Goal: Task Accomplishment & Management: Use online tool/utility

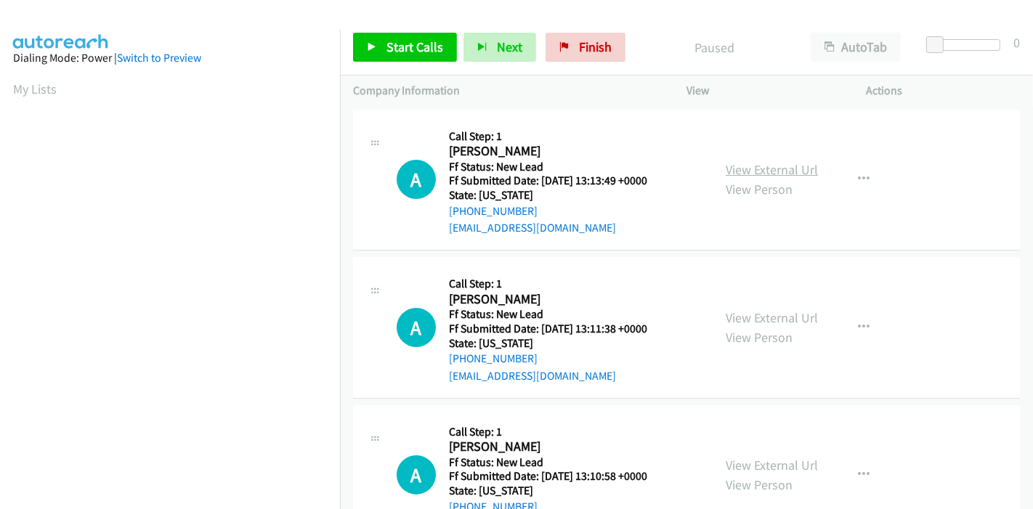
click at [785, 169] on link "View External Url" at bounding box center [772, 169] width 92 height 17
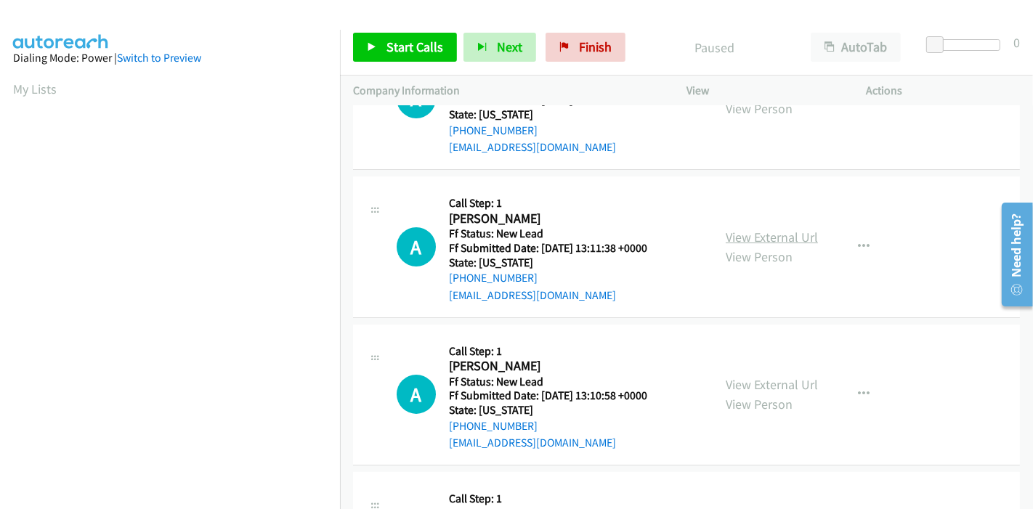
click at [775, 243] on link "View External Url" at bounding box center [772, 237] width 92 height 17
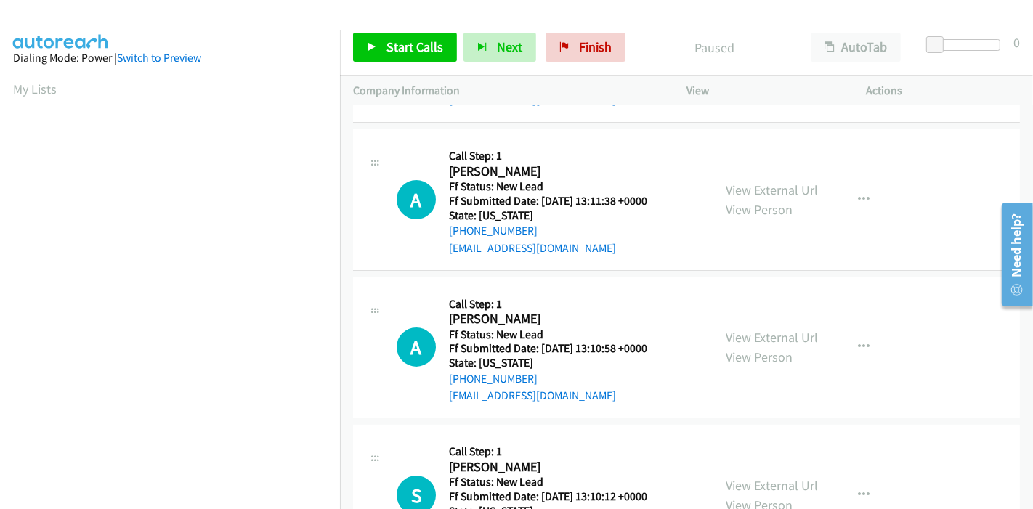
scroll to position [242, 0]
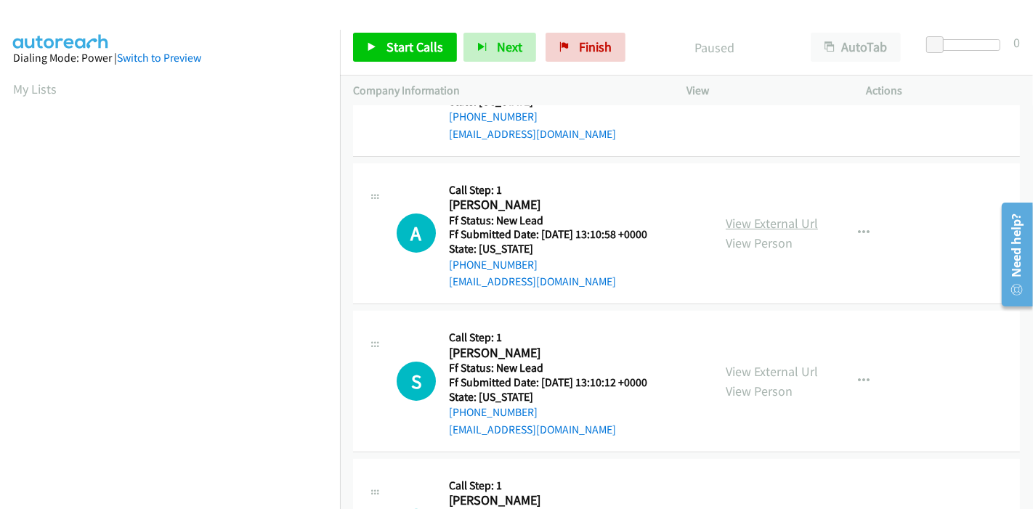
click at [767, 225] on link "View External Url" at bounding box center [772, 223] width 92 height 17
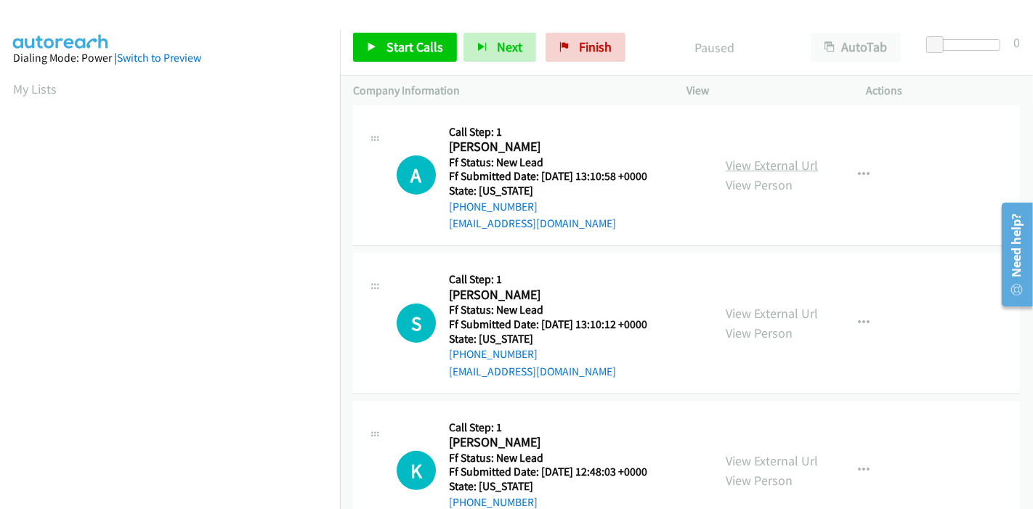
scroll to position [323, 0]
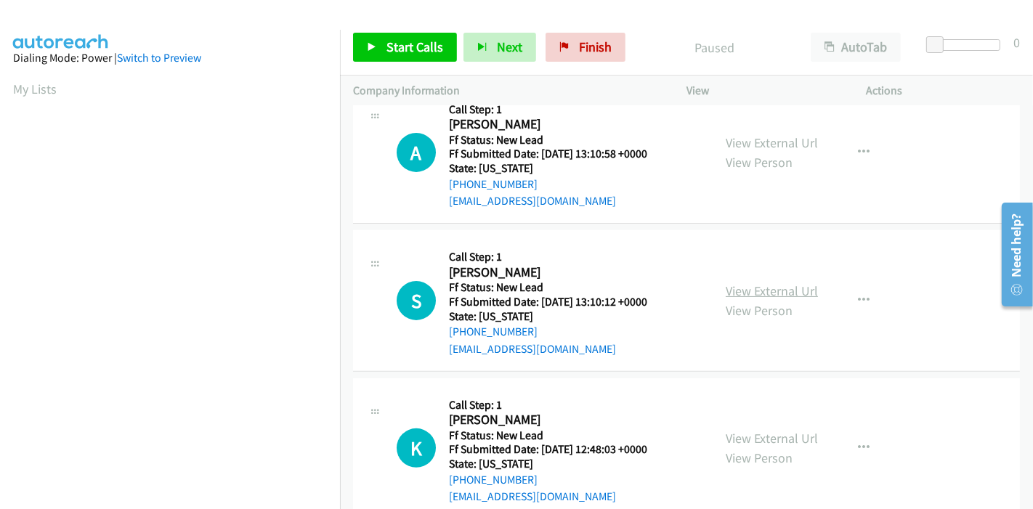
click at [767, 285] on link "View External Url" at bounding box center [772, 291] width 92 height 17
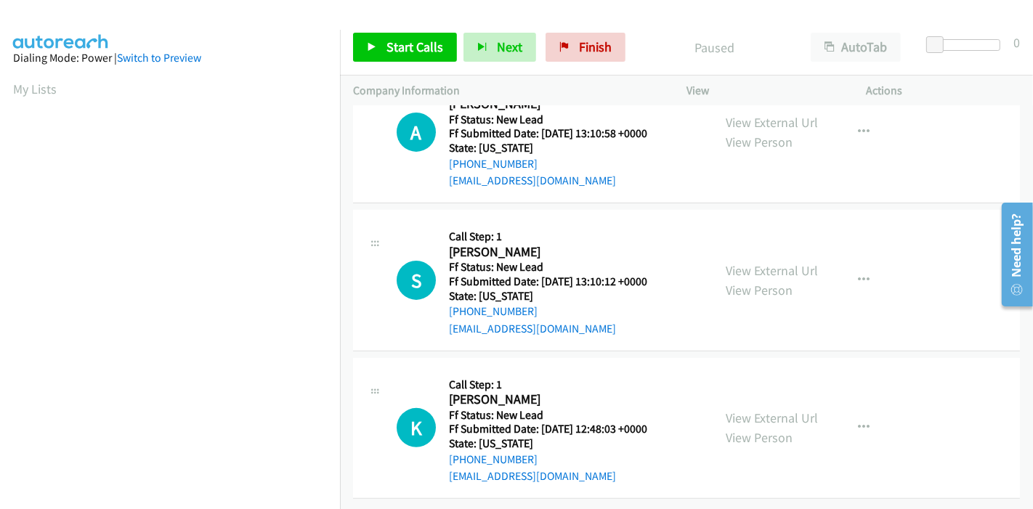
scroll to position [354, 0]
click at [783, 409] on link "View External Url" at bounding box center [772, 417] width 92 height 17
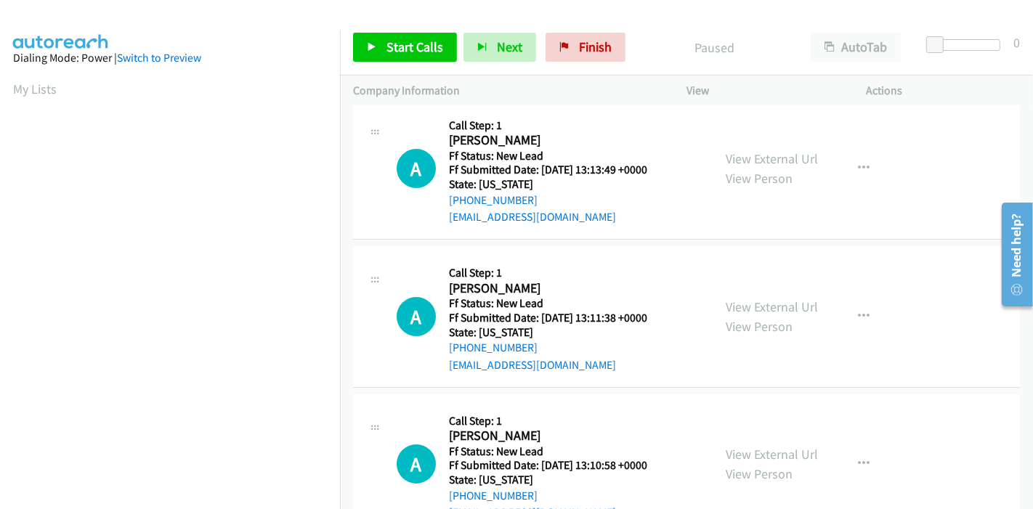
scroll to position [0, 0]
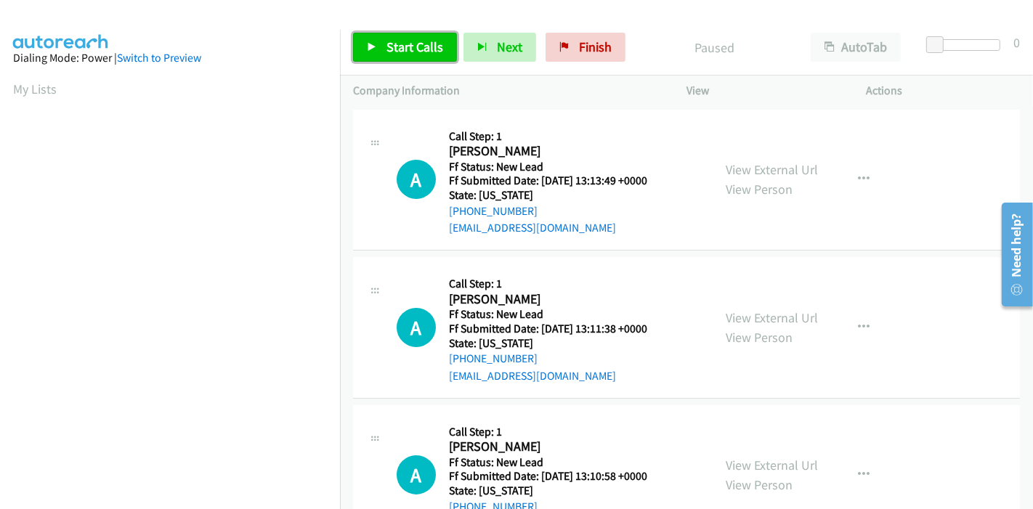
click at [389, 39] on span "Start Calls" at bounding box center [415, 47] width 57 height 17
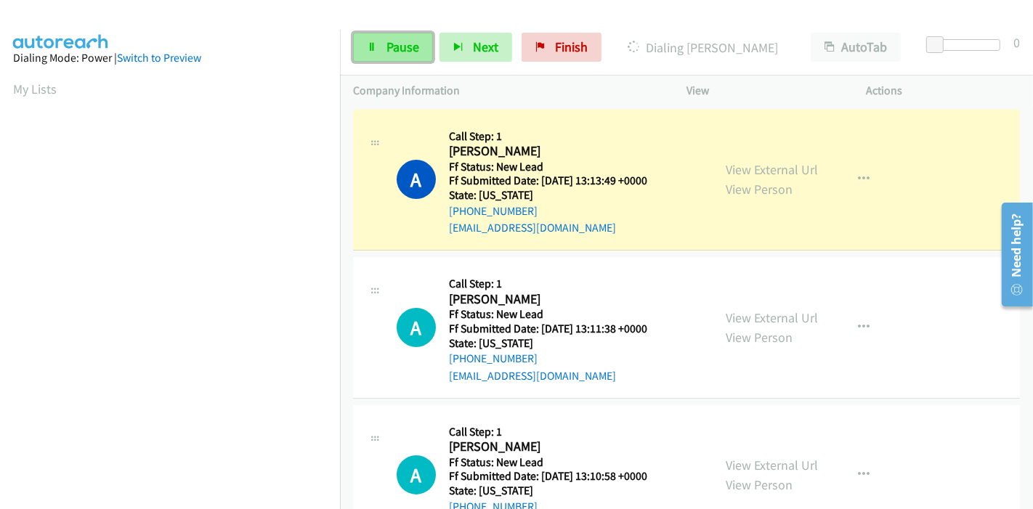
click at [397, 44] on span "Pause" at bounding box center [403, 47] width 33 height 17
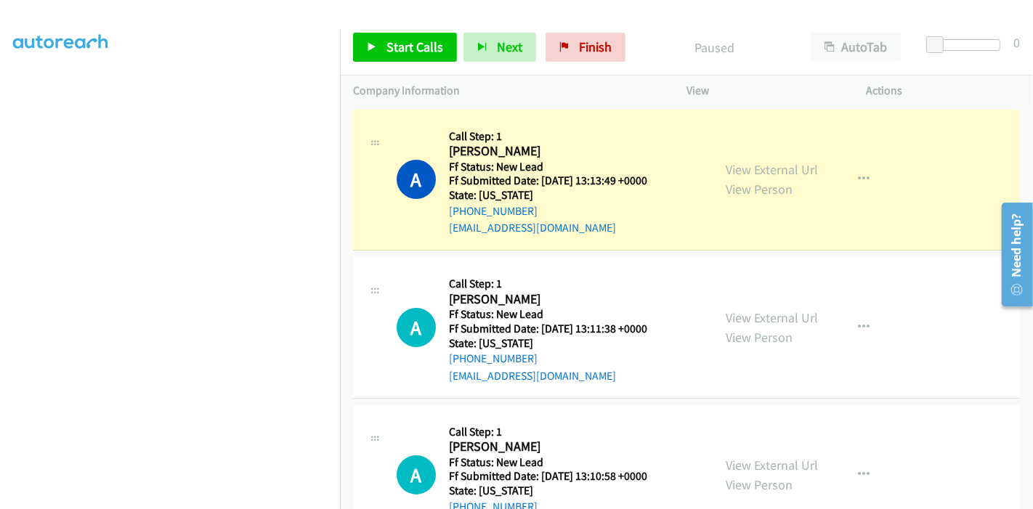
scroll to position [307, 0]
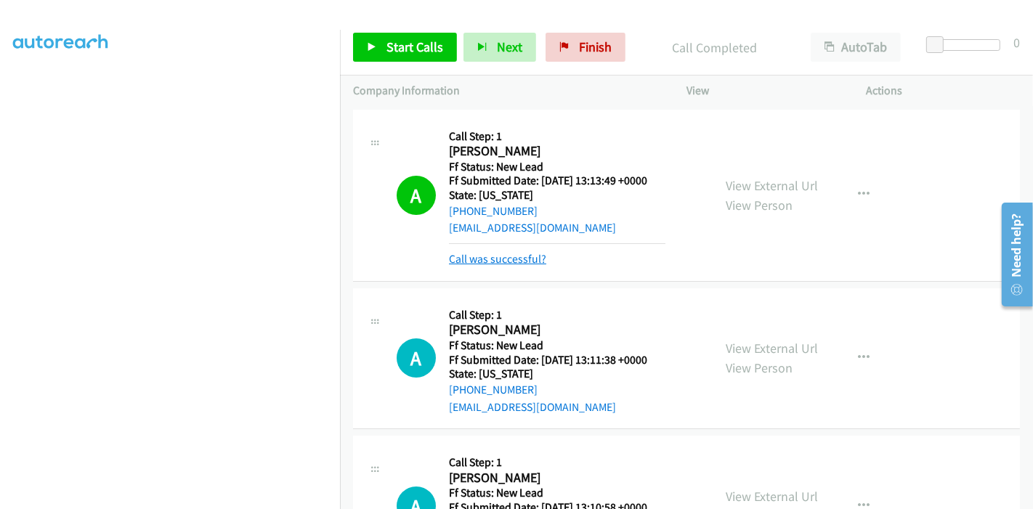
click at [530, 262] on link "Call was successful?" at bounding box center [497, 259] width 97 height 14
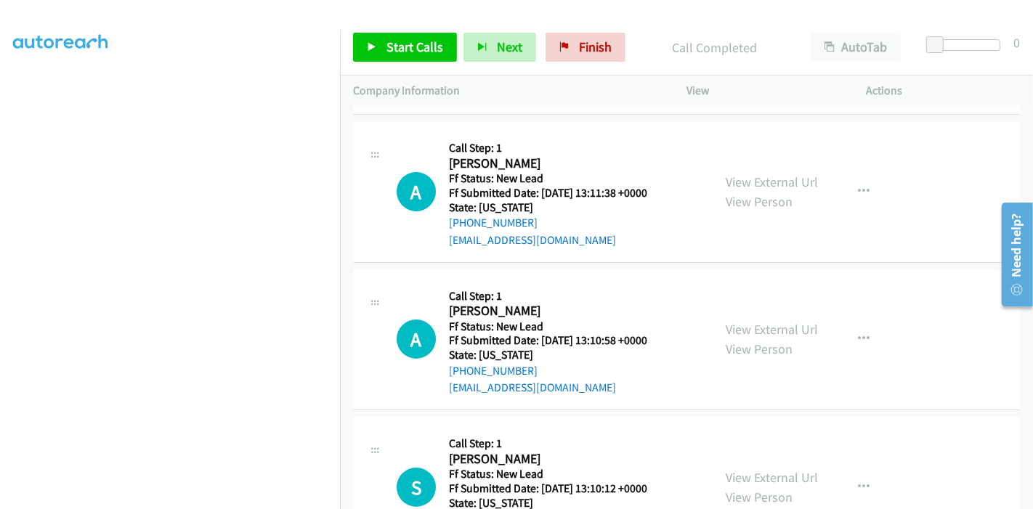
scroll to position [161, 0]
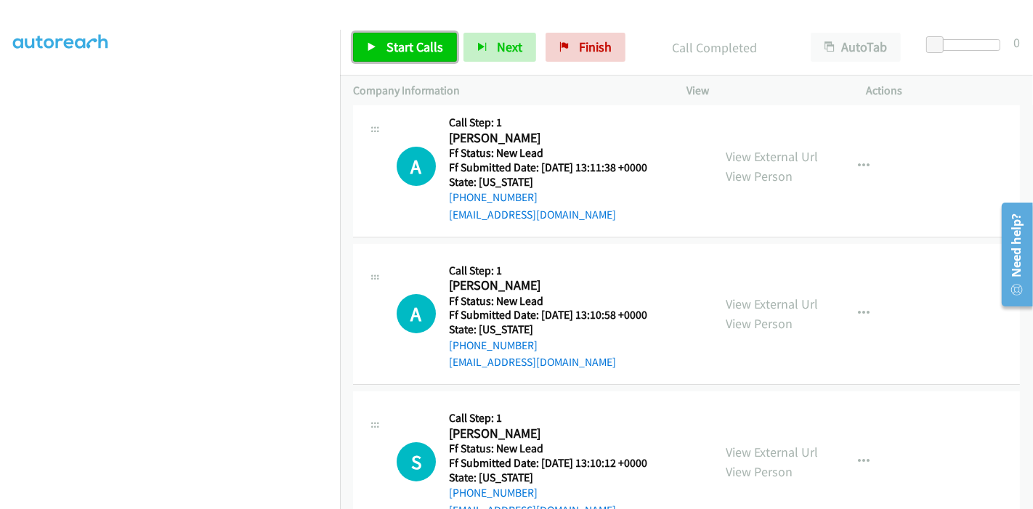
click at [365, 52] on link "Start Calls" at bounding box center [405, 47] width 104 height 29
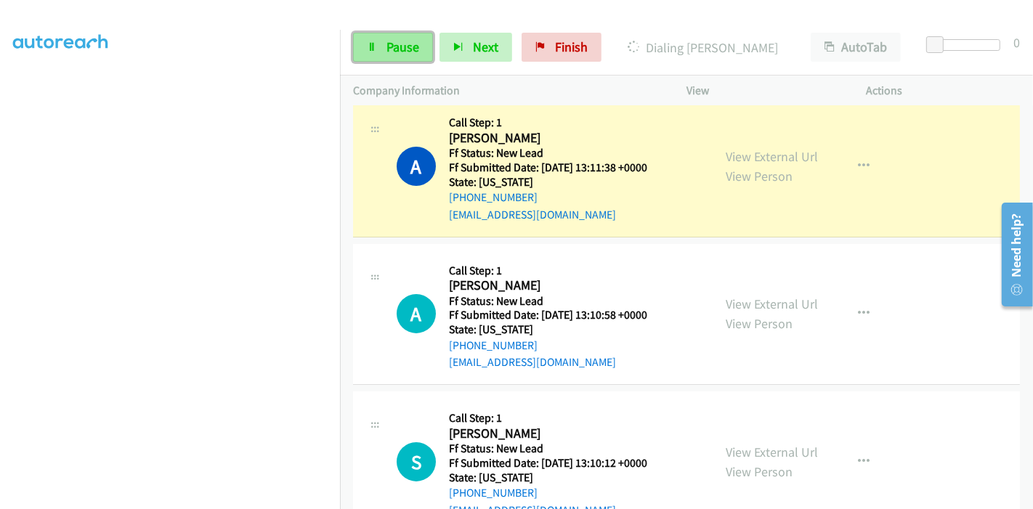
click at [398, 37] on link "Pause" at bounding box center [393, 47] width 80 height 29
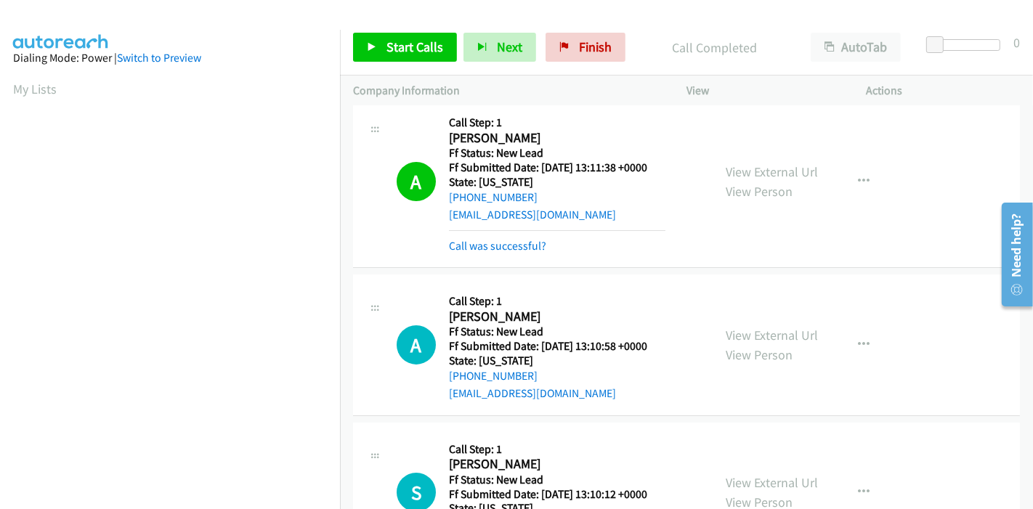
scroll to position [307, 0]
click at [517, 245] on link "Call was successful?" at bounding box center [497, 246] width 97 height 14
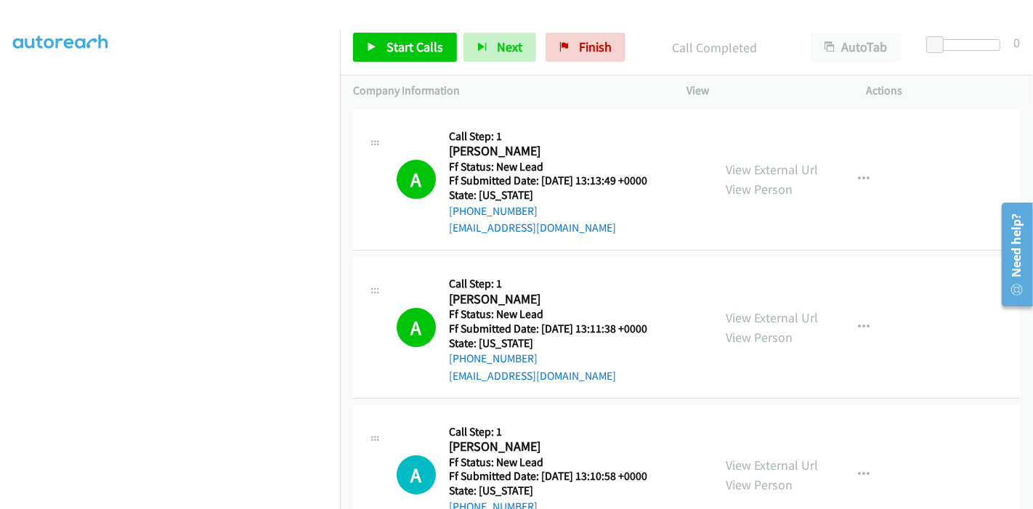
scroll to position [161, 0]
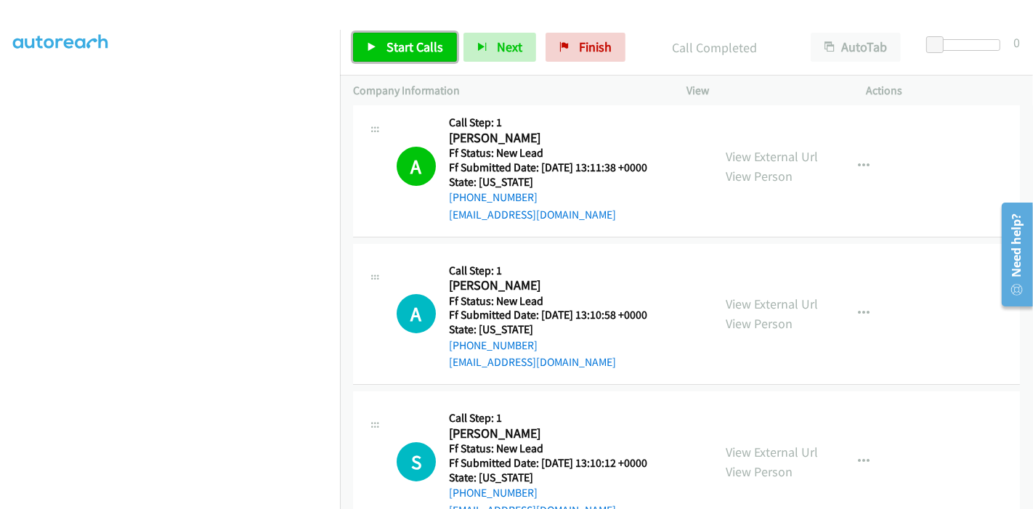
click at [386, 37] on link "Start Calls" at bounding box center [405, 47] width 104 height 29
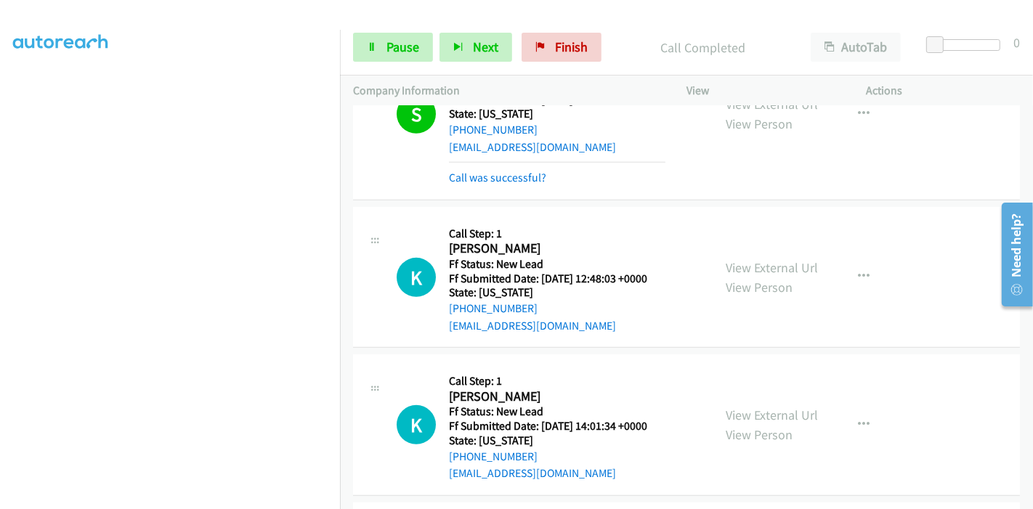
scroll to position [530, 0]
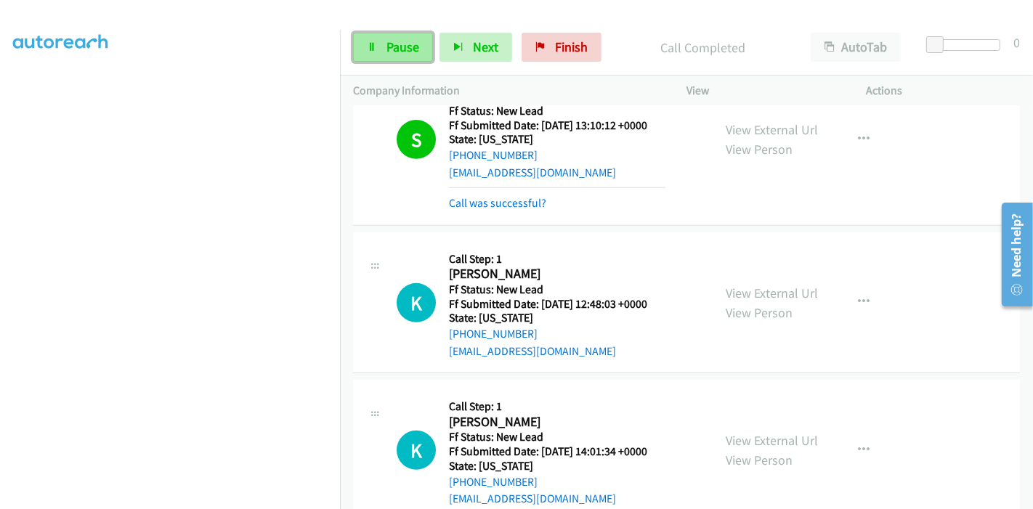
click at [396, 49] on span "Pause" at bounding box center [403, 47] width 33 height 17
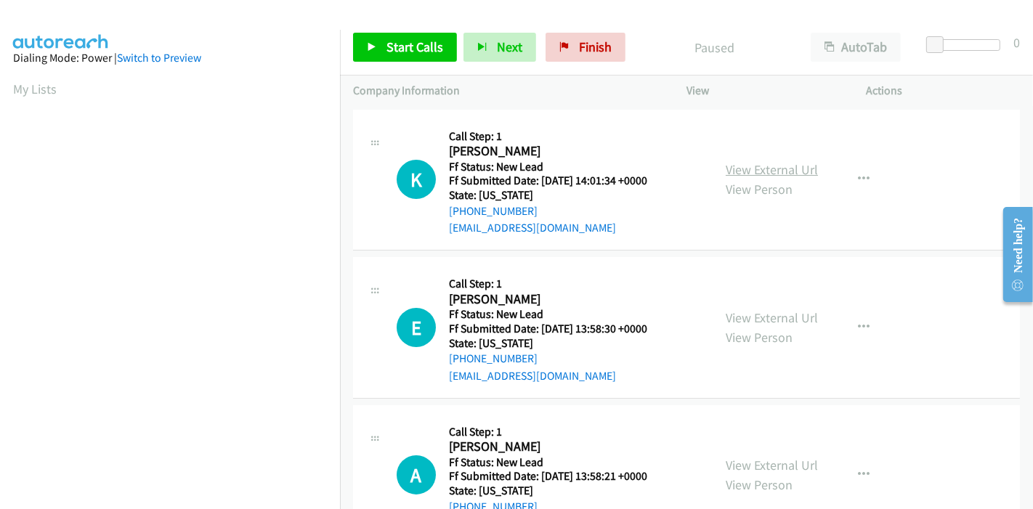
click at [777, 173] on link "View External Url" at bounding box center [772, 169] width 92 height 17
click at [756, 318] on link "View External Url" at bounding box center [772, 318] width 92 height 17
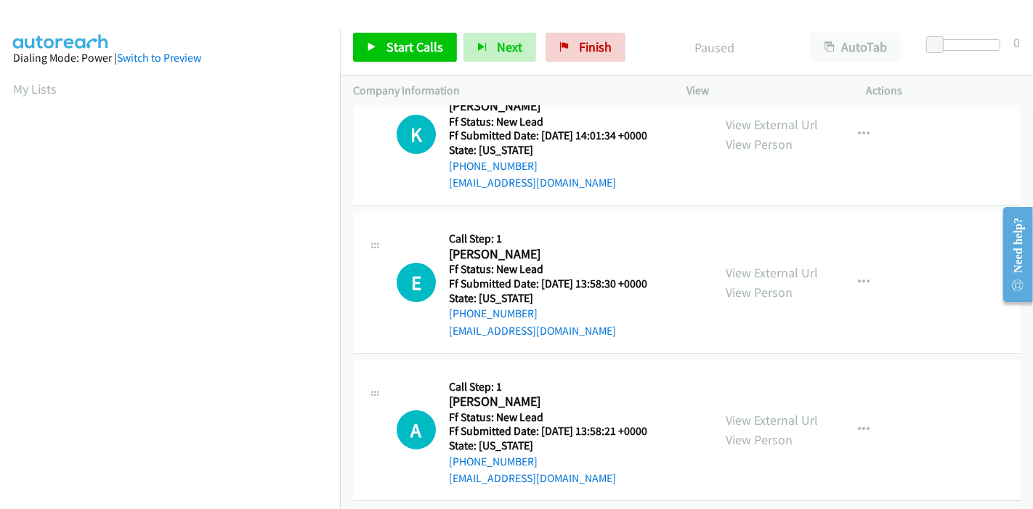
scroll to position [161, 0]
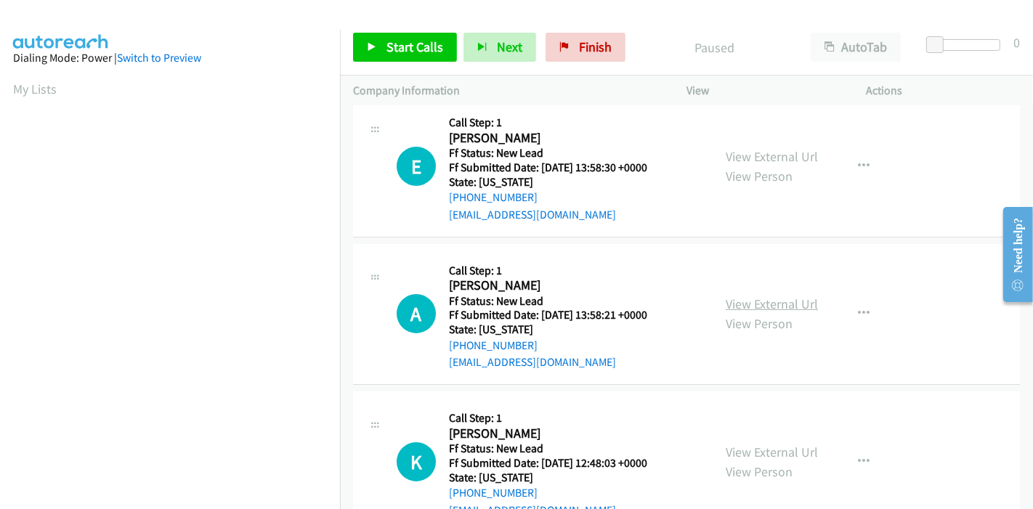
click at [732, 302] on link "View External Url" at bounding box center [772, 304] width 92 height 17
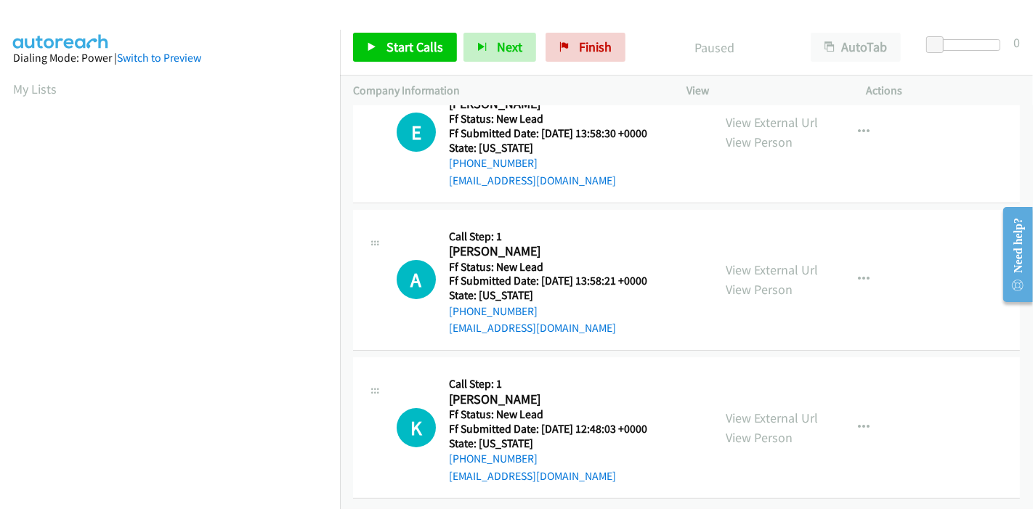
scroll to position [0, 0]
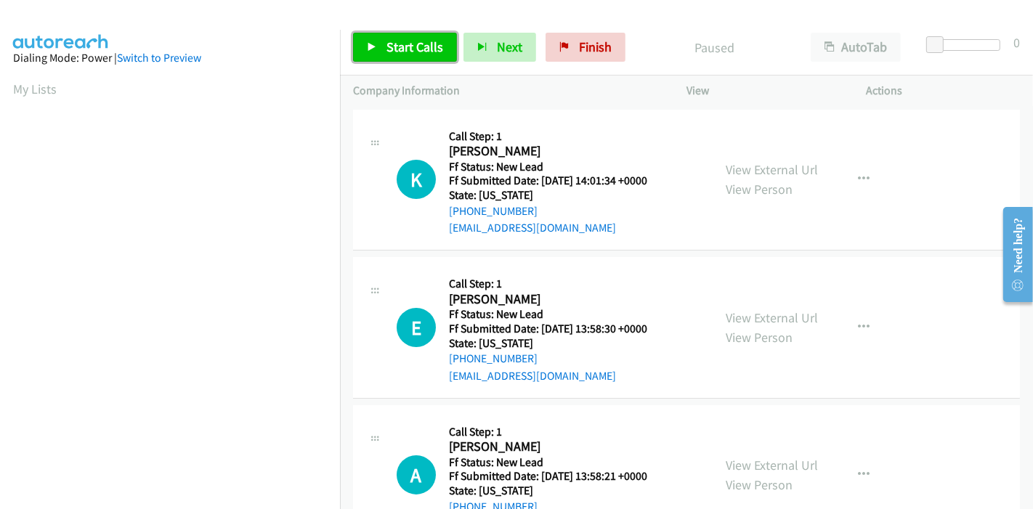
click at [368, 47] on icon at bounding box center [372, 48] width 10 height 10
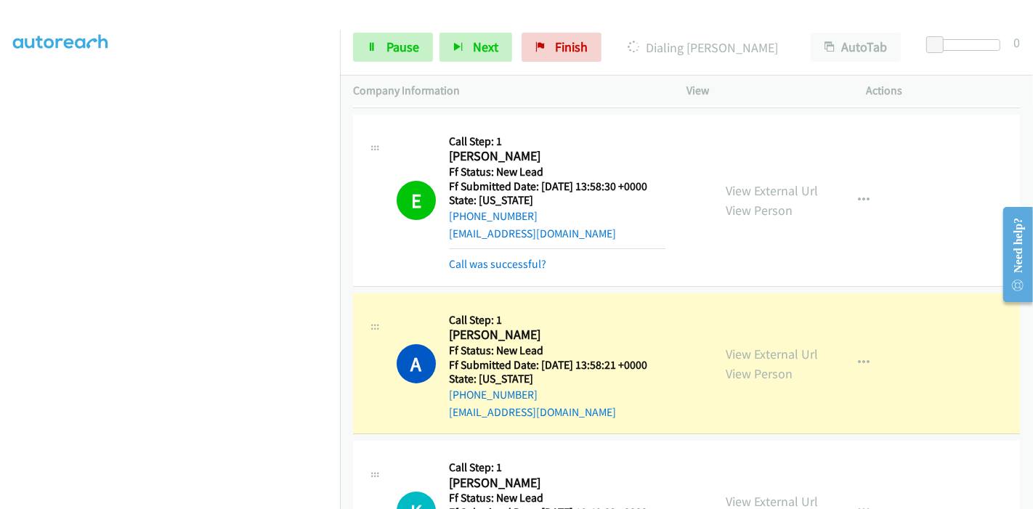
scroll to position [171, 0]
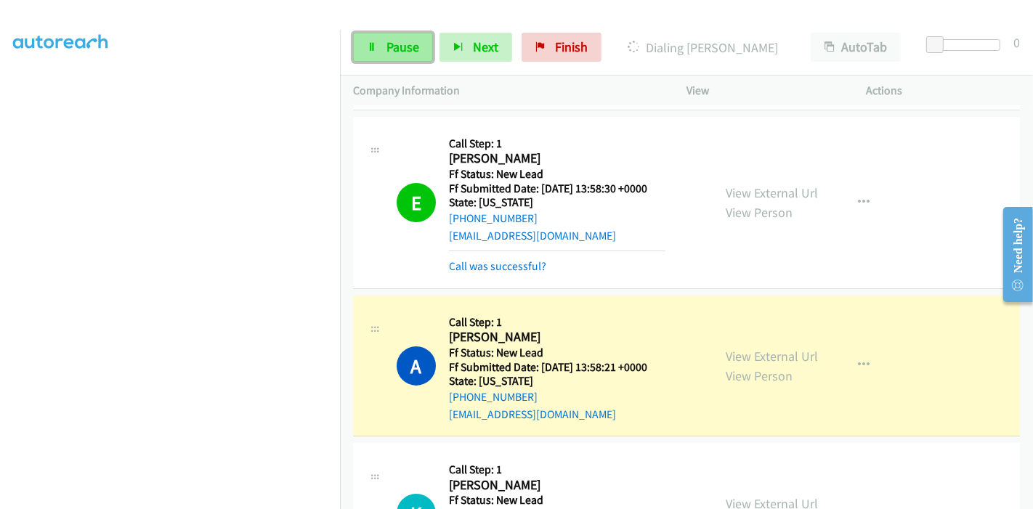
click at [381, 47] on link "Pause" at bounding box center [393, 47] width 80 height 29
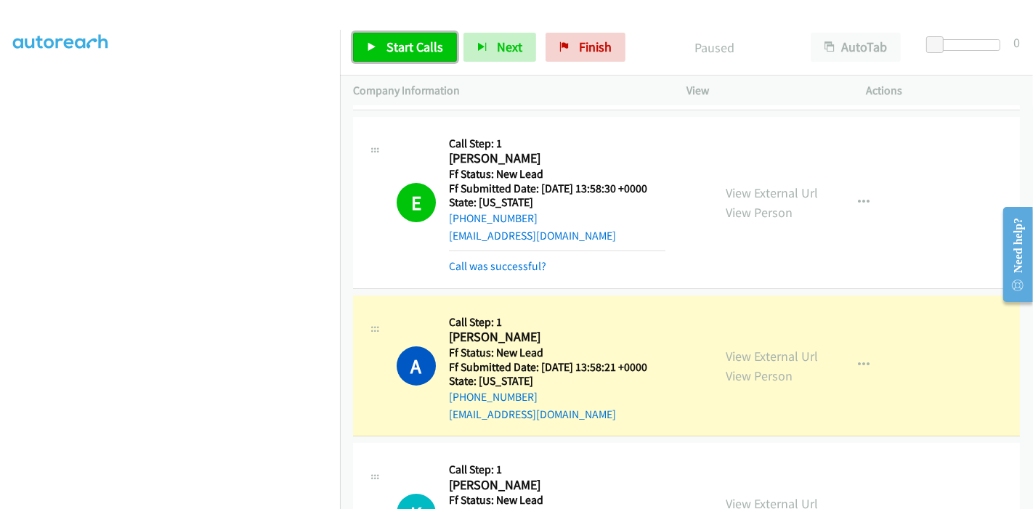
click at [381, 47] on link "Start Calls" at bounding box center [405, 47] width 104 height 29
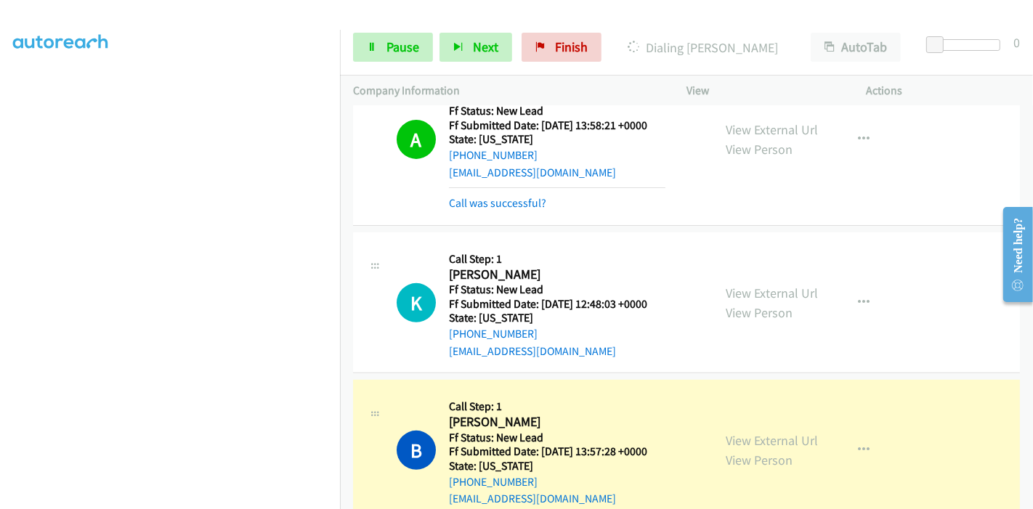
scroll to position [429, 0]
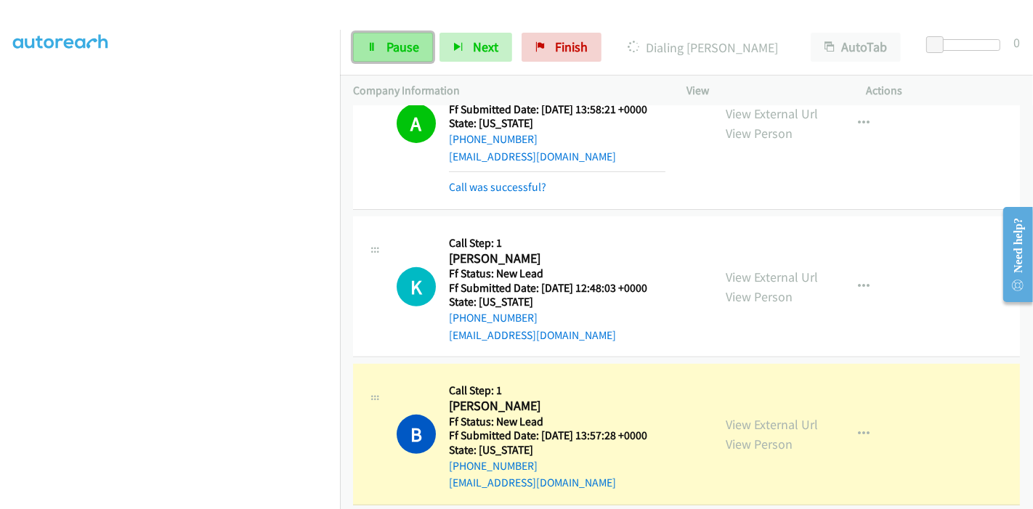
click at [378, 40] on link "Pause" at bounding box center [393, 47] width 80 height 29
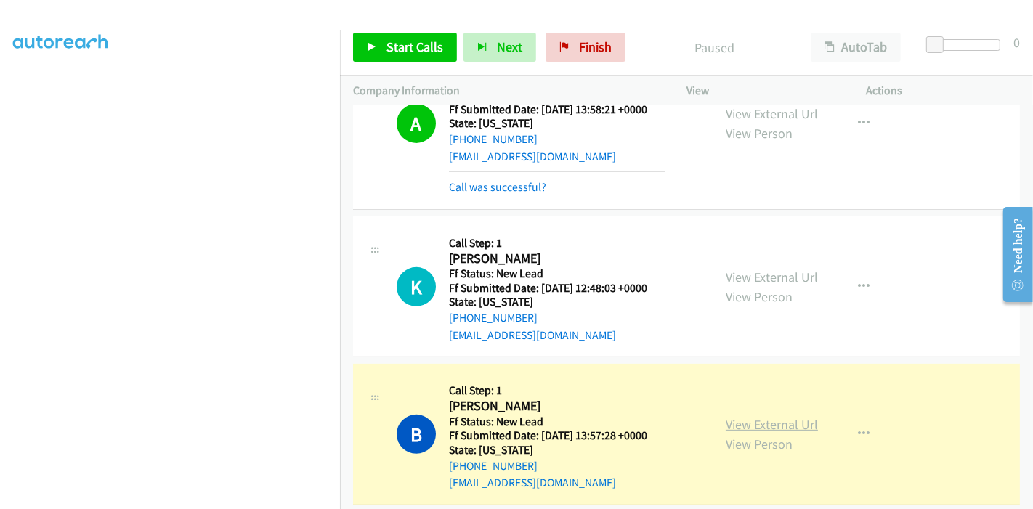
click at [746, 418] on link "View External Url" at bounding box center [772, 424] width 92 height 17
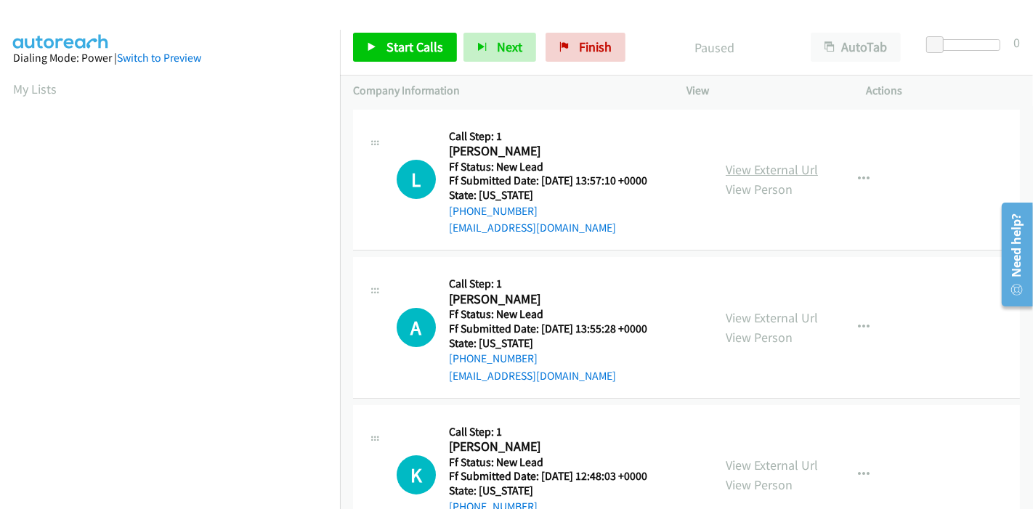
click at [778, 174] on link "View External Url" at bounding box center [772, 169] width 92 height 17
click at [788, 319] on link "View External Url" at bounding box center [772, 318] width 92 height 17
click at [395, 59] on link "Start Calls" at bounding box center [405, 47] width 104 height 29
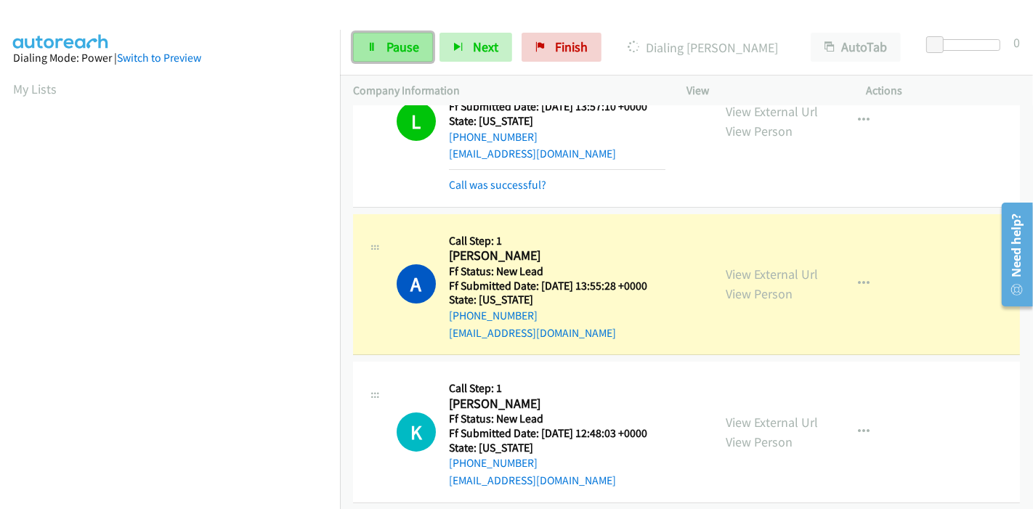
click at [396, 43] on span "Pause" at bounding box center [403, 47] width 33 height 17
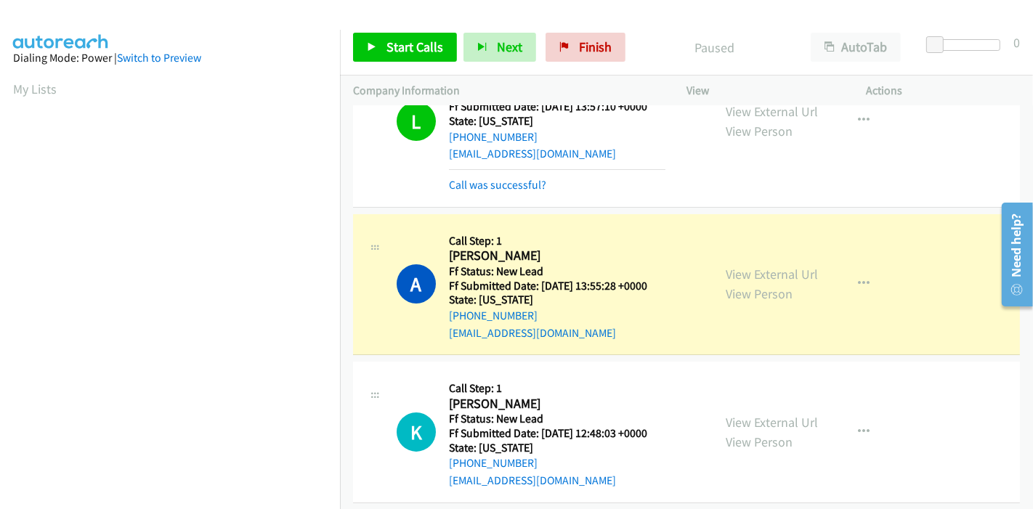
scroll to position [307, 0]
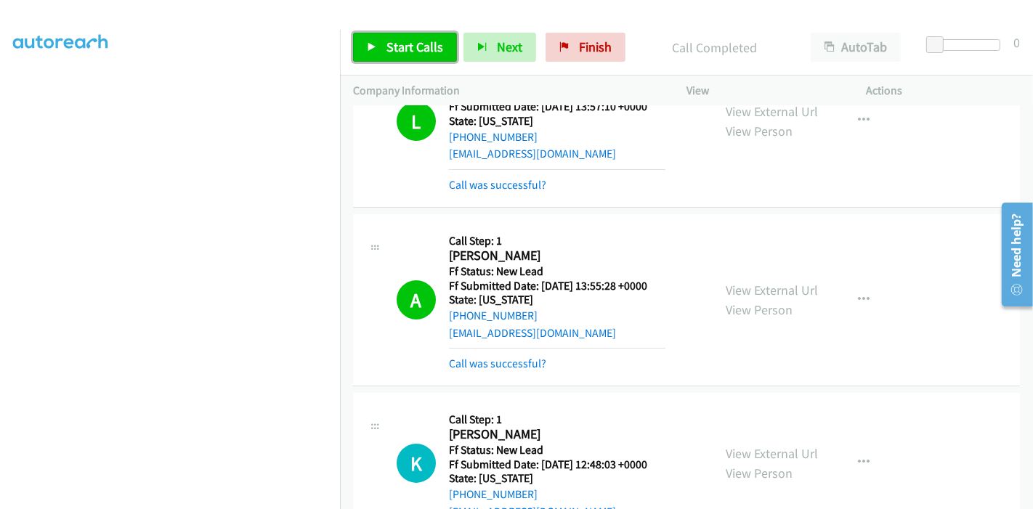
click at [389, 44] on span "Start Calls" at bounding box center [415, 47] width 57 height 17
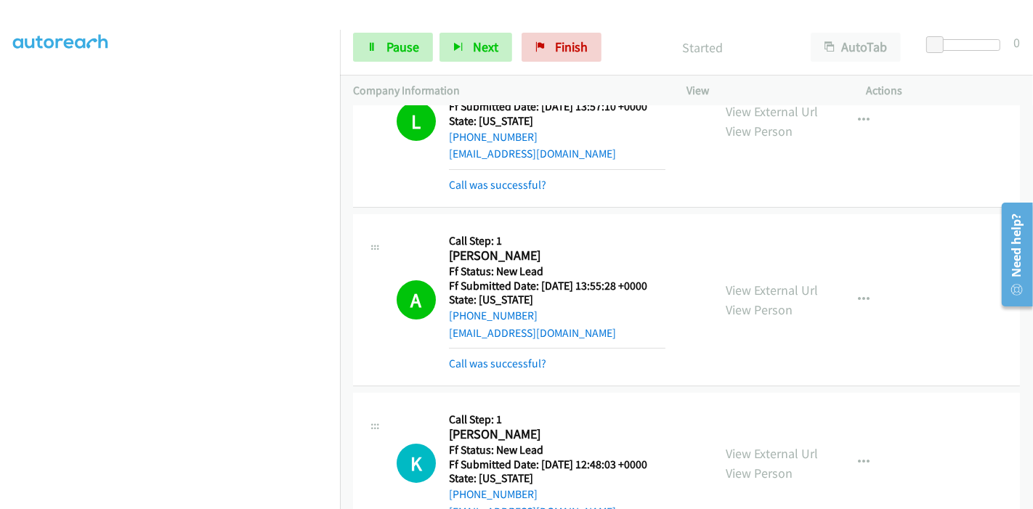
scroll to position [155, 0]
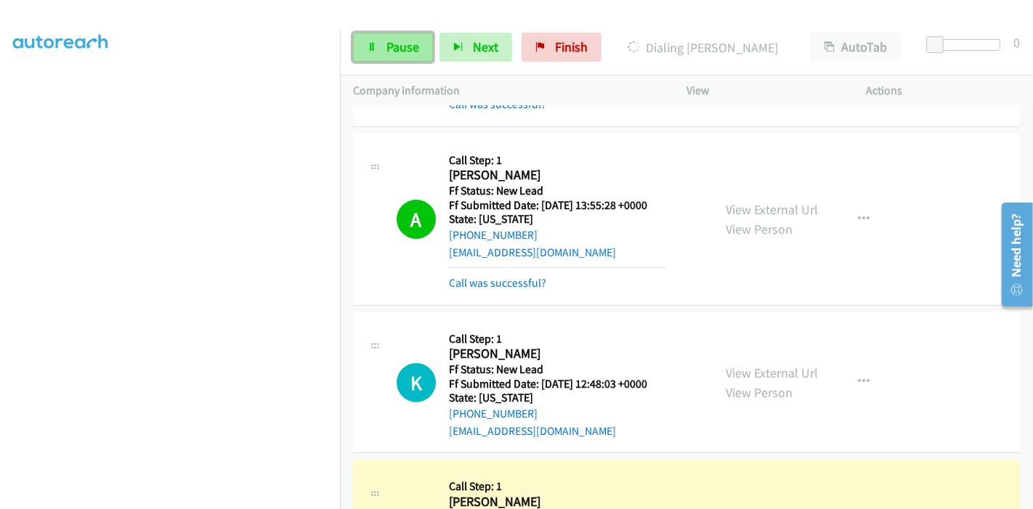
click at [391, 57] on link "Pause" at bounding box center [393, 47] width 80 height 29
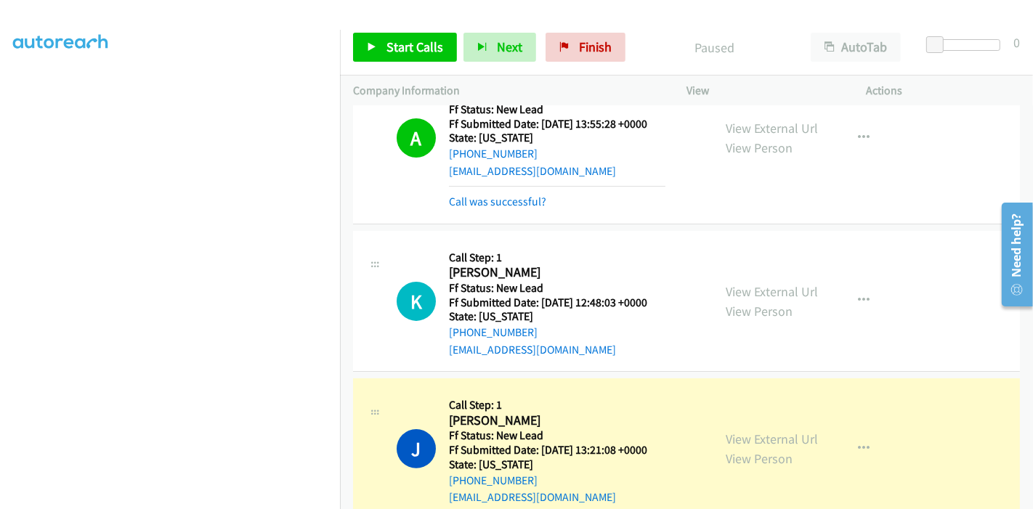
scroll to position [397, 0]
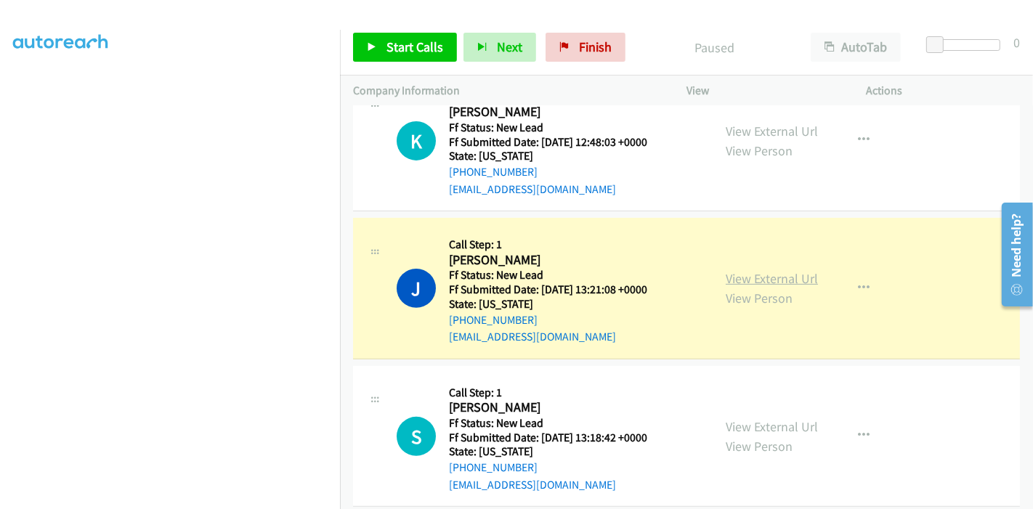
click at [766, 275] on link "View External Url" at bounding box center [772, 278] width 92 height 17
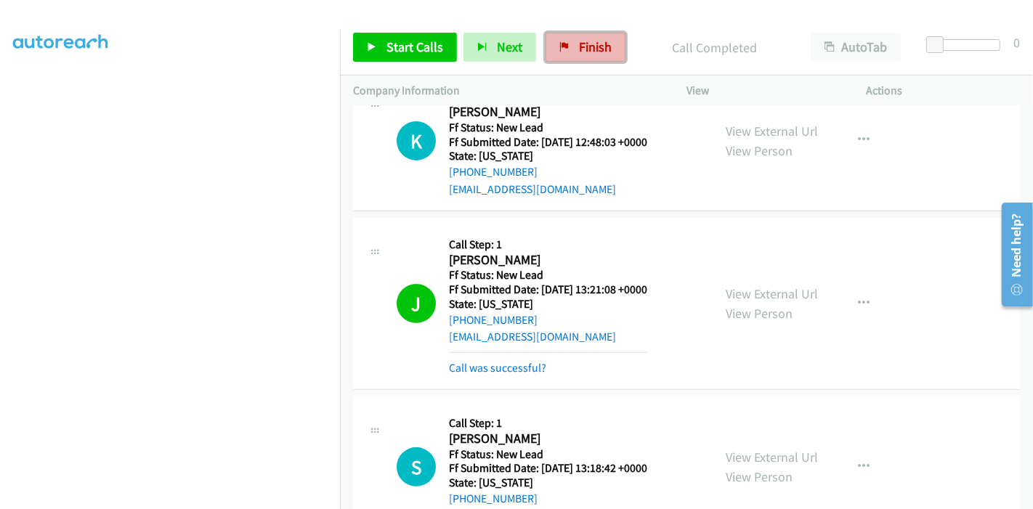
click at [597, 36] on link "Finish" at bounding box center [586, 47] width 80 height 29
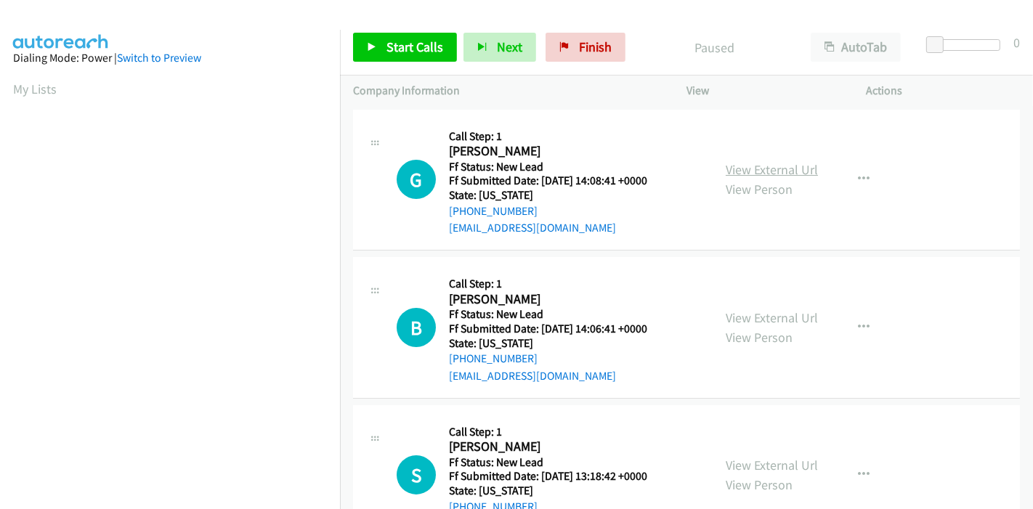
click at [766, 169] on link "View External Url" at bounding box center [772, 169] width 92 height 17
click at [764, 312] on link "View External Url" at bounding box center [772, 318] width 92 height 17
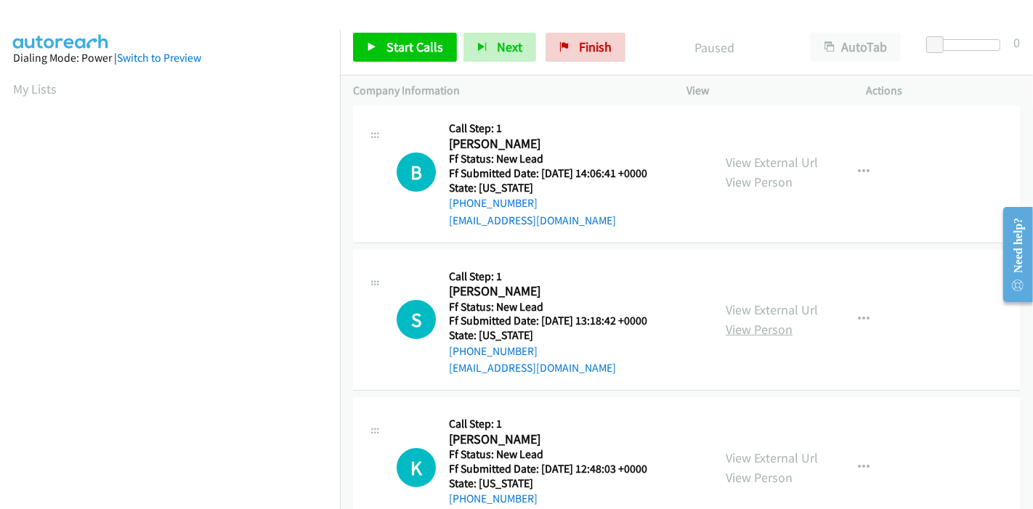
scroll to position [161, 0]
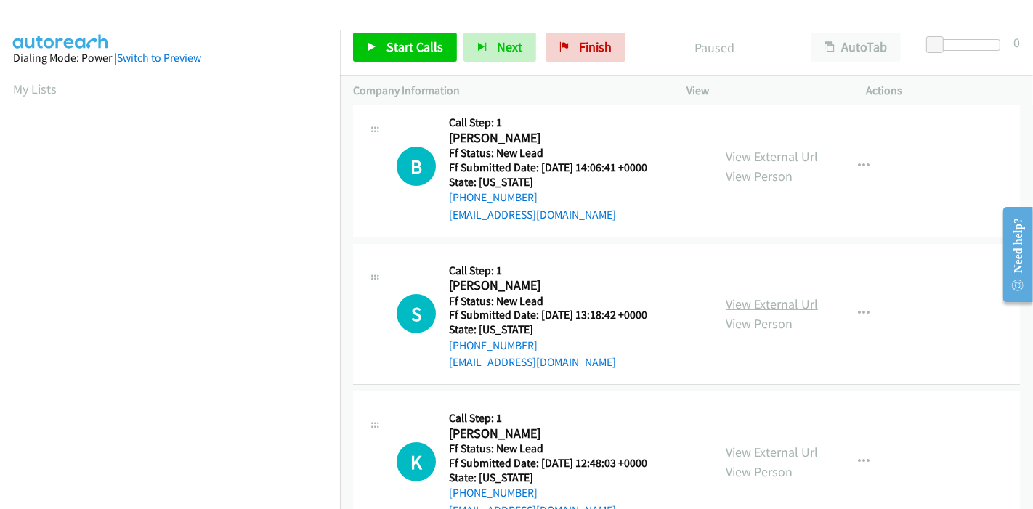
click at [762, 304] on link "View External Url" at bounding box center [772, 304] width 92 height 17
click at [591, 41] on span "Finish" at bounding box center [595, 47] width 33 height 17
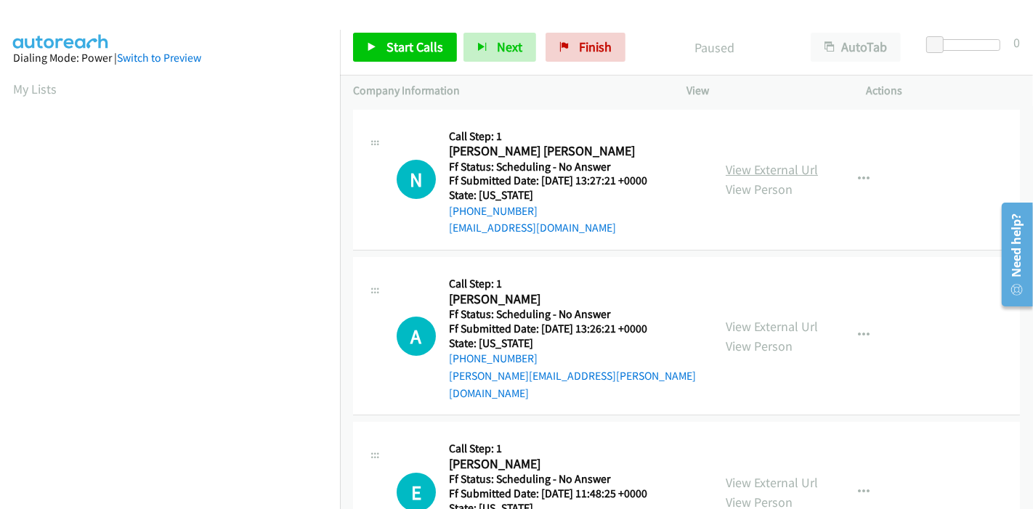
click at [801, 170] on link "View External Url" at bounding box center [772, 169] width 92 height 17
click at [743, 318] on link "View External Url" at bounding box center [772, 326] width 92 height 17
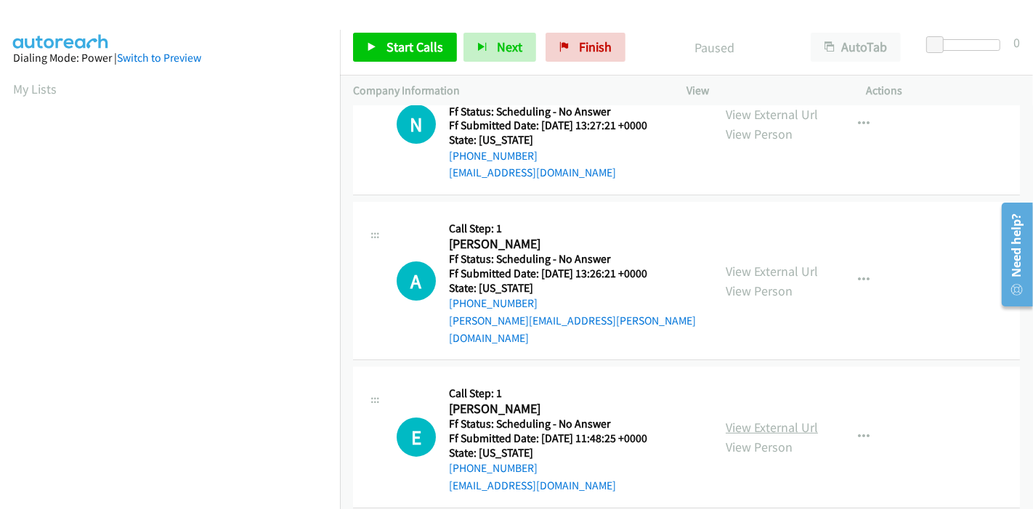
scroll to position [81, 0]
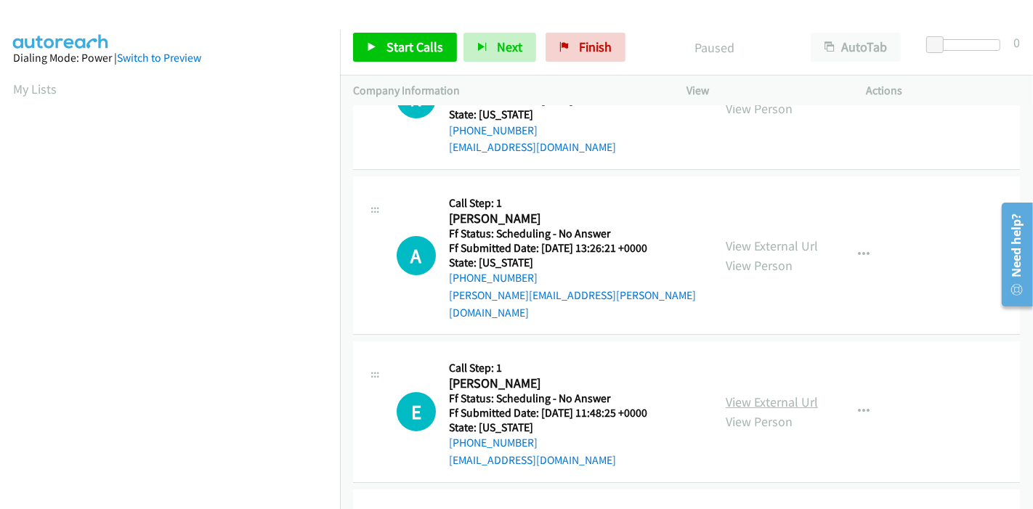
click at [778, 394] on link "View External Url" at bounding box center [772, 402] width 92 height 17
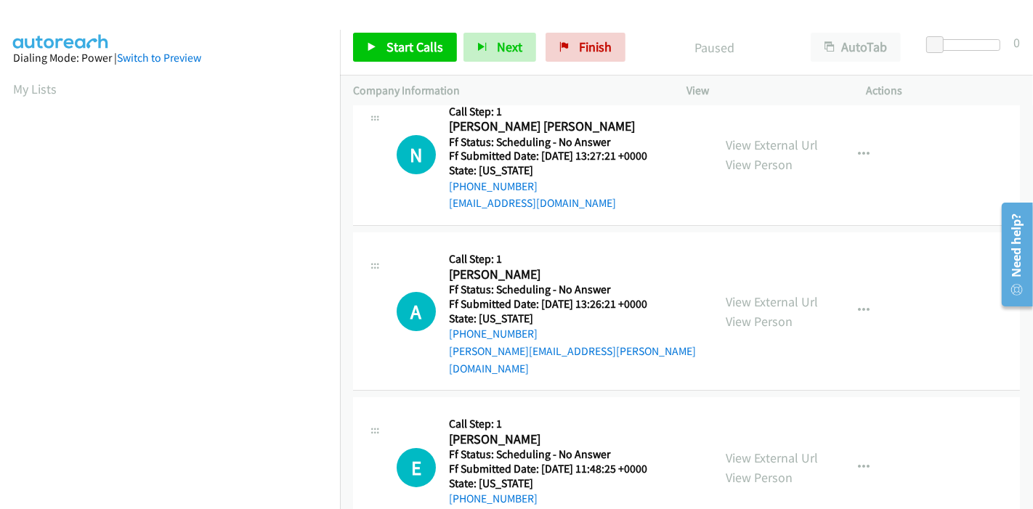
scroll to position [0, 0]
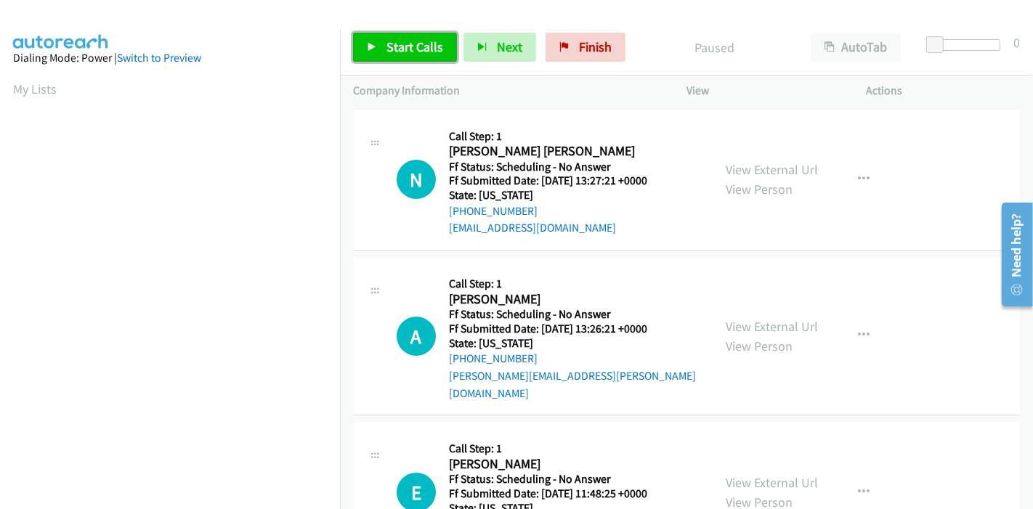
click at [428, 53] on span "Start Calls" at bounding box center [415, 47] width 57 height 17
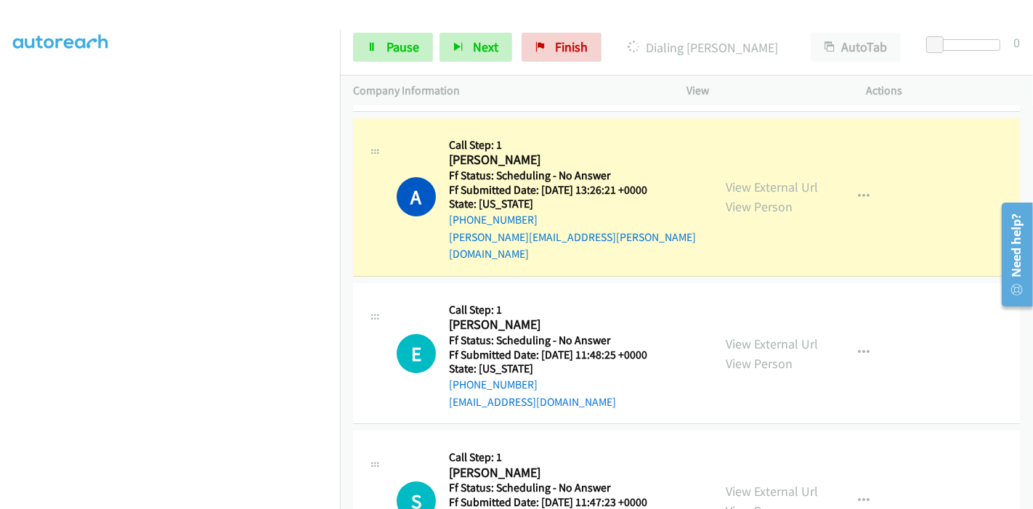
scroll to position [81, 0]
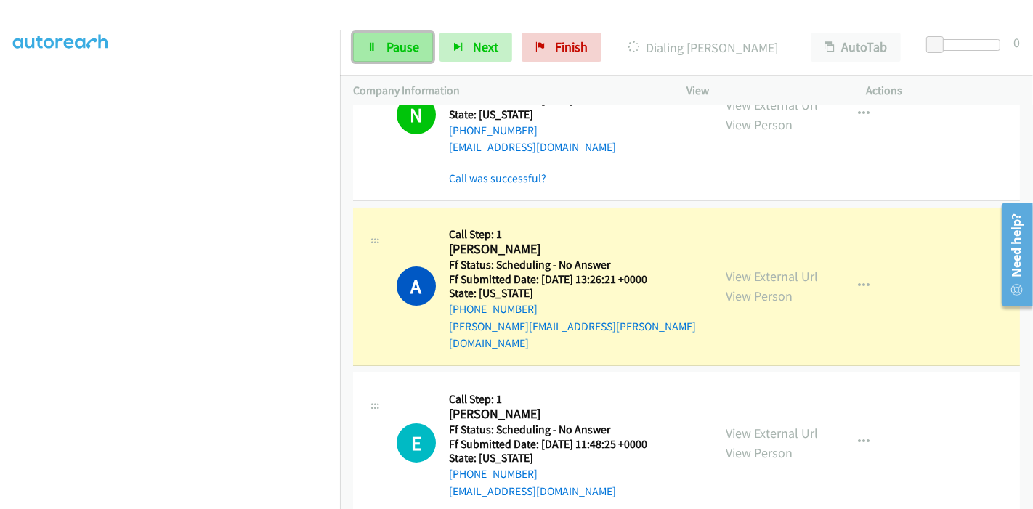
click at [381, 51] on link "Pause" at bounding box center [393, 47] width 80 height 29
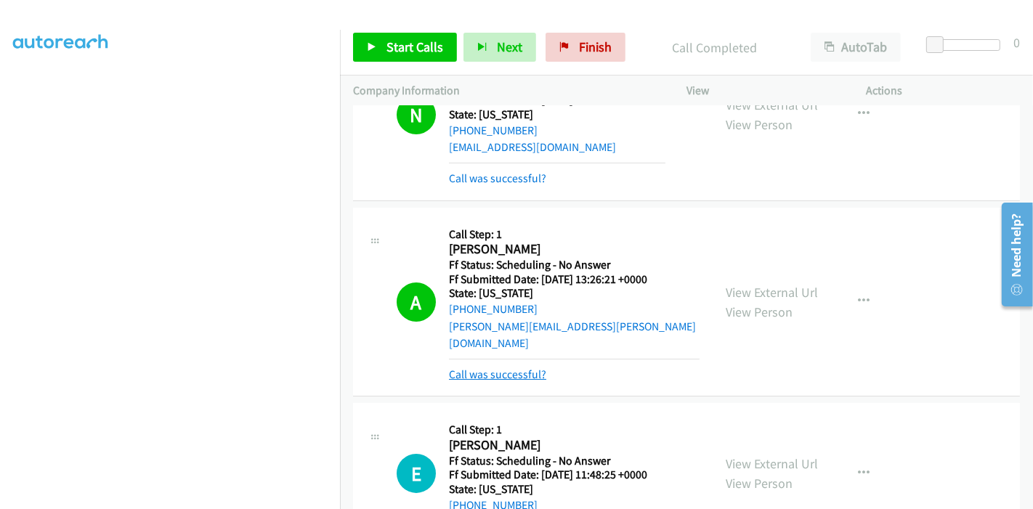
click at [510, 368] on link "Call was successful?" at bounding box center [497, 375] width 97 height 14
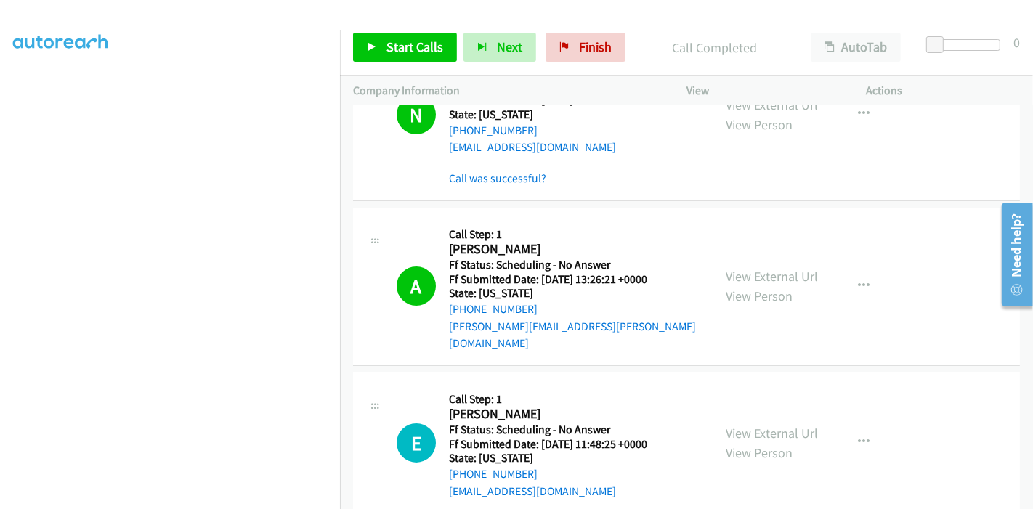
click at [413, 65] on div "Start Calls Pause Next Finish Call Completed AutoTab AutoTab 0" at bounding box center [686, 48] width 693 height 56
click at [412, 54] on span "Start Calls" at bounding box center [415, 47] width 57 height 17
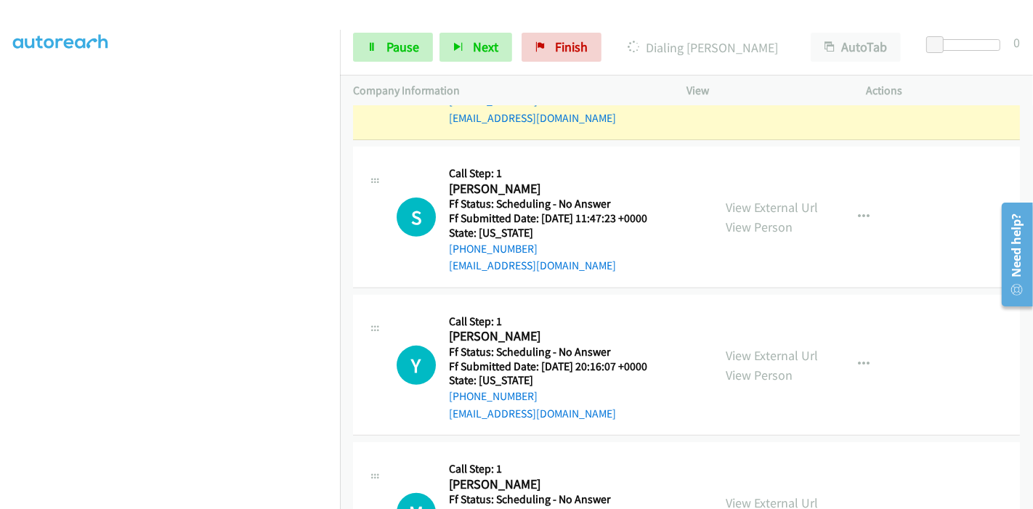
scroll to position [484, 0]
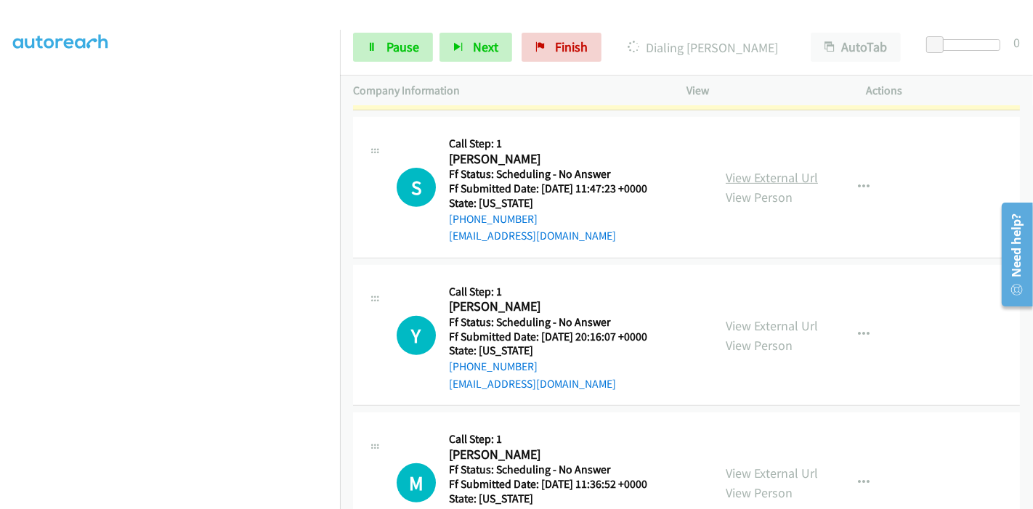
click at [791, 169] on link "View External Url" at bounding box center [772, 177] width 92 height 17
click at [734, 318] on link "View External Url" at bounding box center [772, 326] width 92 height 17
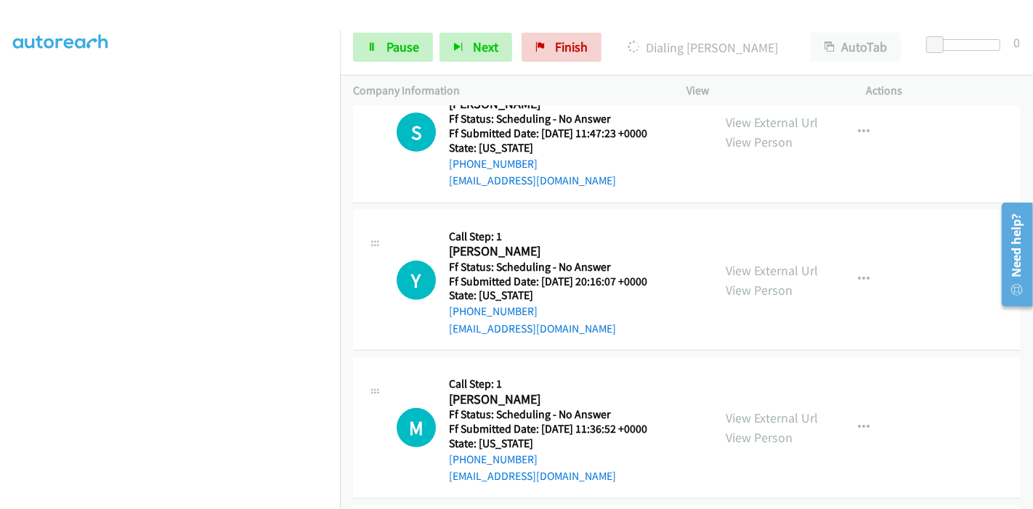
scroll to position [565, 0]
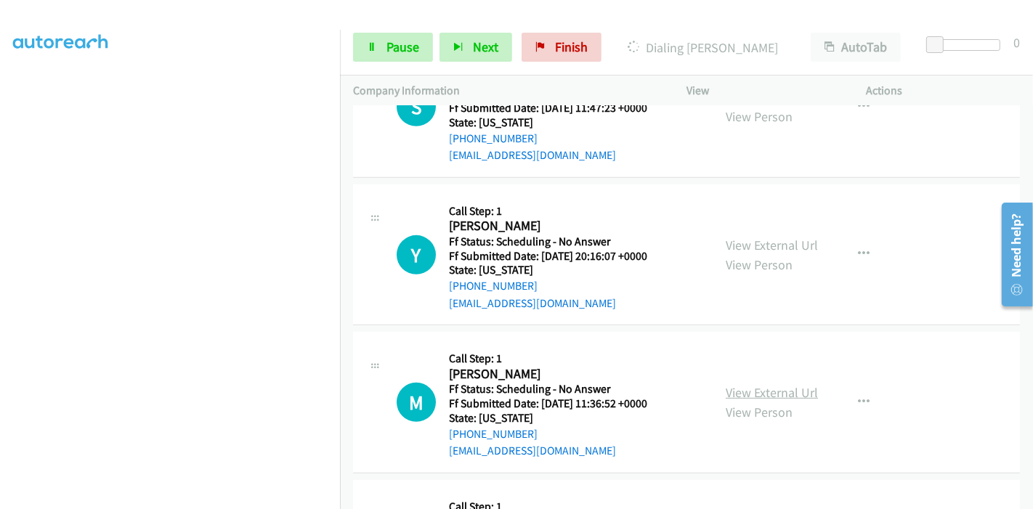
click at [749, 384] on link "View External Url" at bounding box center [772, 392] width 92 height 17
click at [367, 44] on icon at bounding box center [372, 48] width 10 height 10
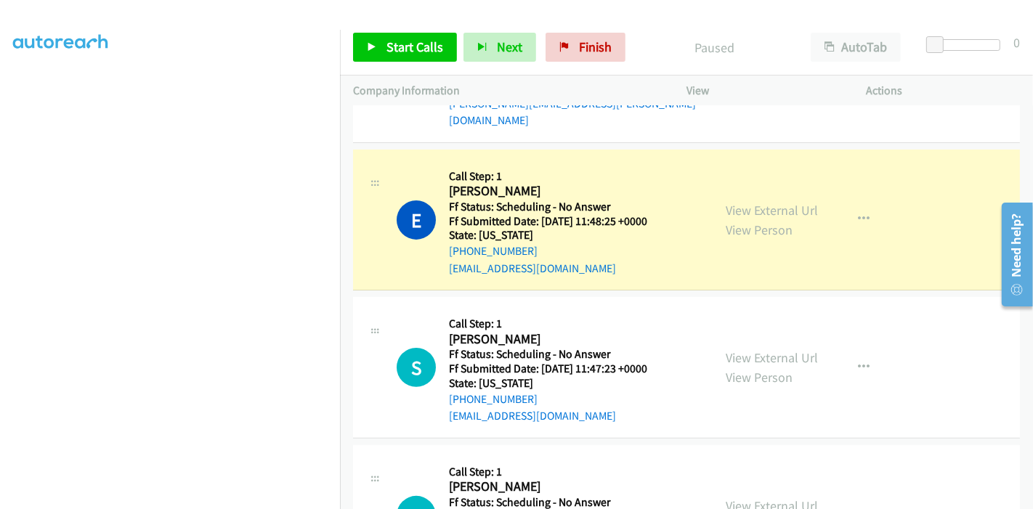
scroll to position [323, 0]
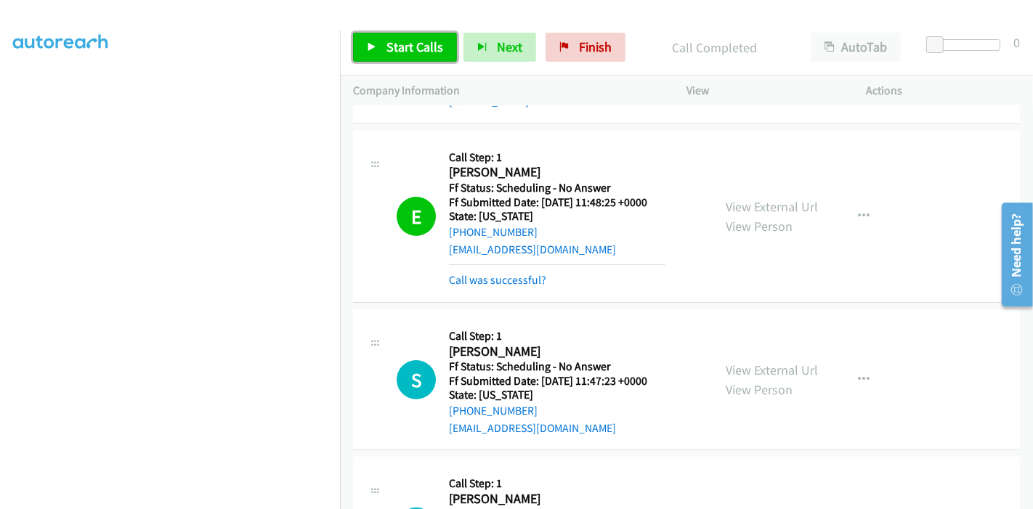
click at [381, 49] on link "Start Calls" at bounding box center [405, 47] width 104 height 29
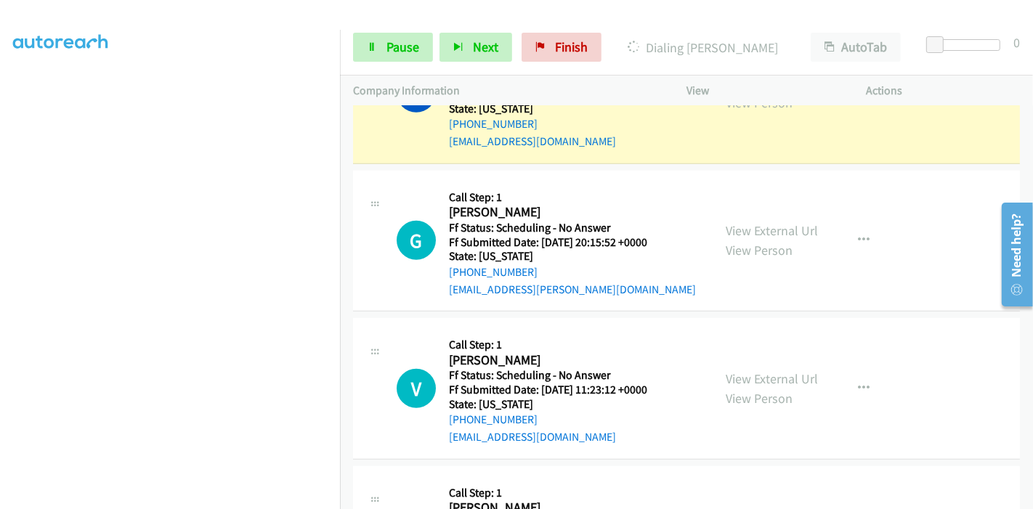
scroll to position [969, 0]
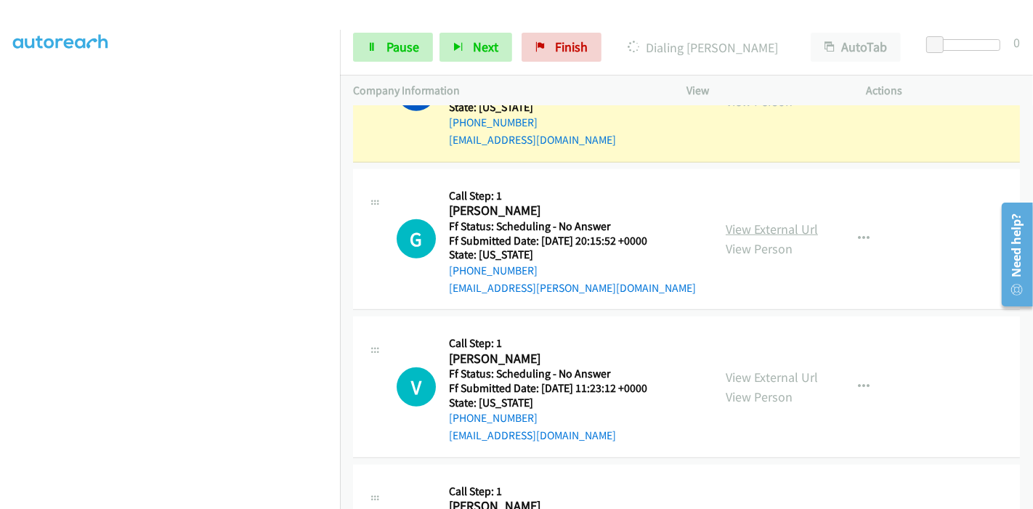
click at [745, 221] on link "View External Url" at bounding box center [772, 229] width 92 height 17
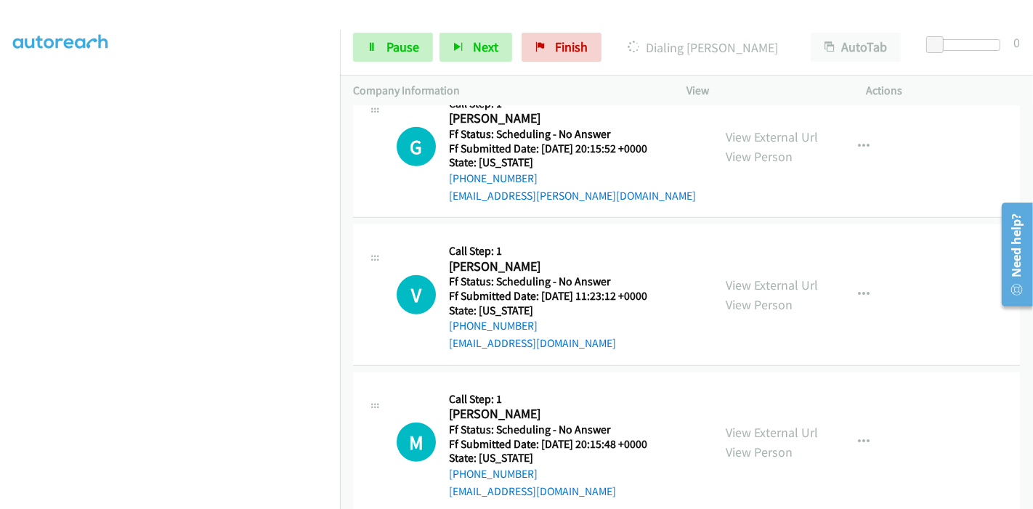
scroll to position [1130, 0]
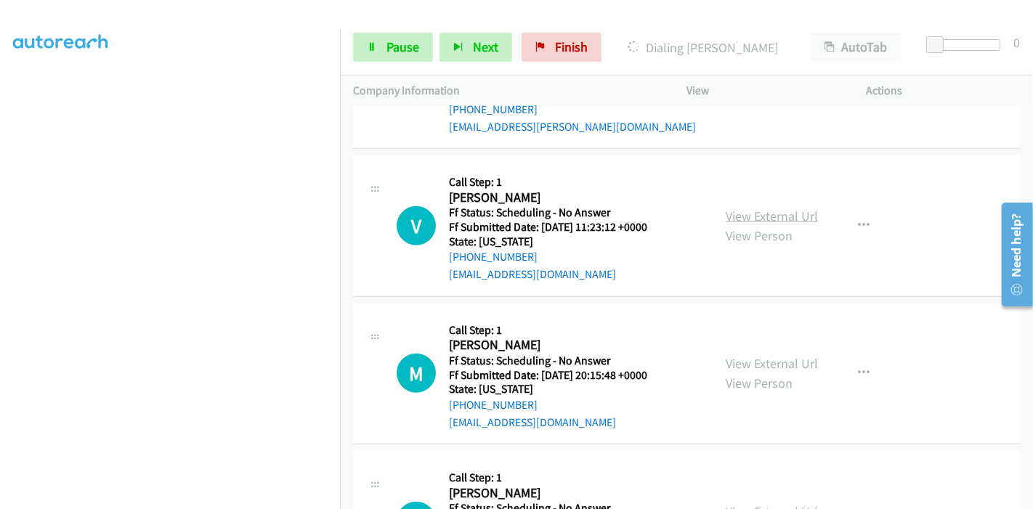
click at [758, 208] on link "View External Url" at bounding box center [772, 216] width 92 height 17
click at [754, 355] on link "View External Url" at bounding box center [772, 363] width 92 height 17
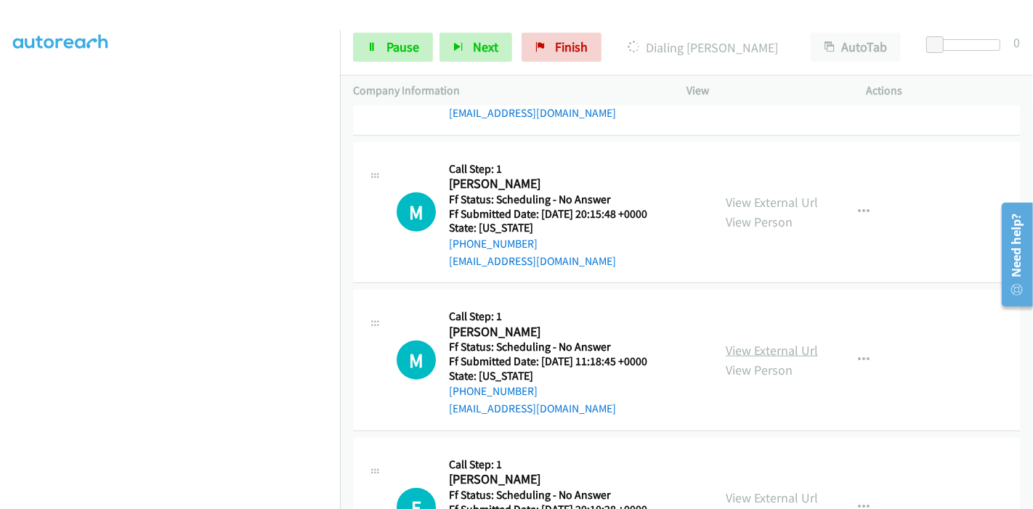
click at [750, 342] on link "View External Url" at bounding box center [772, 350] width 92 height 17
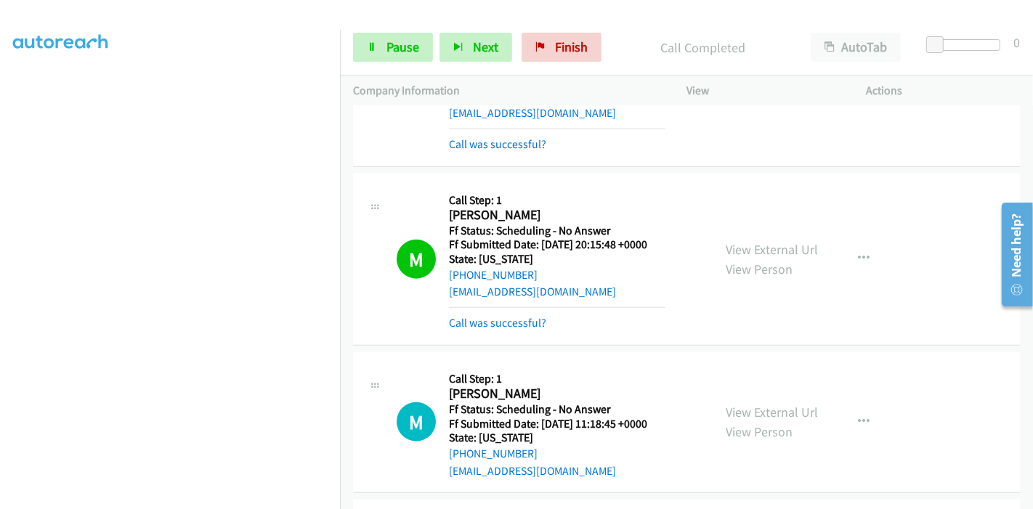
scroll to position [1469, 0]
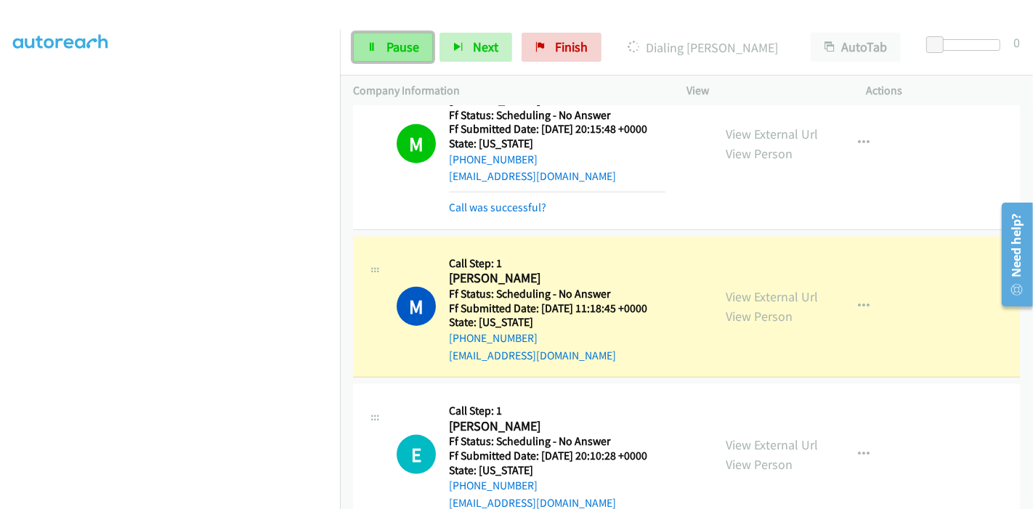
click at [390, 37] on link "Pause" at bounding box center [393, 47] width 80 height 29
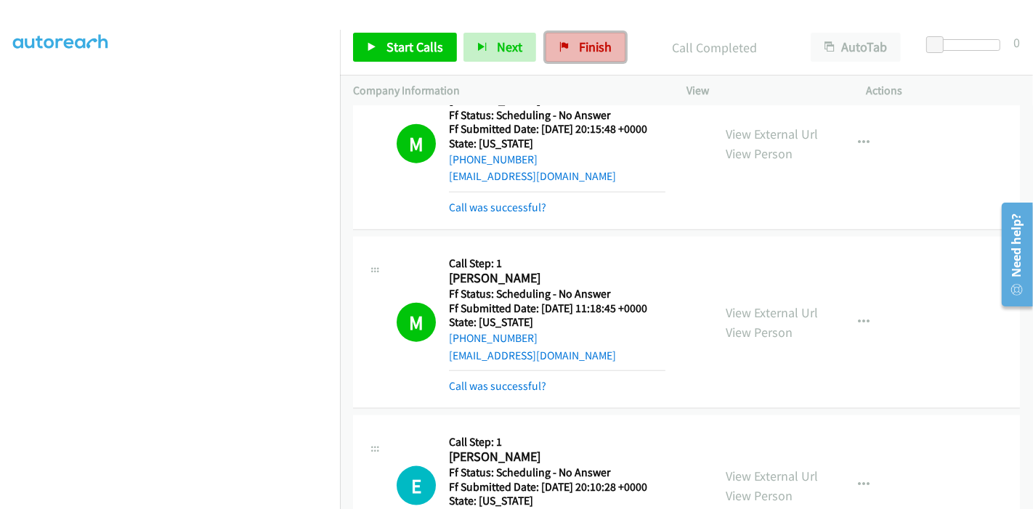
click at [586, 46] on span "Finish" at bounding box center [595, 47] width 33 height 17
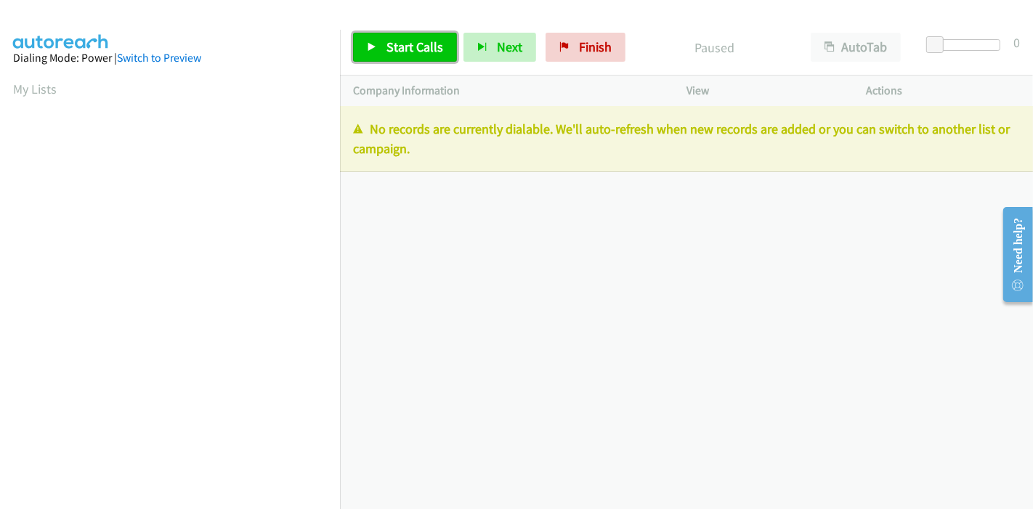
click at [387, 46] on span "Start Calls" at bounding box center [415, 47] width 57 height 17
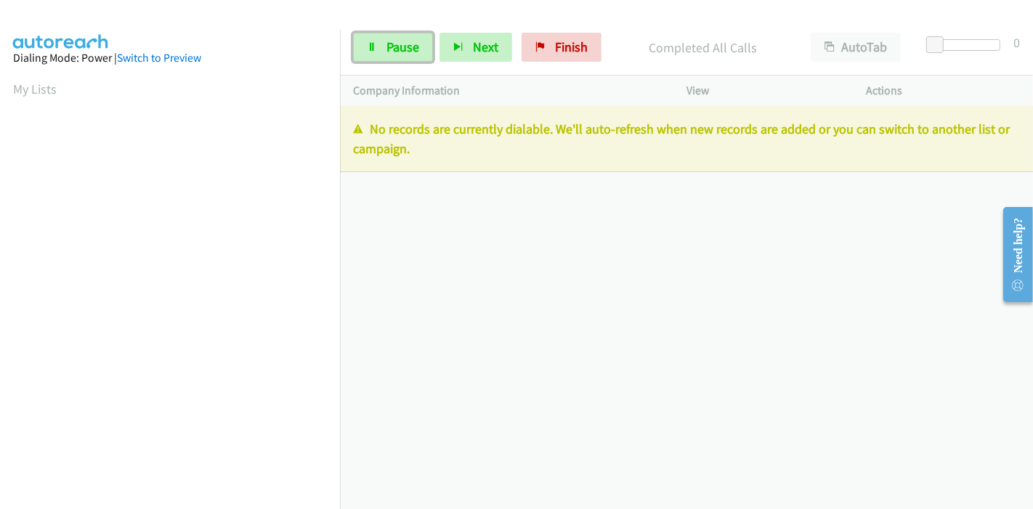
click at [387, 46] on span "Pause" at bounding box center [403, 47] width 33 height 17
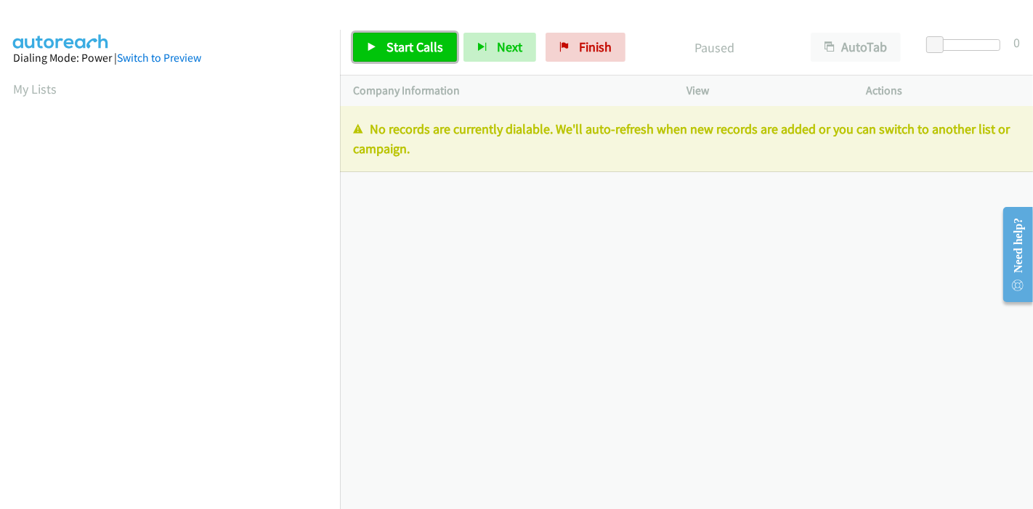
click at [390, 52] on span "Start Calls" at bounding box center [415, 47] width 57 height 17
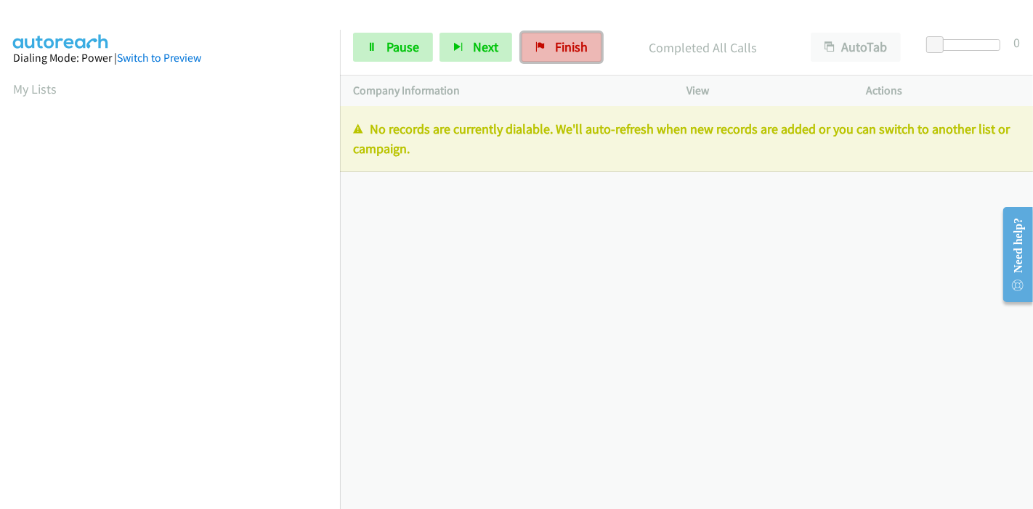
click at [541, 51] on link "Finish" at bounding box center [562, 47] width 80 height 29
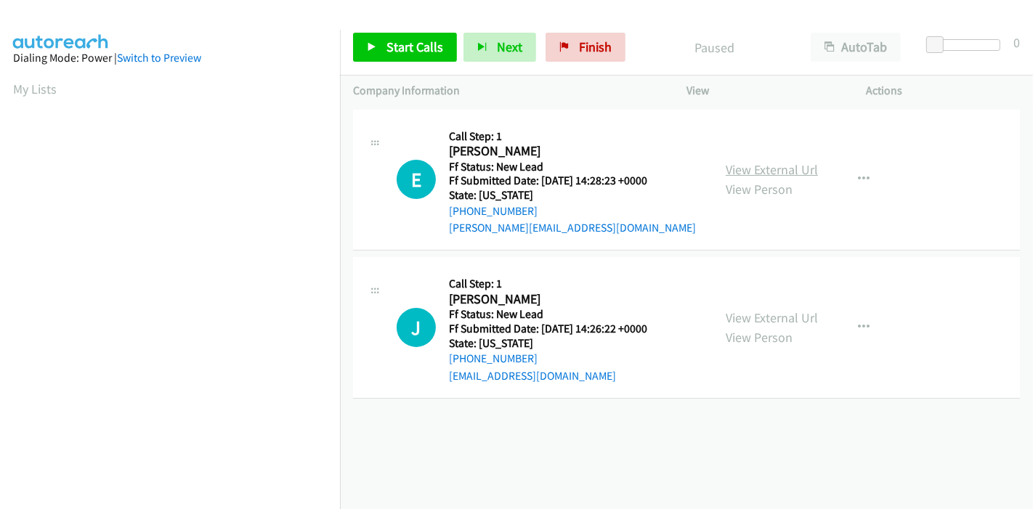
click at [770, 177] on link "View External Url" at bounding box center [772, 169] width 92 height 17
click at [739, 314] on link "View External Url" at bounding box center [772, 318] width 92 height 17
click at [401, 52] on span "Start Calls" at bounding box center [415, 47] width 57 height 17
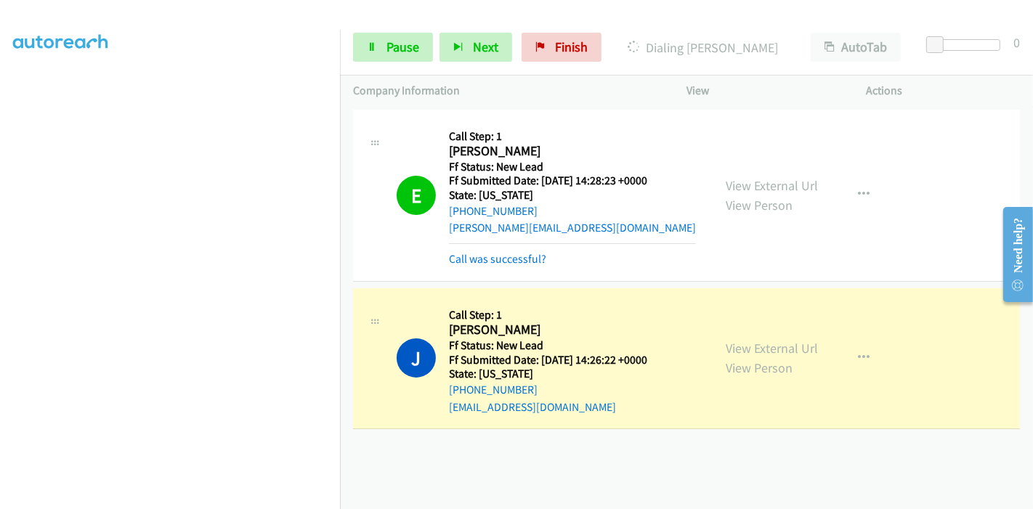
scroll to position [307, 0]
click at [402, 42] on span "Pause" at bounding box center [403, 47] width 33 height 17
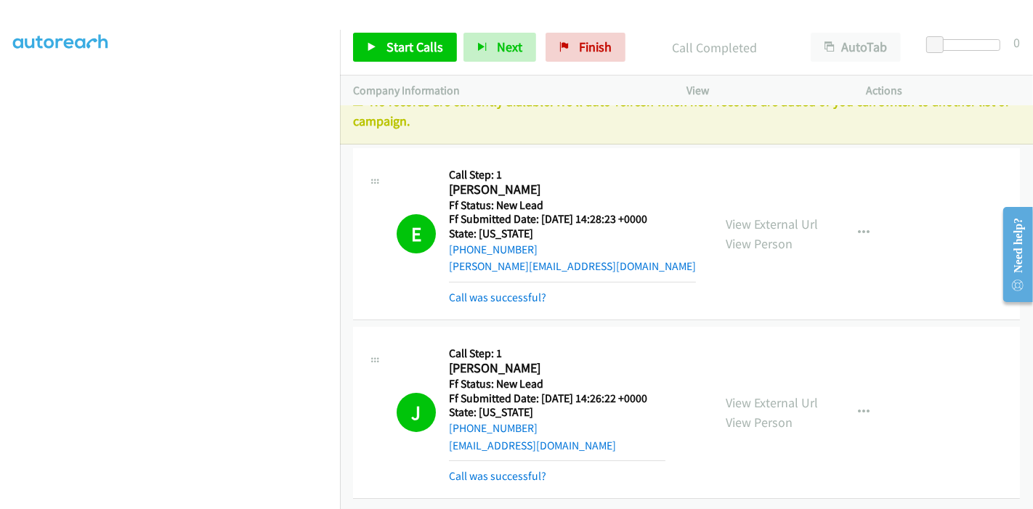
scroll to position [39, 0]
click at [514, 469] on link "Call was successful?" at bounding box center [497, 476] width 97 height 14
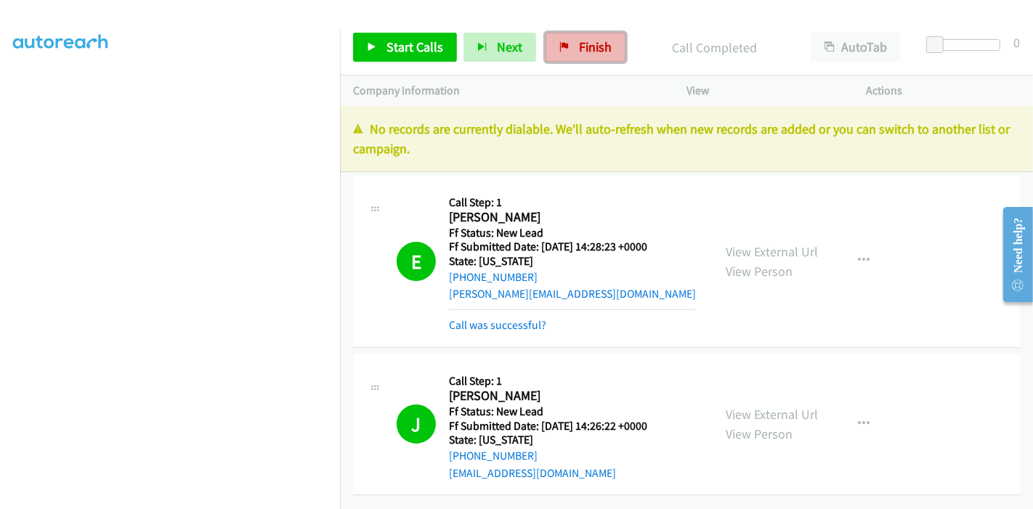
click at [579, 53] on span "Finish" at bounding box center [595, 47] width 33 height 17
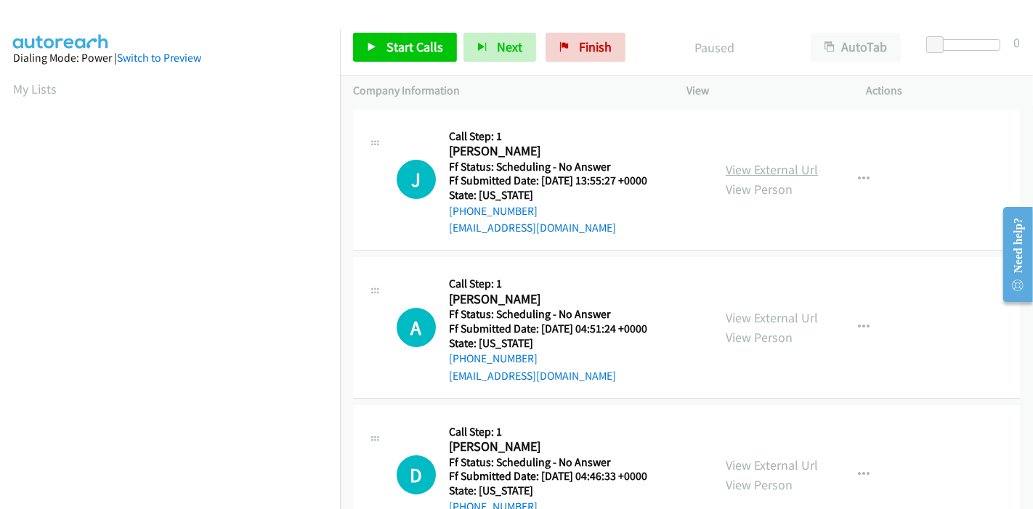
click at [762, 169] on link "View External Url" at bounding box center [772, 169] width 92 height 17
click at [778, 319] on link "View External Url" at bounding box center [772, 318] width 92 height 17
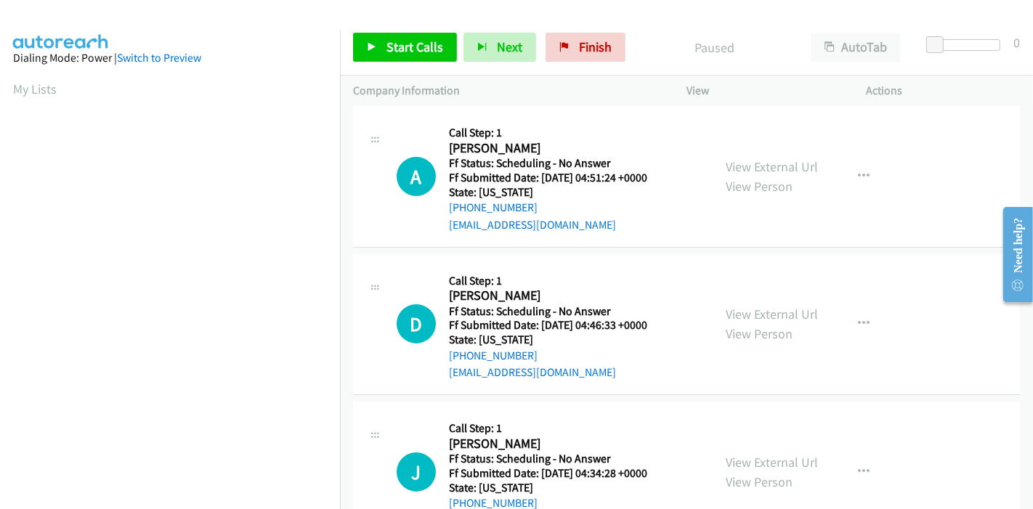
scroll to position [161, 0]
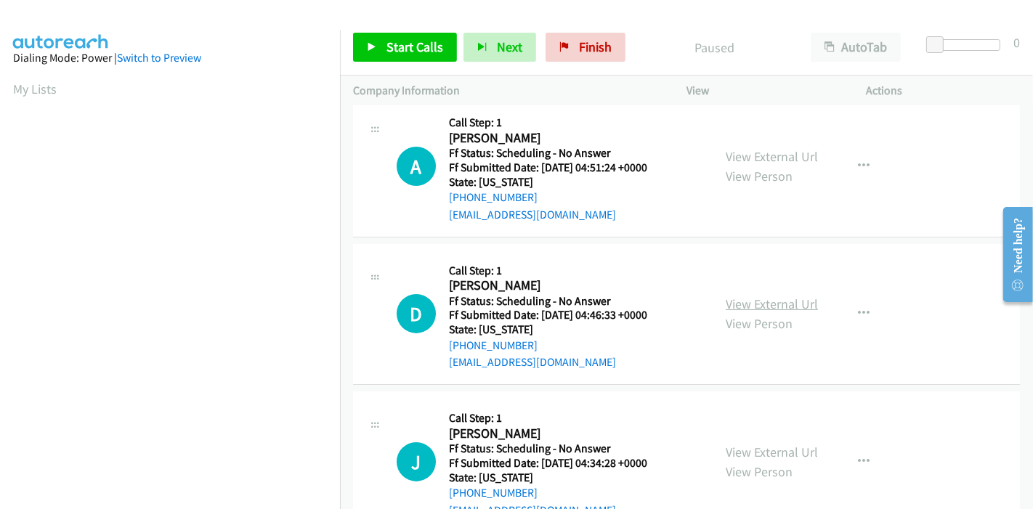
click at [788, 310] on link "View External Url" at bounding box center [772, 304] width 92 height 17
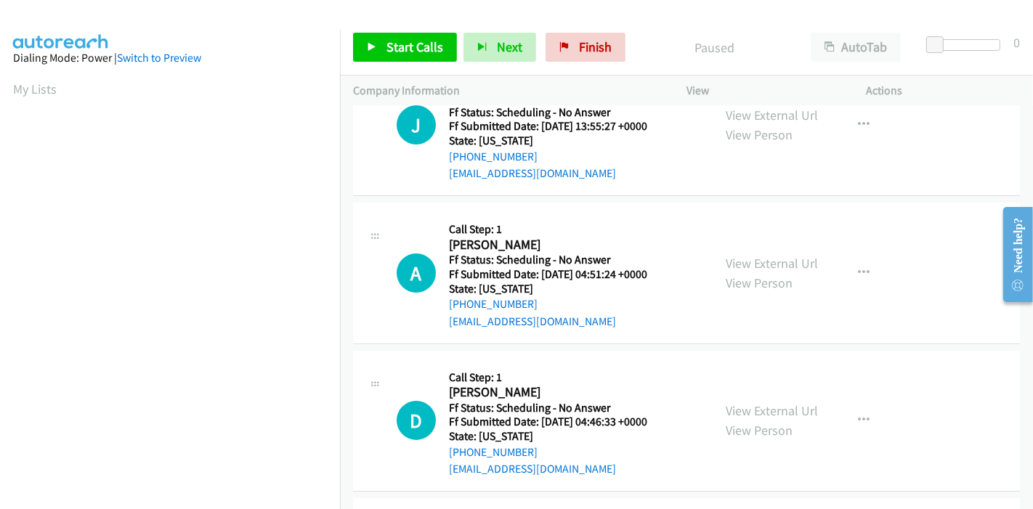
scroll to position [0, 0]
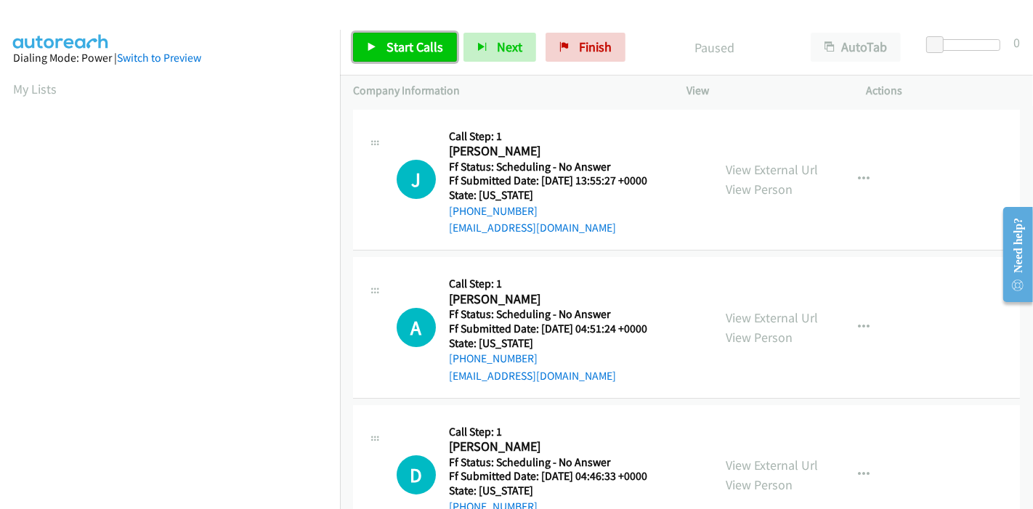
click at [408, 51] on span "Start Calls" at bounding box center [415, 47] width 57 height 17
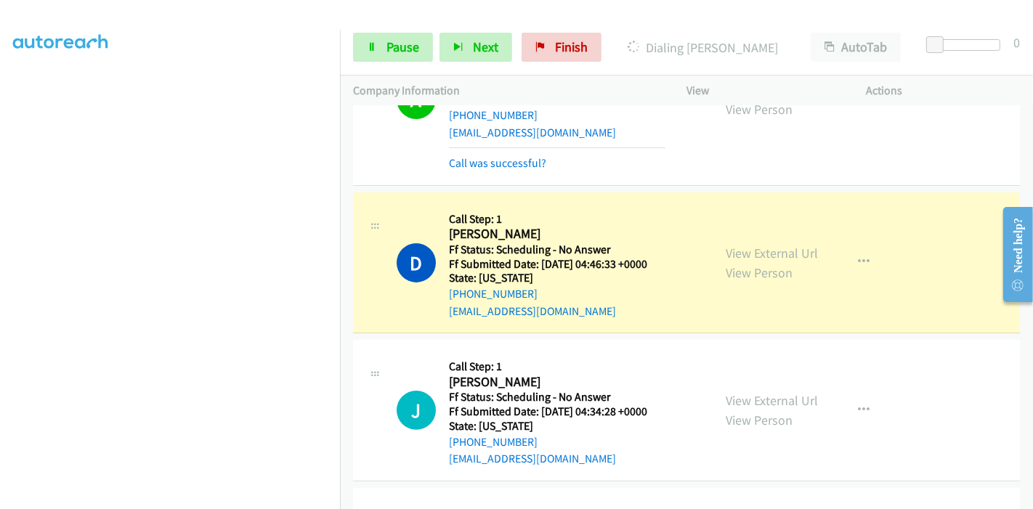
scroll to position [484, 0]
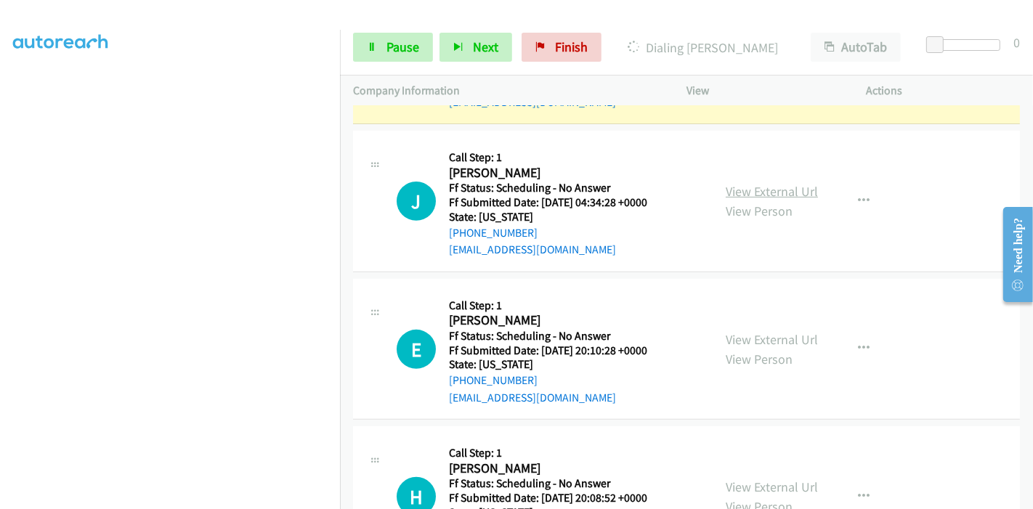
click at [775, 190] on link "View External Url" at bounding box center [772, 191] width 92 height 17
click at [775, 339] on link "View External Url" at bounding box center [772, 339] width 92 height 17
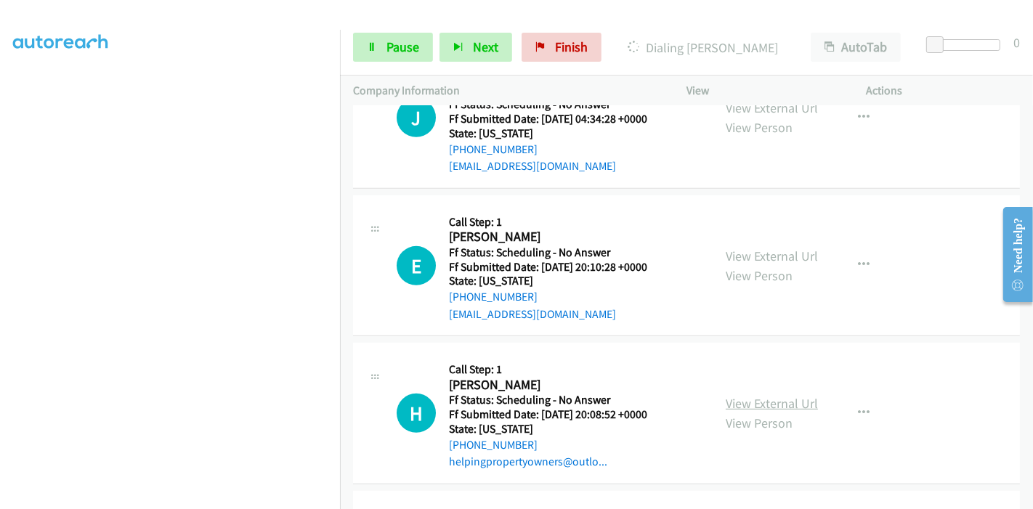
scroll to position [645, 0]
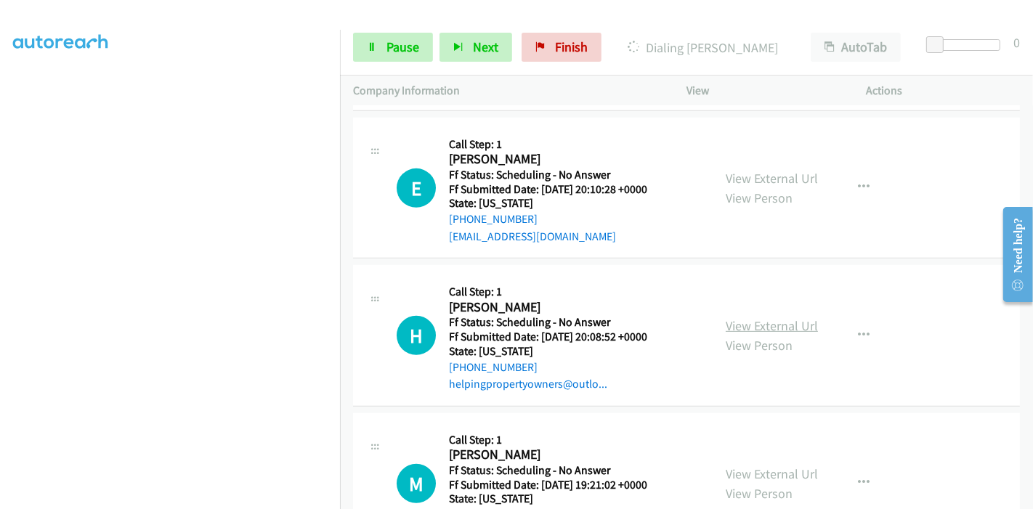
click at [783, 328] on link "View External Url" at bounding box center [772, 326] width 92 height 17
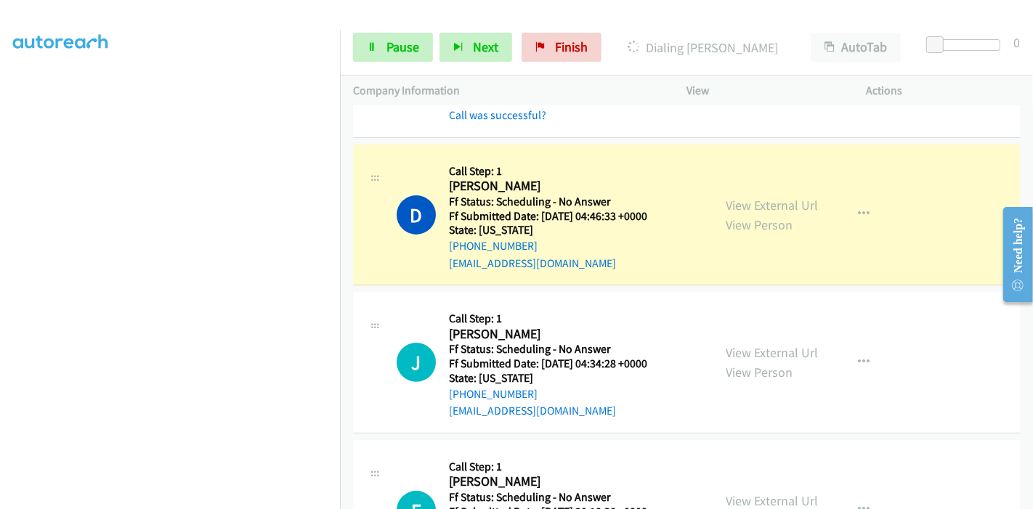
scroll to position [161, 0]
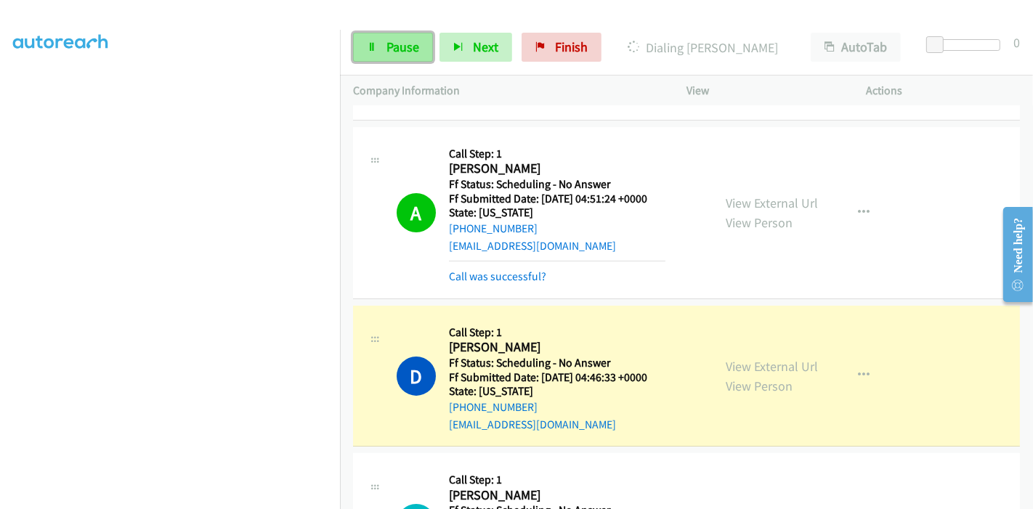
click at [397, 44] on span "Pause" at bounding box center [403, 47] width 33 height 17
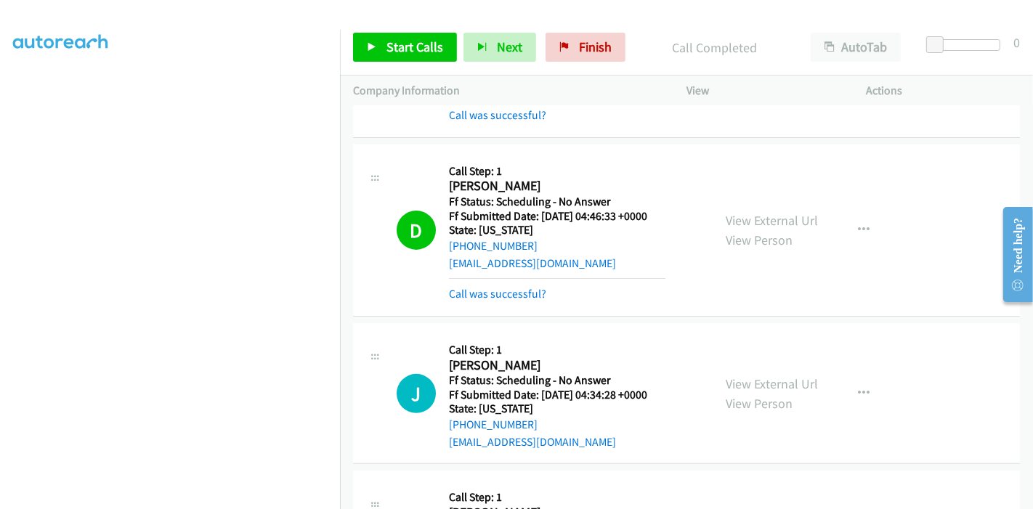
scroll to position [145, 0]
click at [512, 291] on link "Call was successful?" at bounding box center [497, 294] width 97 height 14
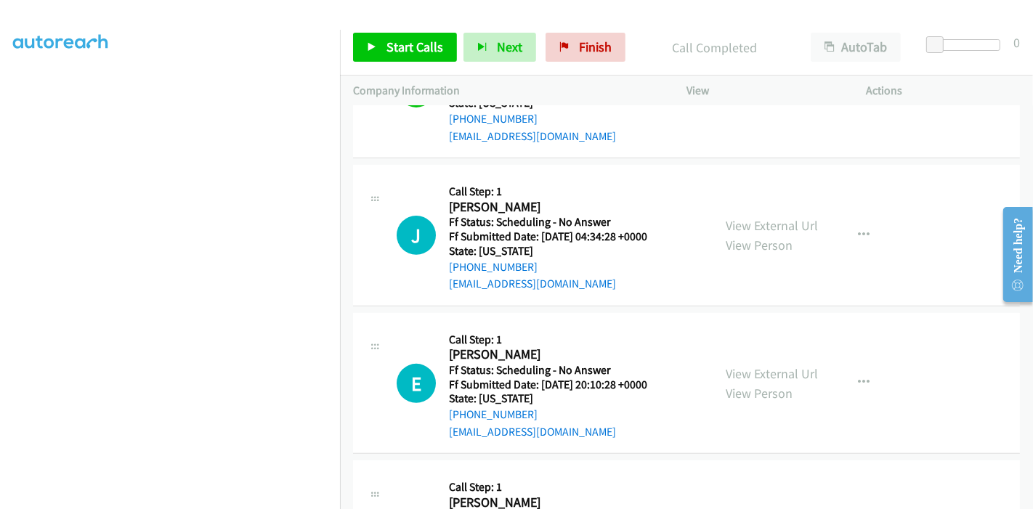
scroll to position [484, 0]
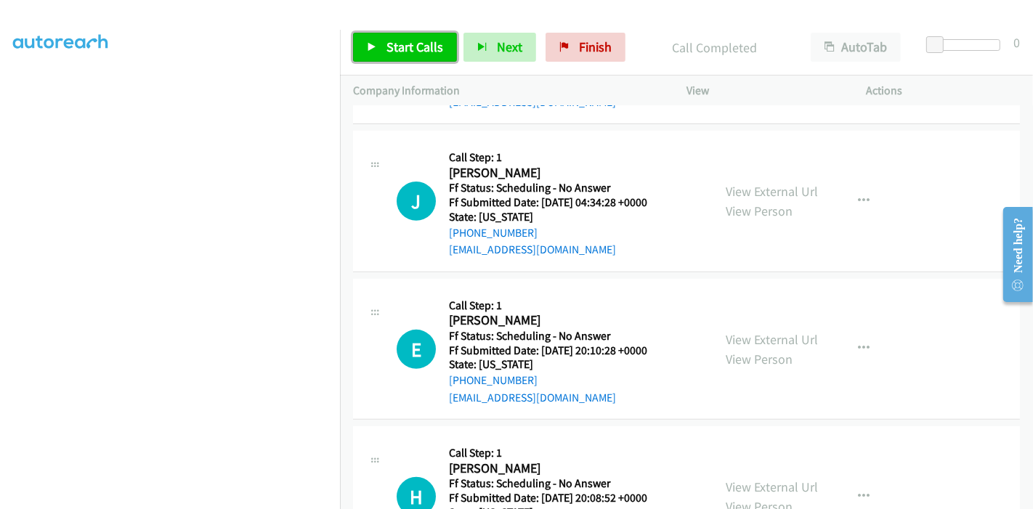
click at [384, 47] on link "Start Calls" at bounding box center [405, 47] width 104 height 29
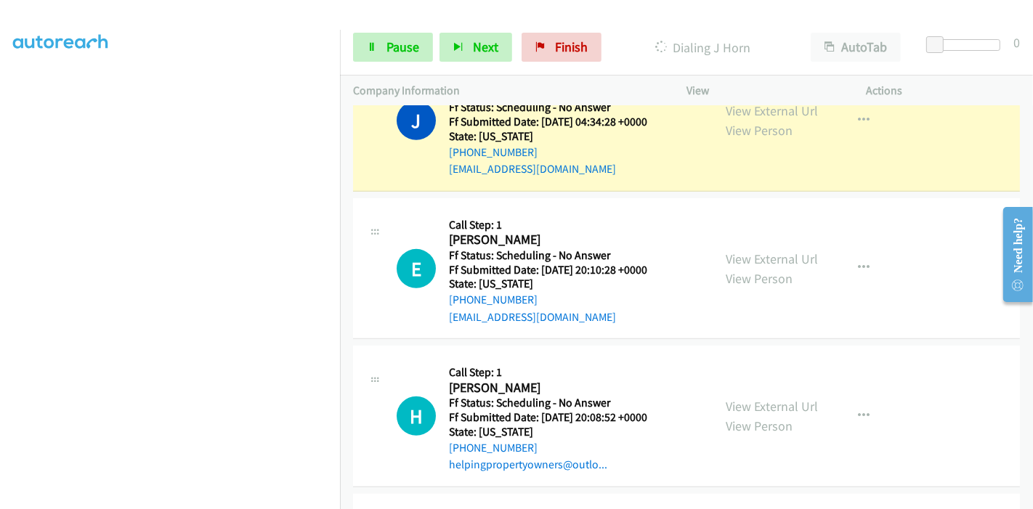
scroll to position [581, 0]
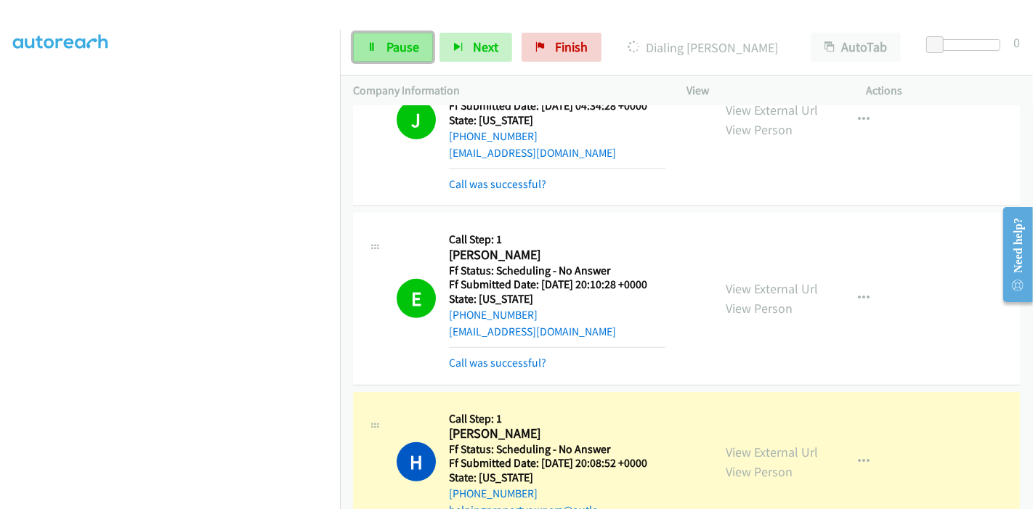
click at [403, 47] on span "Pause" at bounding box center [403, 47] width 33 height 17
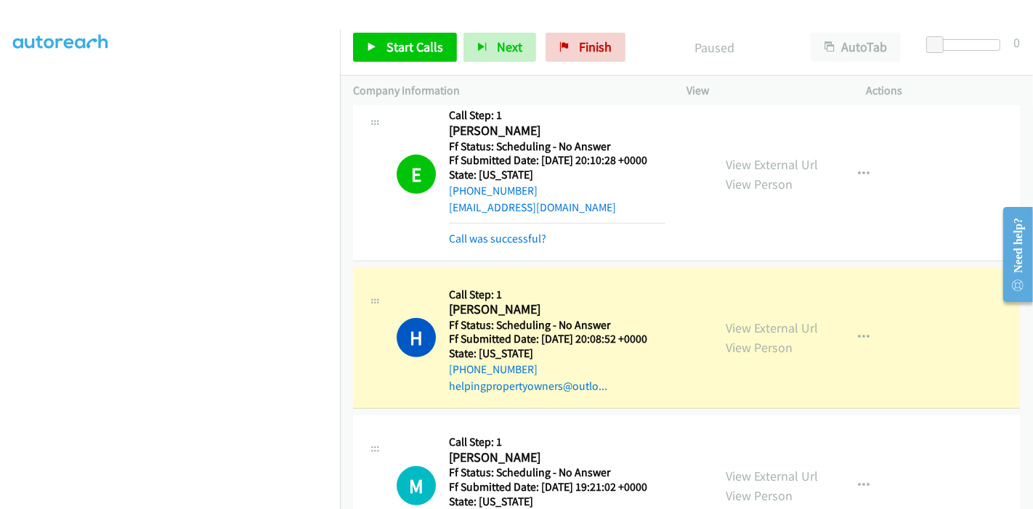
scroll to position [742, 0]
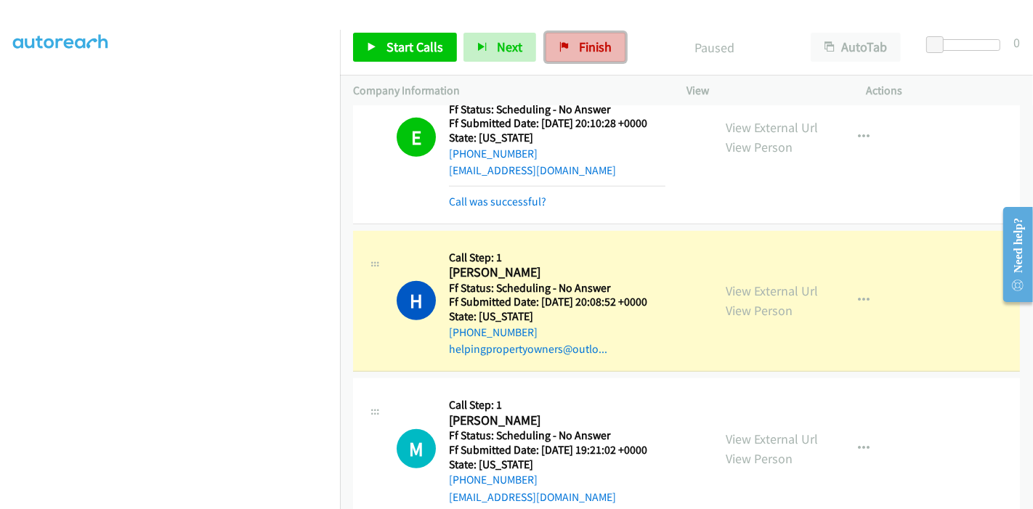
click at [591, 48] on span "Finish" at bounding box center [595, 47] width 33 height 17
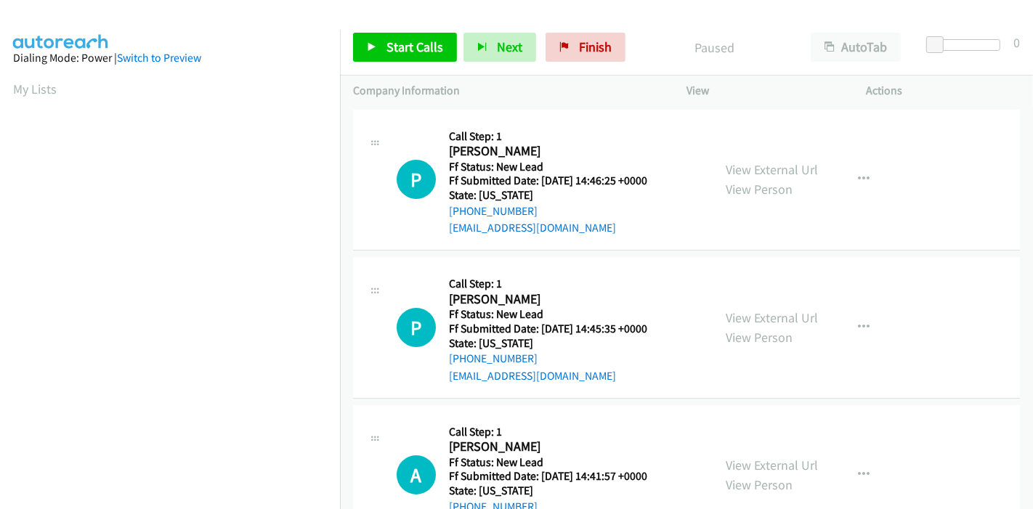
click at [794, 178] on div "View External Url View Person" at bounding box center [772, 179] width 92 height 39
click at [795, 174] on link "View External Url" at bounding box center [772, 169] width 92 height 17
click at [751, 314] on link "View External Url" at bounding box center [772, 318] width 92 height 17
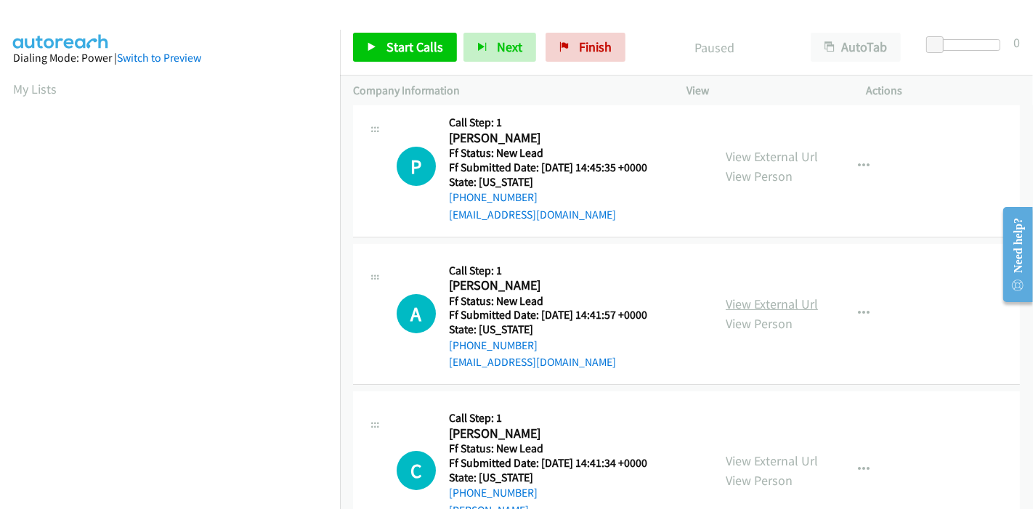
click at [780, 304] on link "View External Url" at bounding box center [772, 304] width 92 height 17
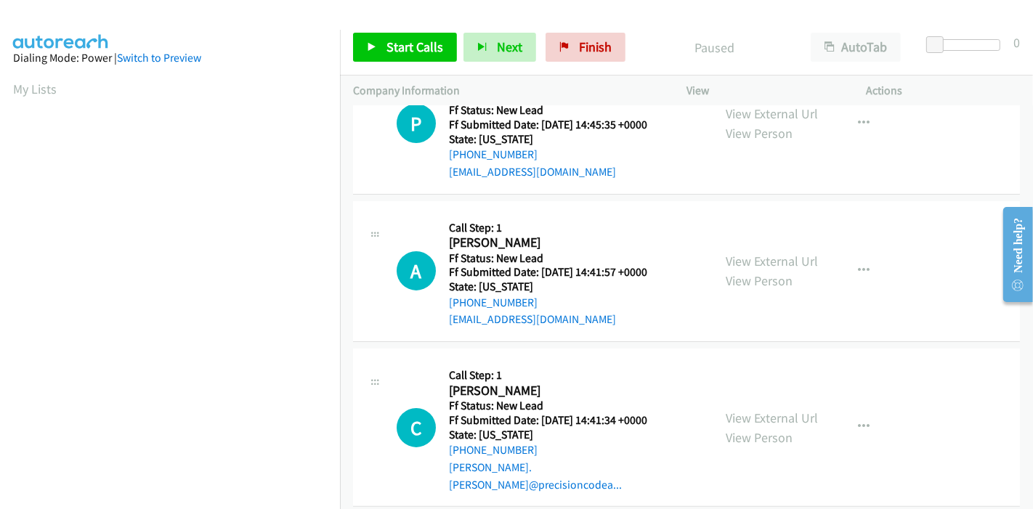
scroll to position [323, 0]
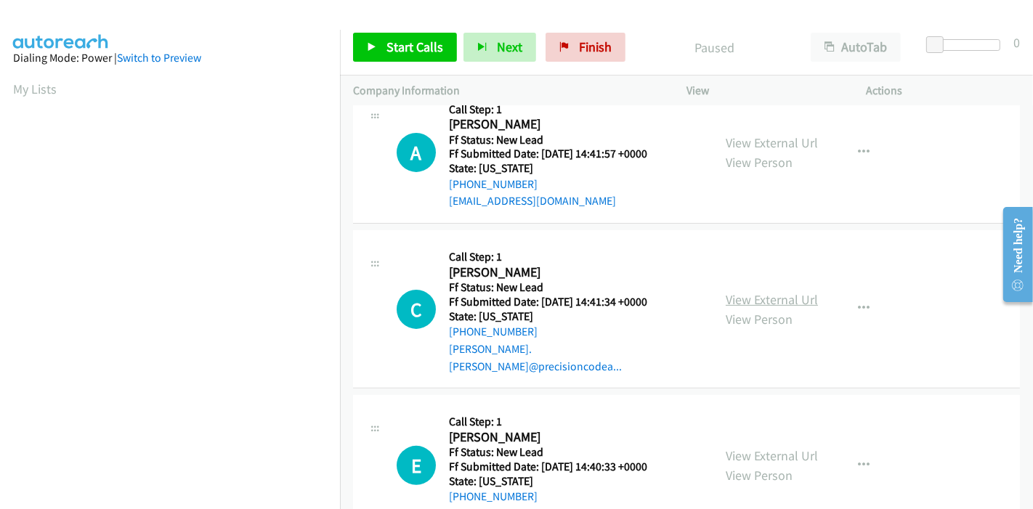
click at [789, 291] on link "View External Url" at bounding box center [772, 299] width 92 height 17
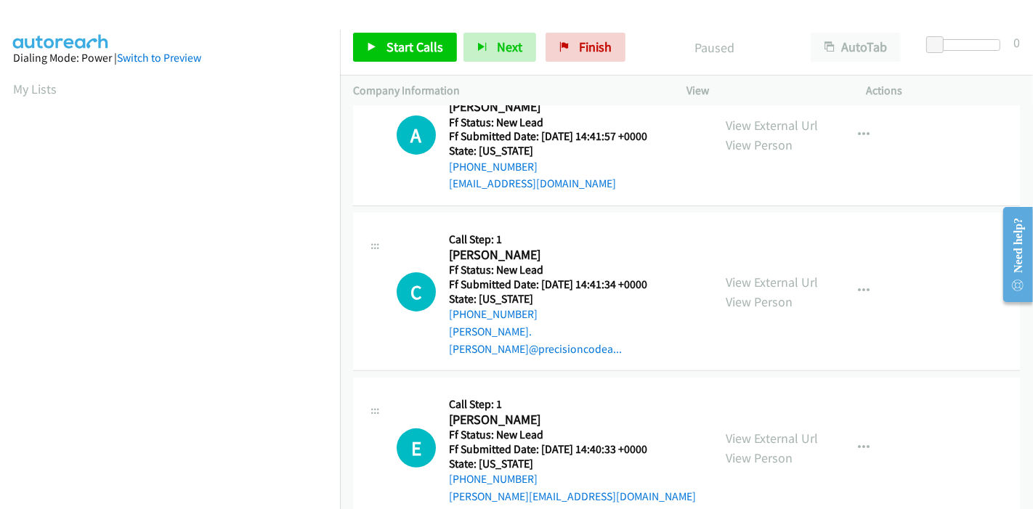
scroll to position [354, 0]
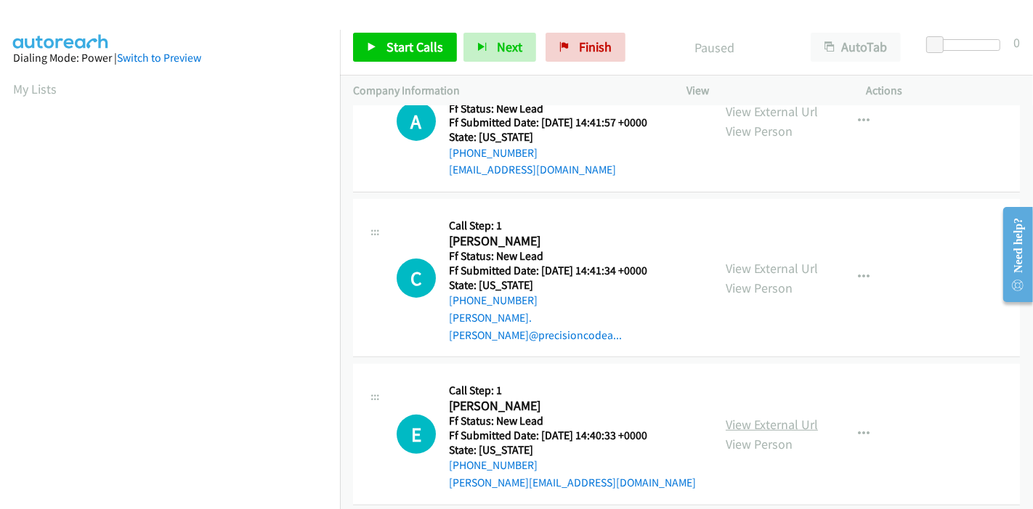
click at [775, 416] on link "View External Url" at bounding box center [772, 424] width 92 height 17
click at [404, 60] on link "Start Calls" at bounding box center [405, 47] width 104 height 29
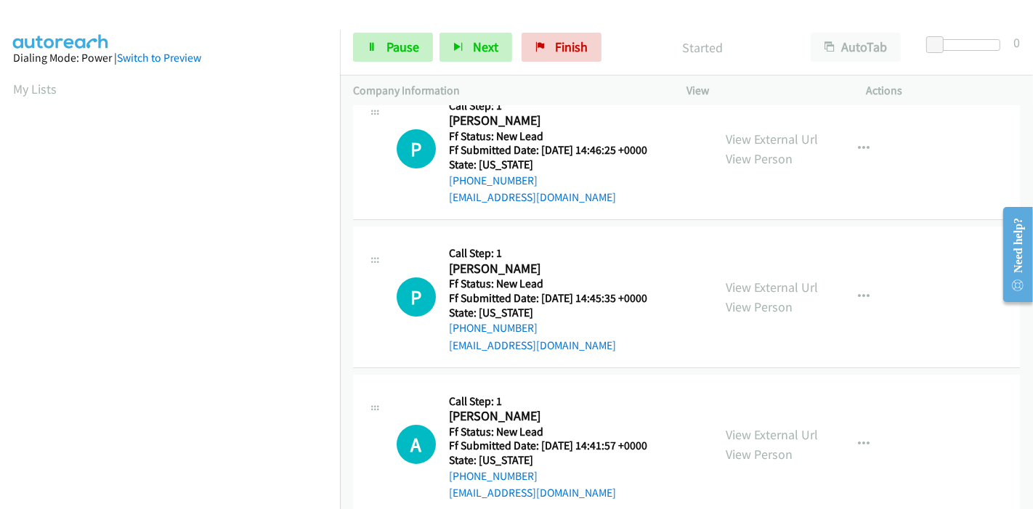
scroll to position [0, 0]
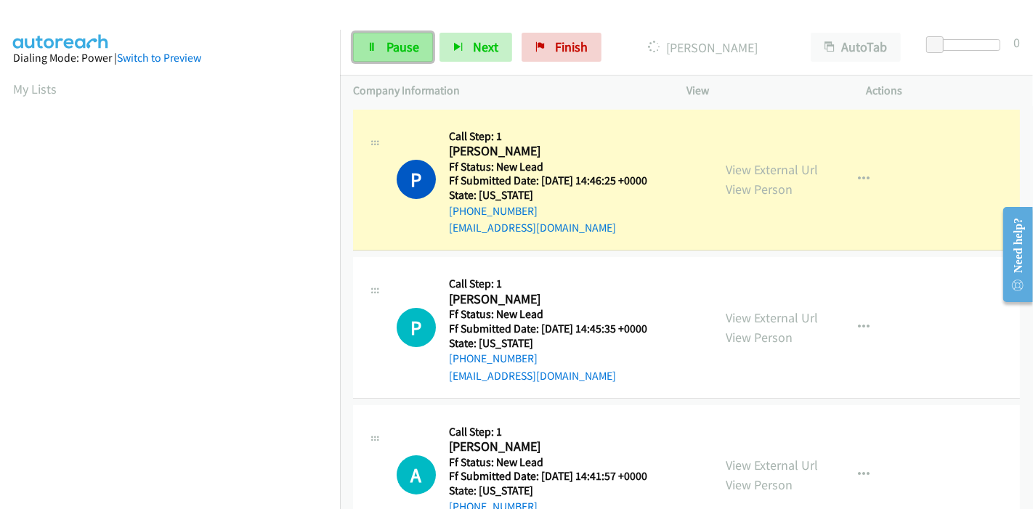
click at [379, 48] on link "Pause" at bounding box center [393, 47] width 80 height 29
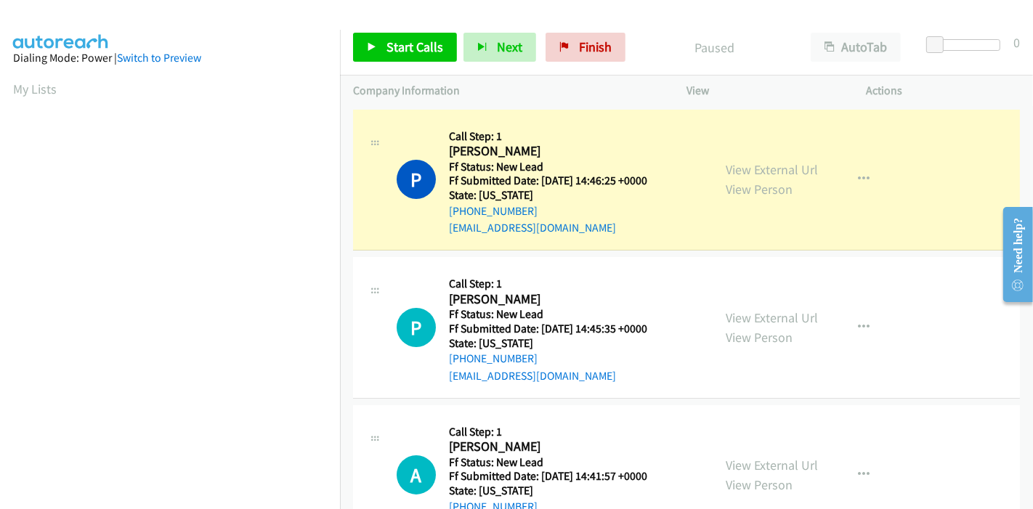
scroll to position [307, 0]
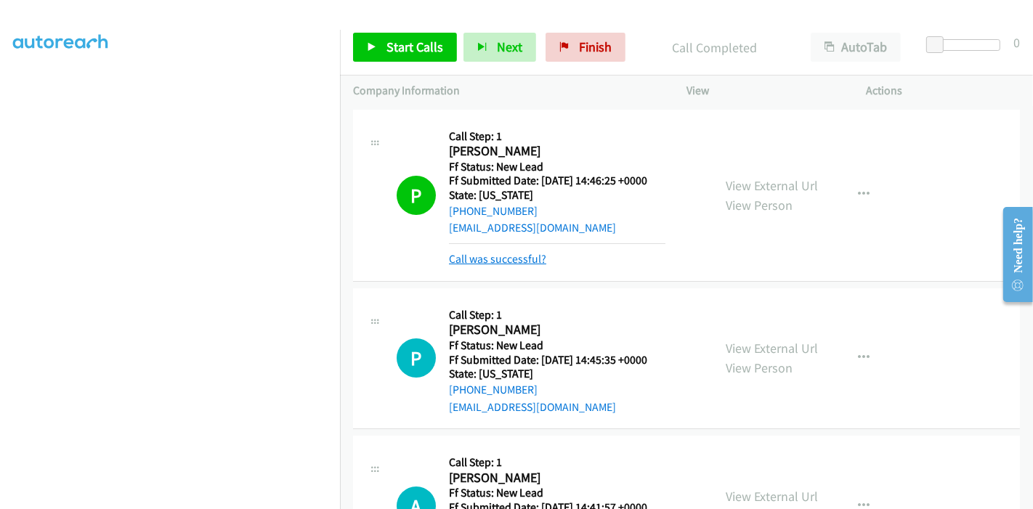
click at [525, 258] on link "Call was successful?" at bounding box center [497, 259] width 97 height 14
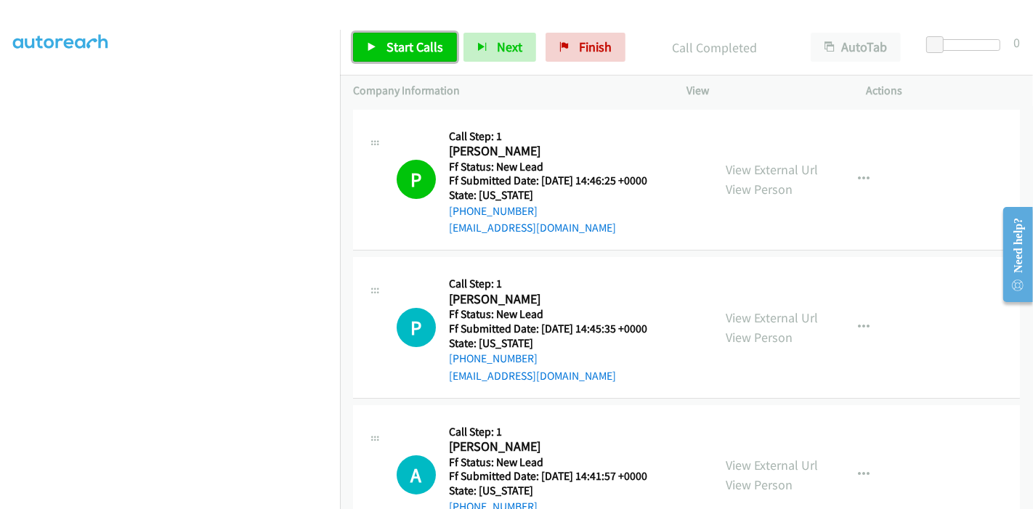
click at [393, 49] on span "Start Calls" at bounding box center [415, 47] width 57 height 17
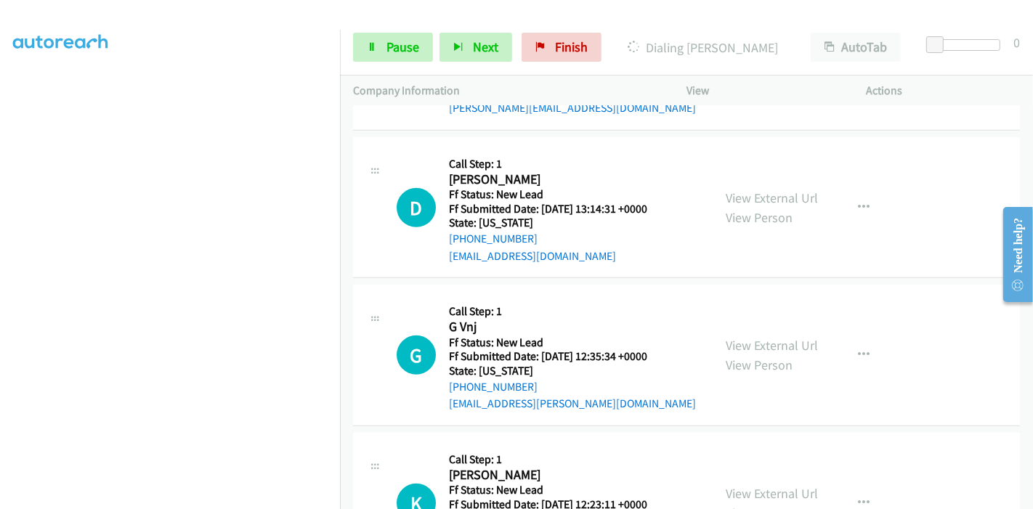
scroll to position [858, 0]
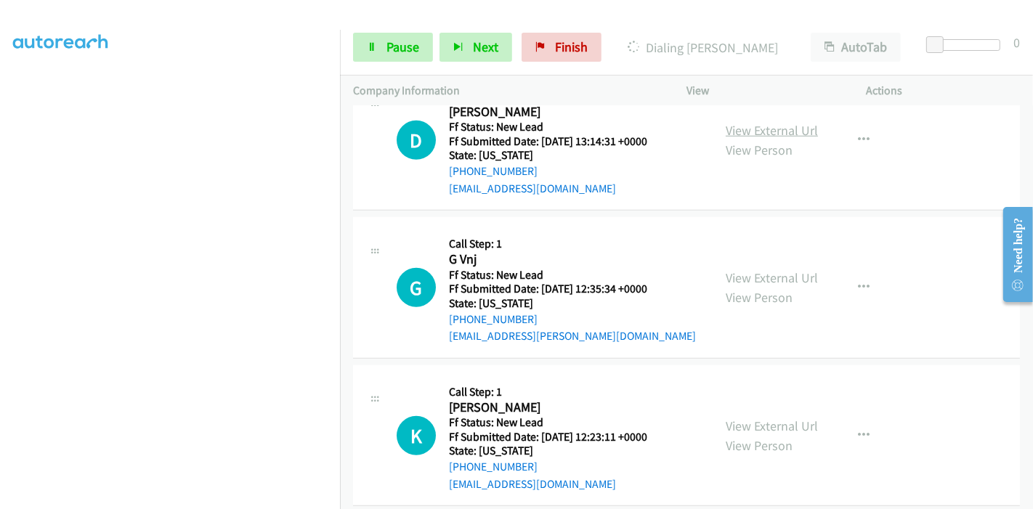
click at [785, 122] on link "View External Url" at bounding box center [772, 130] width 92 height 17
click at [743, 270] on link "View External Url" at bounding box center [772, 278] width 92 height 17
click at [731, 418] on link "View External Url" at bounding box center [772, 426] width 92 height 17
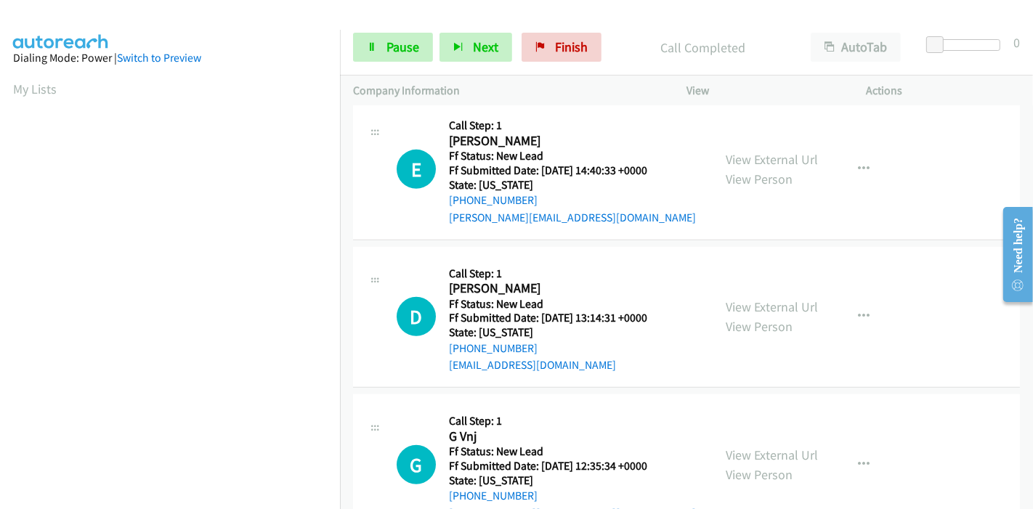
scroll to position [727, 0]
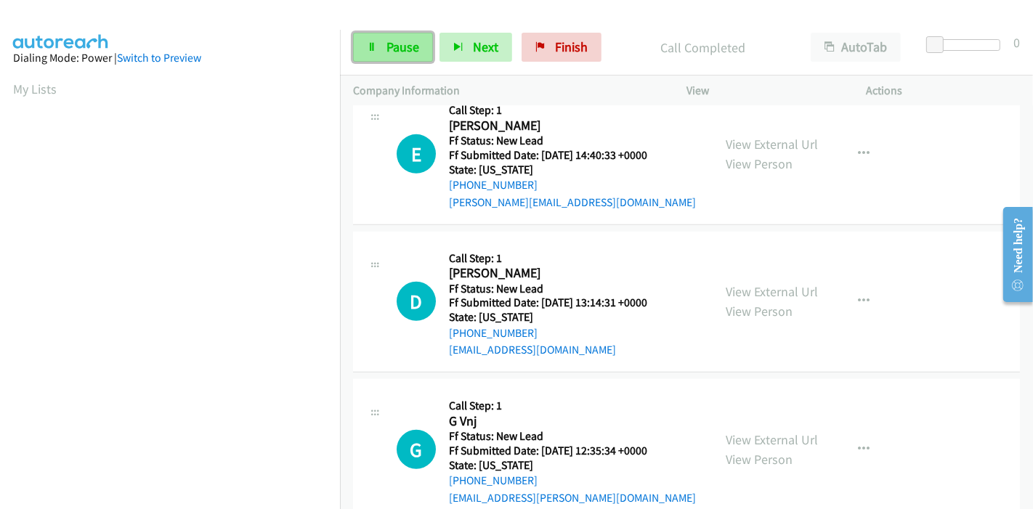
click at [391, 49] on span "Pause" at bounding box center [403, 47] width 33 height 17
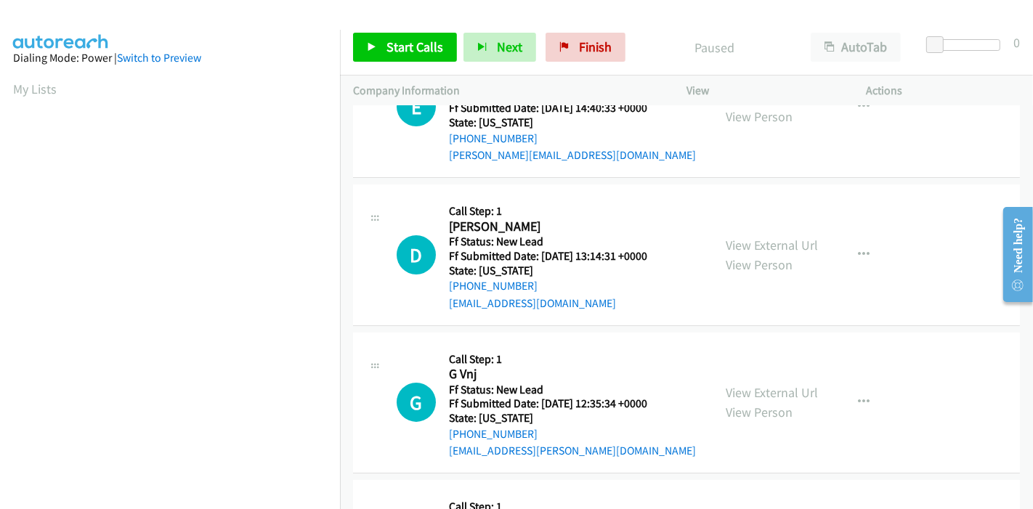
scroll to position [206, 0]
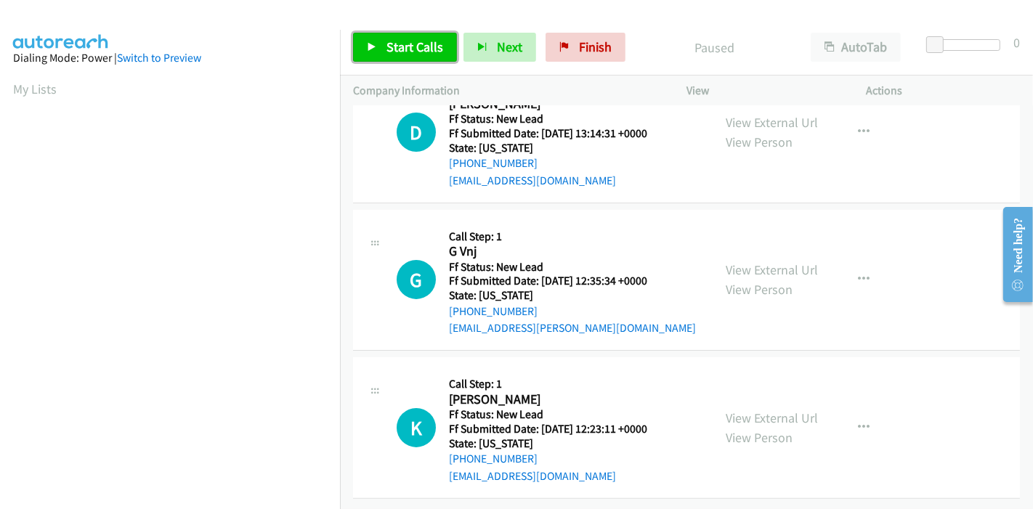
click at [421, 53] on span "Start Calls" at bounding box center [415, 47] width 57 height 17
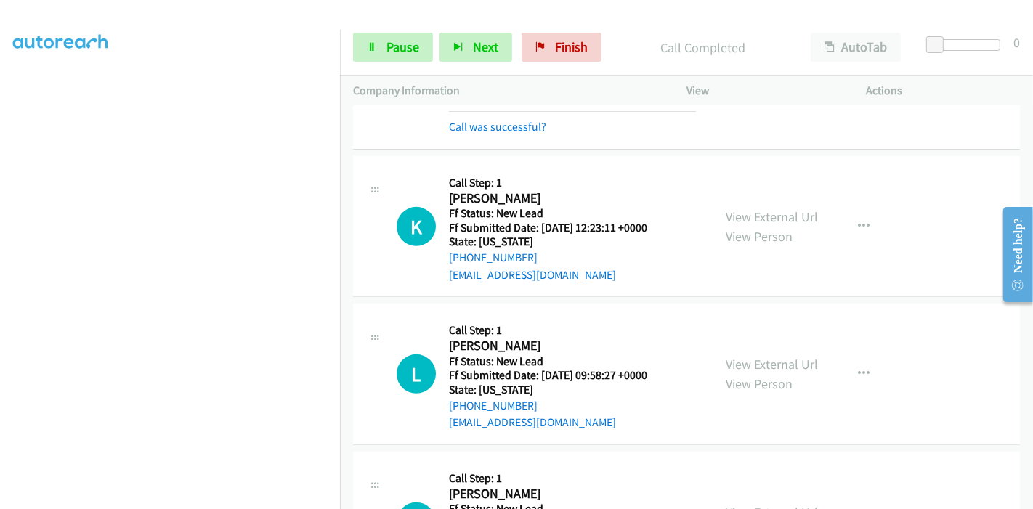
scroll to position [525, 0]
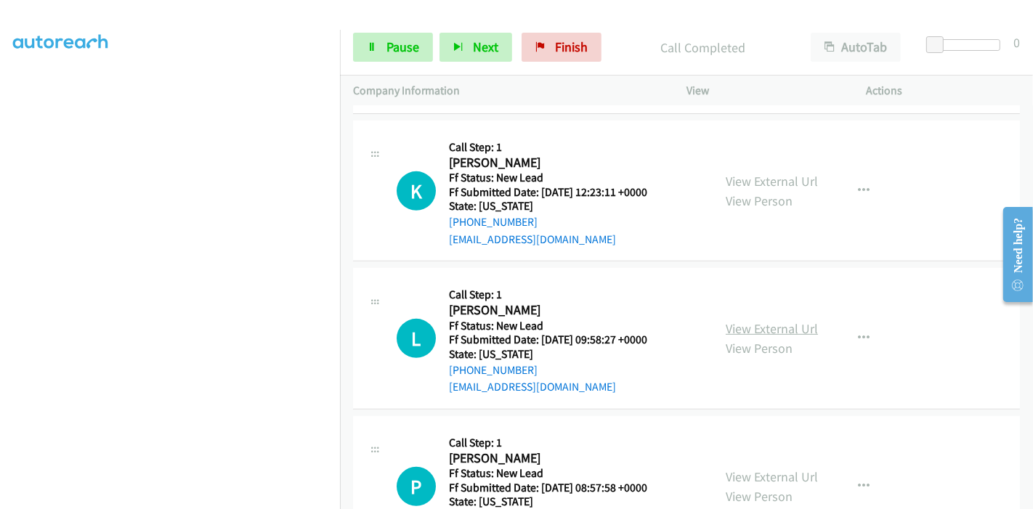
click at [743, 329] on link "View External Url" at bounding box center [772, 328] width 92 height 17
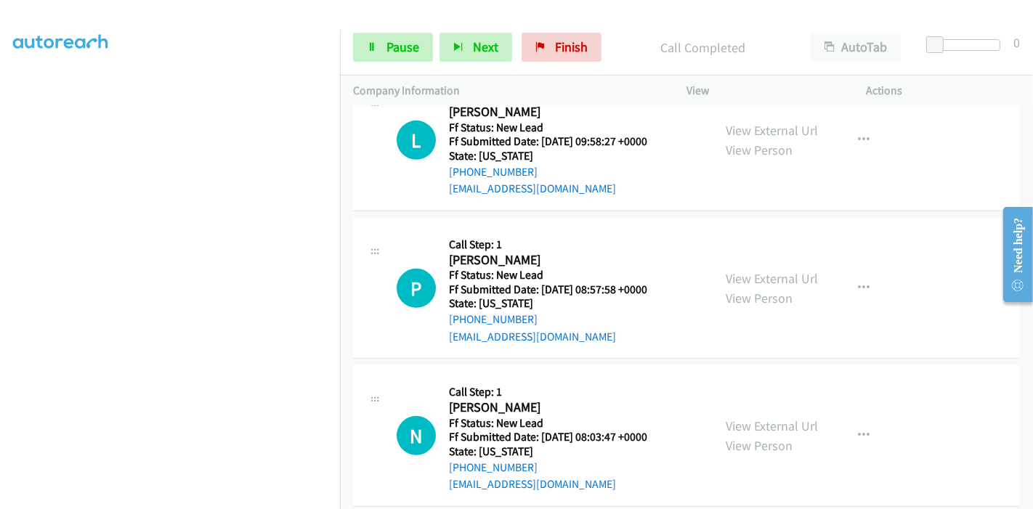
scroll to position [741, 0]
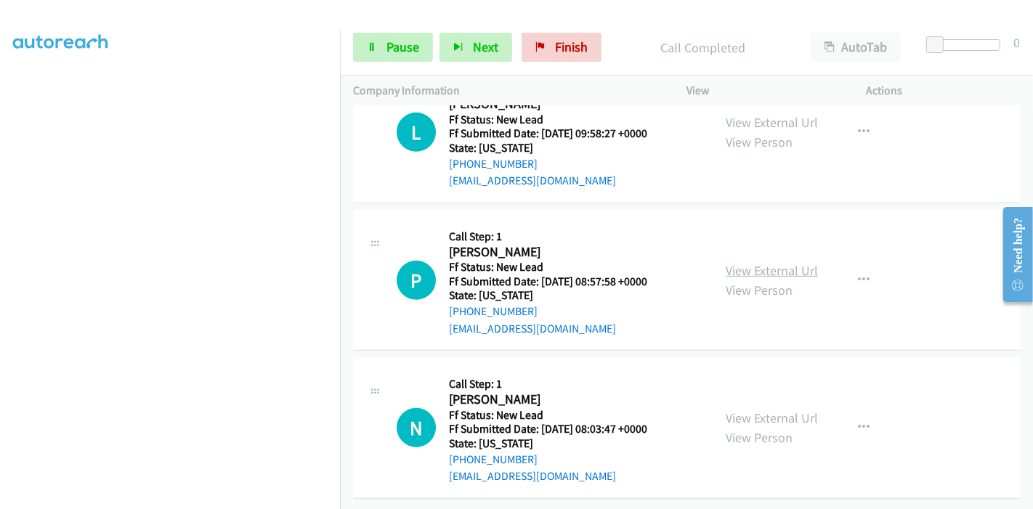
click at [746, 262] on link "View External Url" at bounding box center [772, 270] width 92 height 17
click at [745, 410] on link "View External Url" at bounding box center [772, 418] width 92 height 17
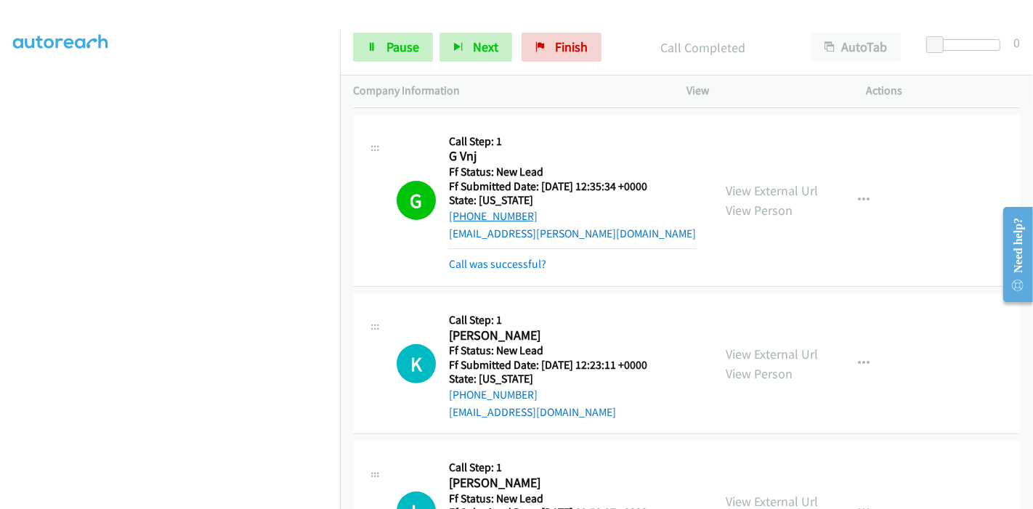
scroll to position [338, 0]
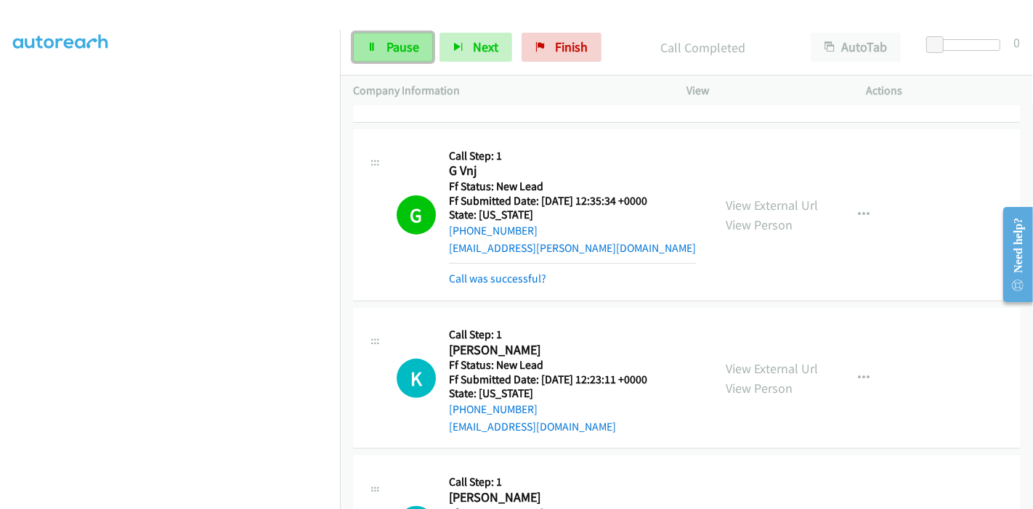
click at [404, 36] on link "Pause" at bounding box center [393, 47] width 80 height 29
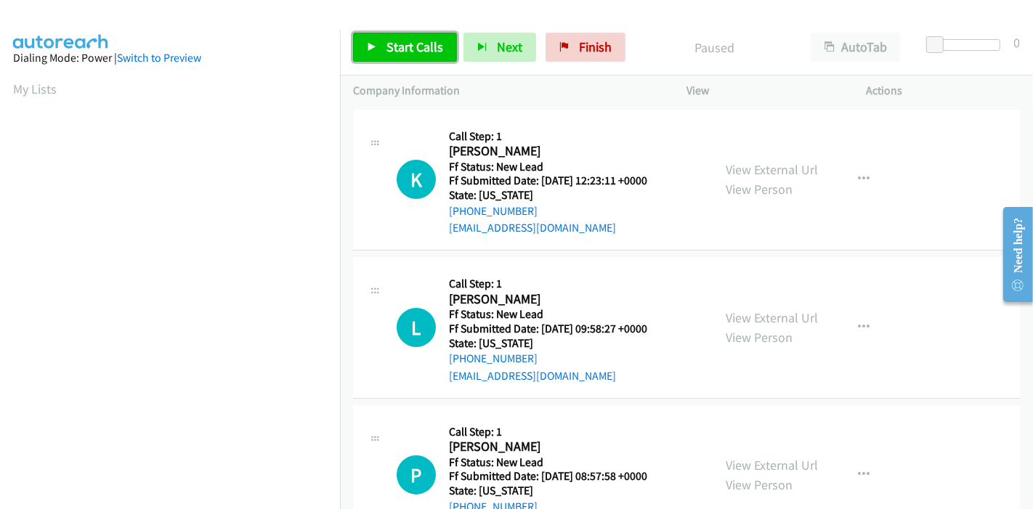
click at [397, 45] on span "Start Calls" at bounding box center [415, 47] width 57 height 17
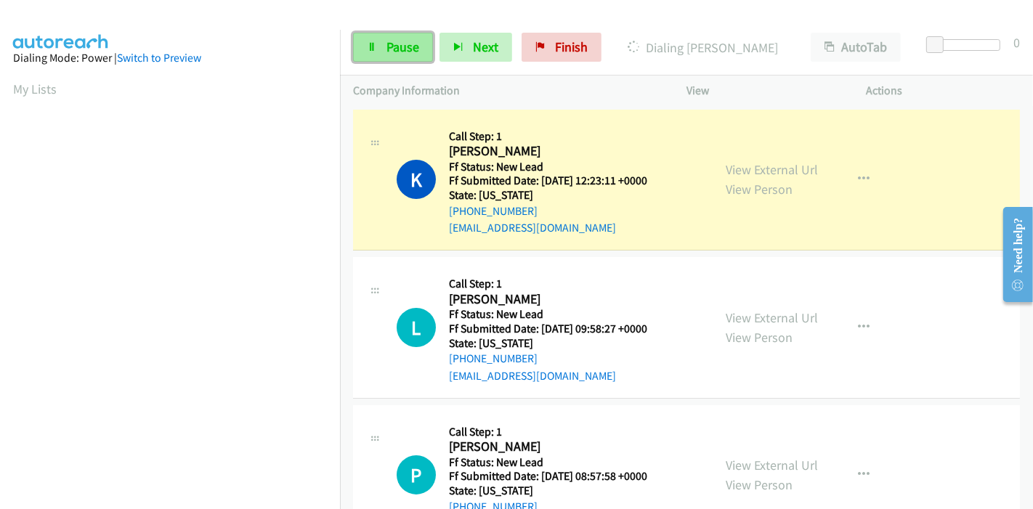
click at [379, 42] on link "Pause" at bounding box center [393, 47] width 80 height 29
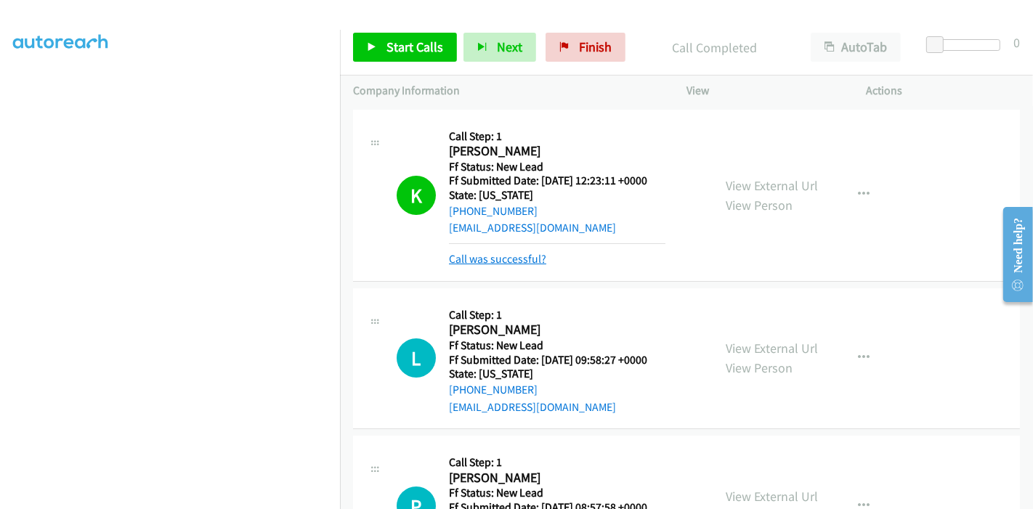
click at [512, 262] on link "Call was successful?" at bounding box center [497, 259] width 97 height 14
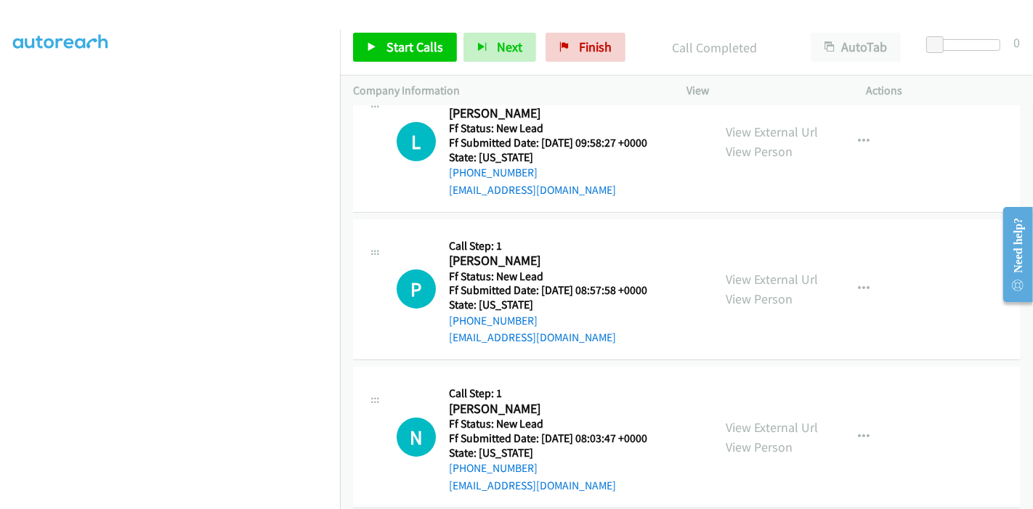
scroll to position [126, 0]
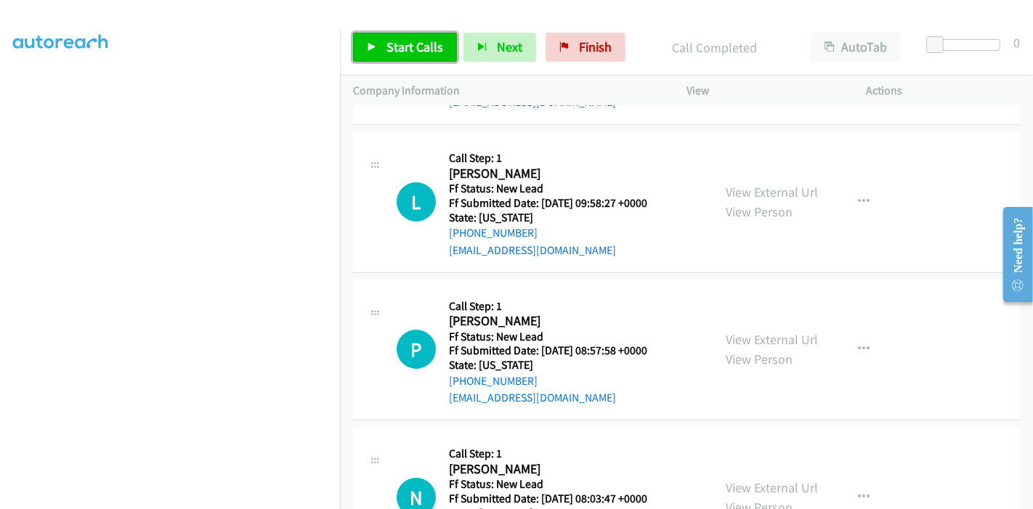
click at [395, 34] on link "Start Calls" at bounding box center [405, 47] width 104 height 29
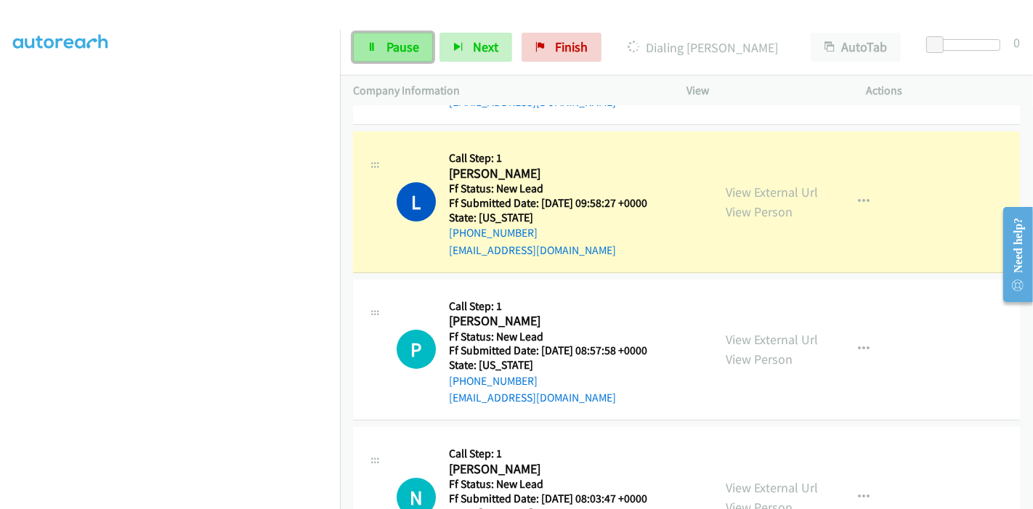
click at [381, 42] on link "Pause" at bounding box center [393, 47] width 80 height 29
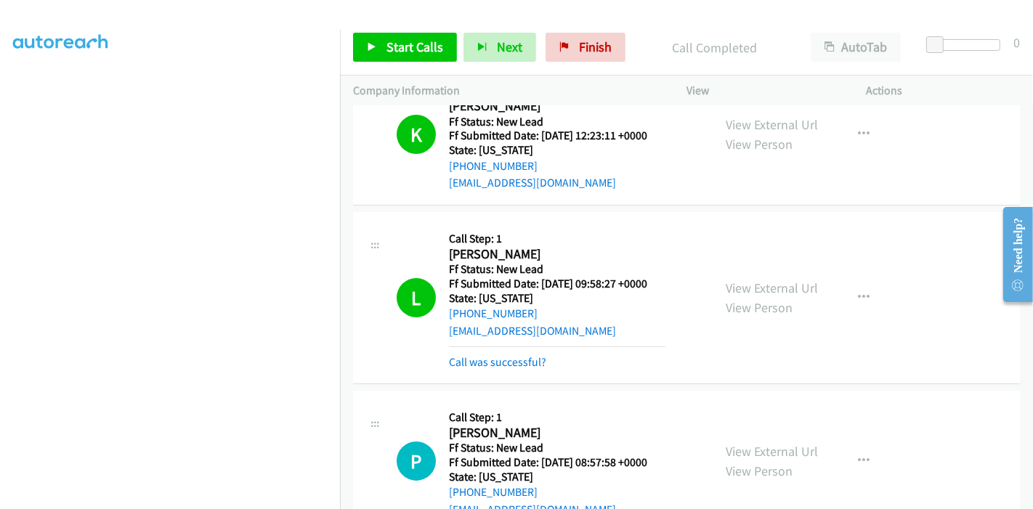
scroll to position [65, 0]
click at [532, 363] on link "Call was successful?" at bounding box center [497, 362] width 97 height 14
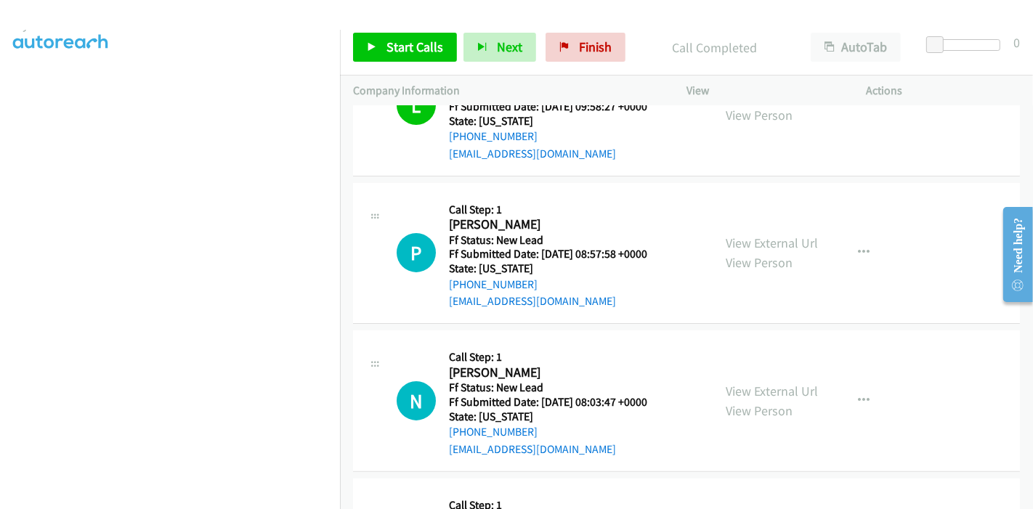
scroll to position [206, 0]
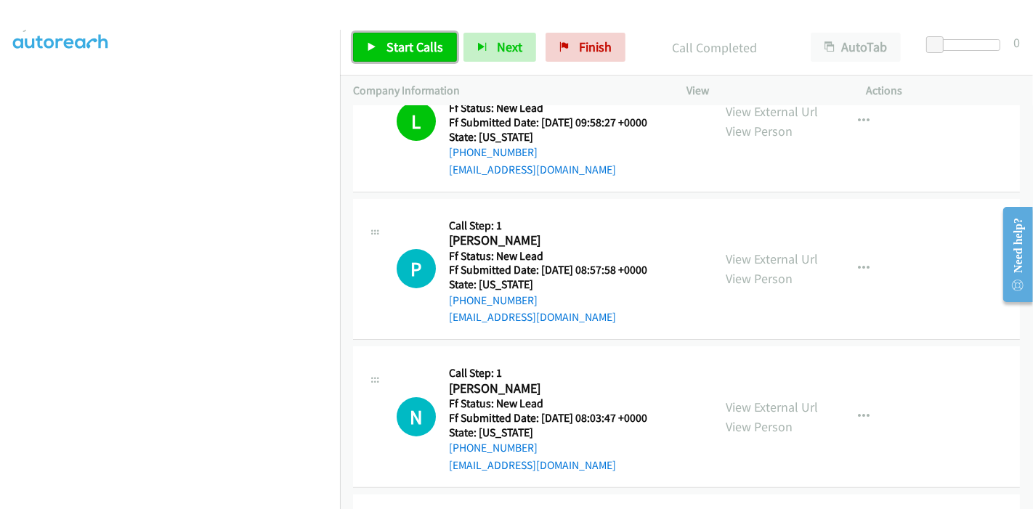
click at [406, 55] on link "Start Calls" at bounding box center [405, 47] width 104 height 29
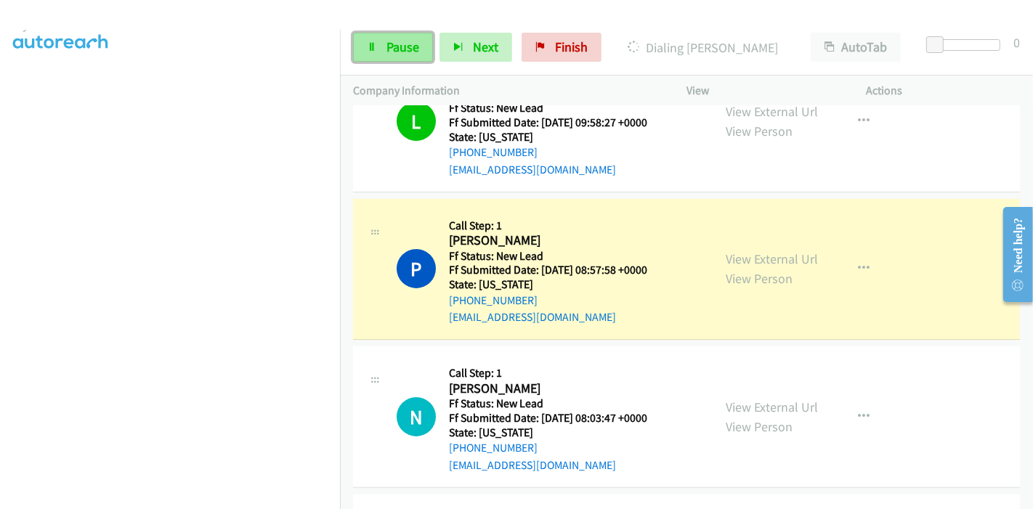
click at [390, 47] on span "Pause" at bounding box center [403, 47] width 33 height 17
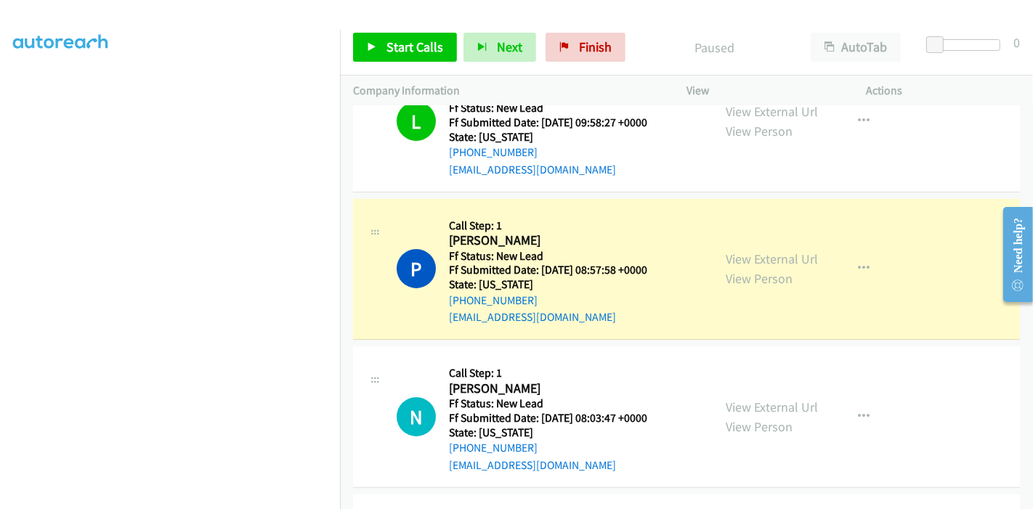
scroll to position [307, 0]
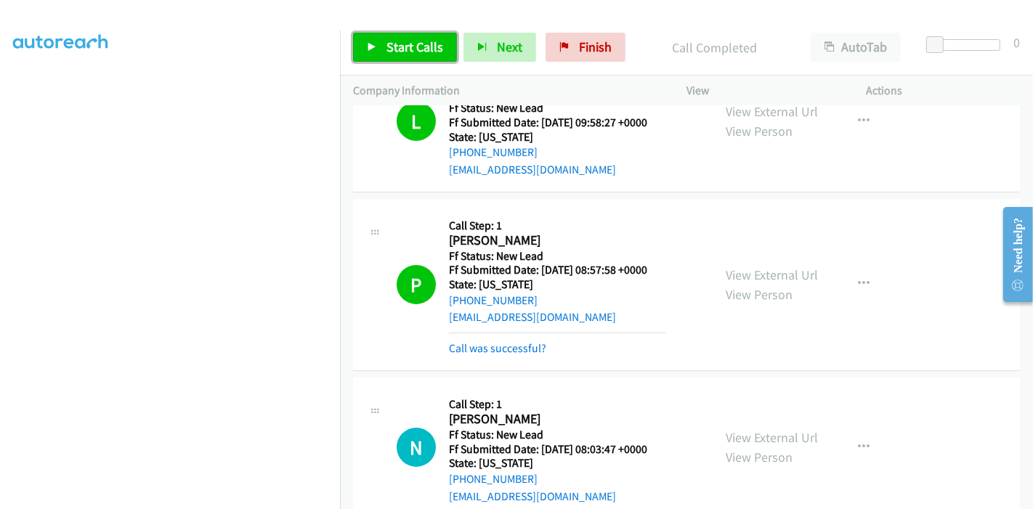
click at [381, 36] on link "Start Calls" at bounding box center [405, 47] width 104 height 29
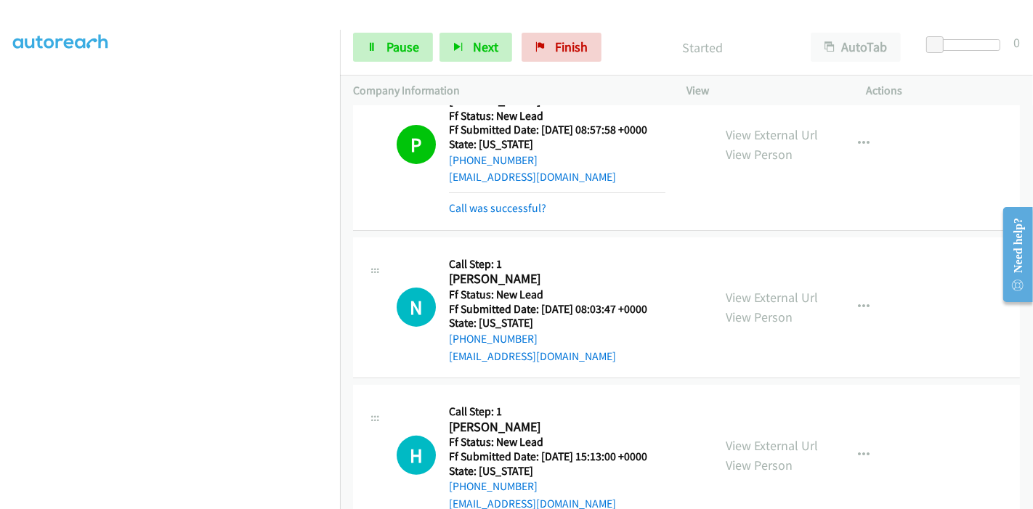
scroll to position [368, 0]
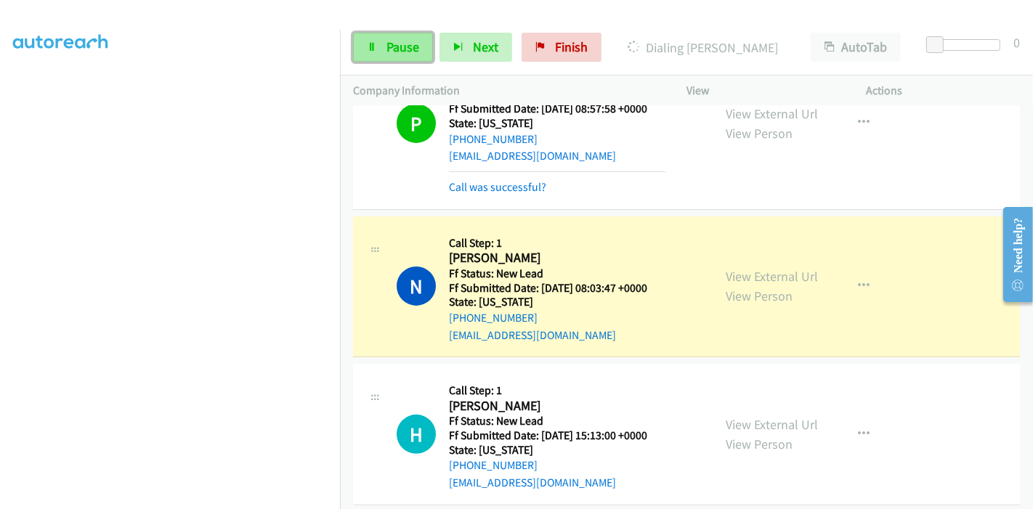
click at [403, 46] on span "Pause" at bounding box center [403, 47] width 33 height 17
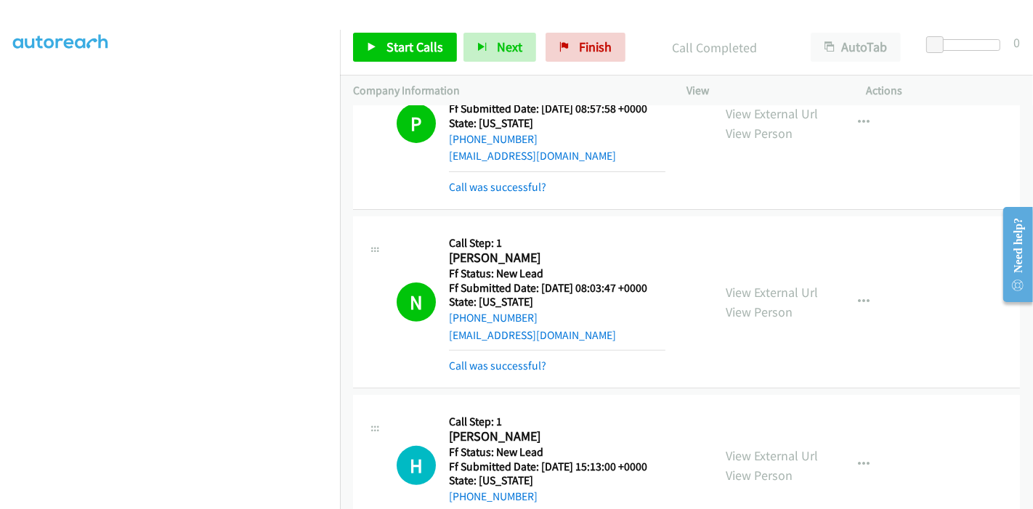
scroll to position [287, 0]
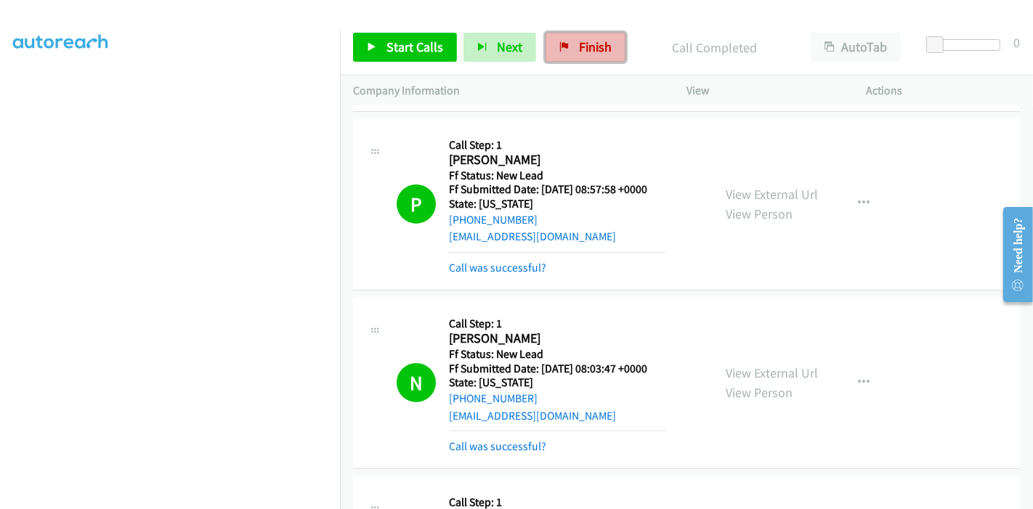
click at [579, 49] on span "Finish" at bounding box center [595, 47] width 33 height 17
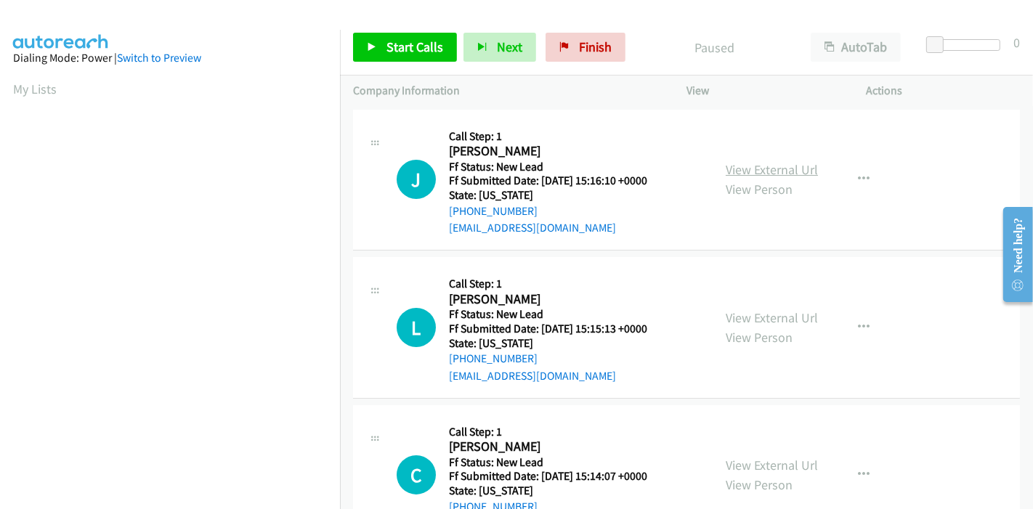
click at [769, 169] on link "View External Url" at bounding box center [772, 169] width 92 height 17
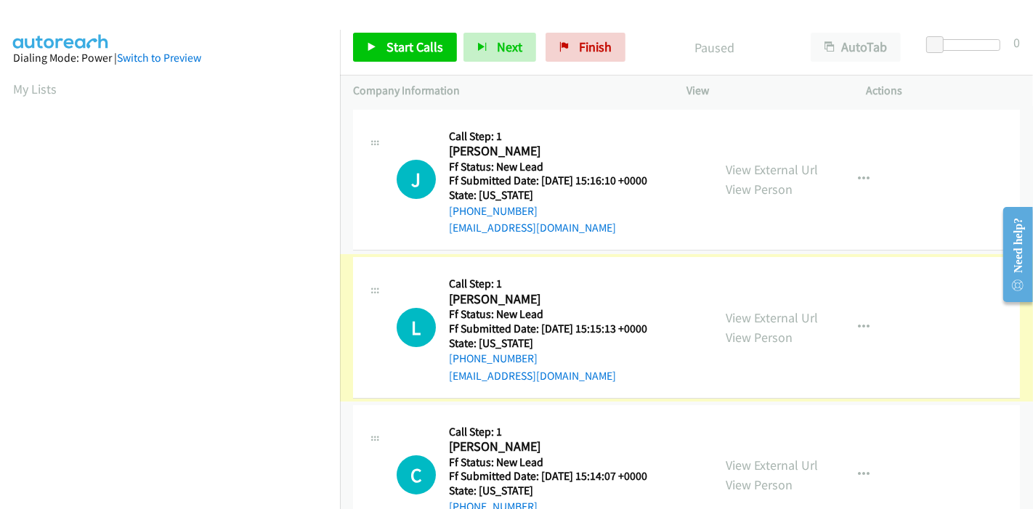
click at [746, 314] on link "View External Url" at bounding box center [772, 318] width 92 height 17
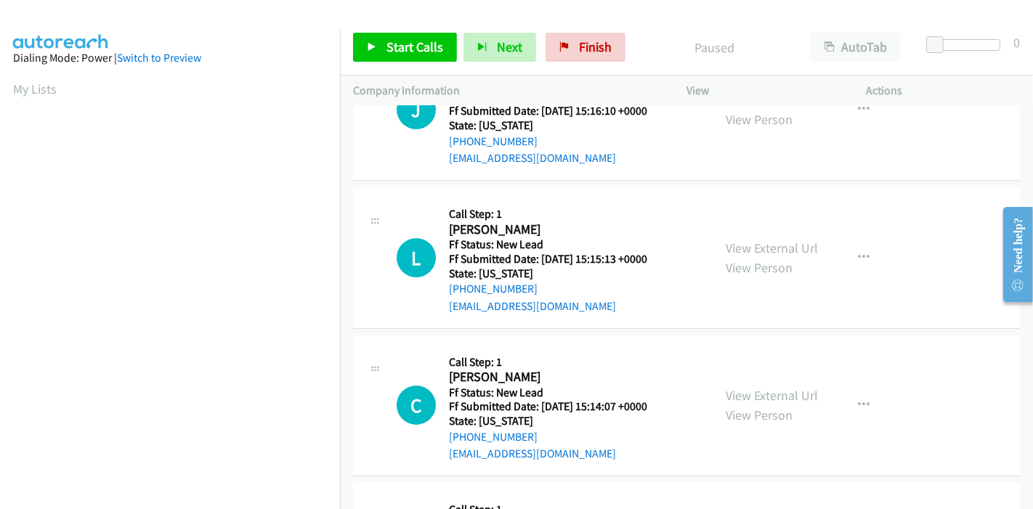
scroll to position [161, 0]
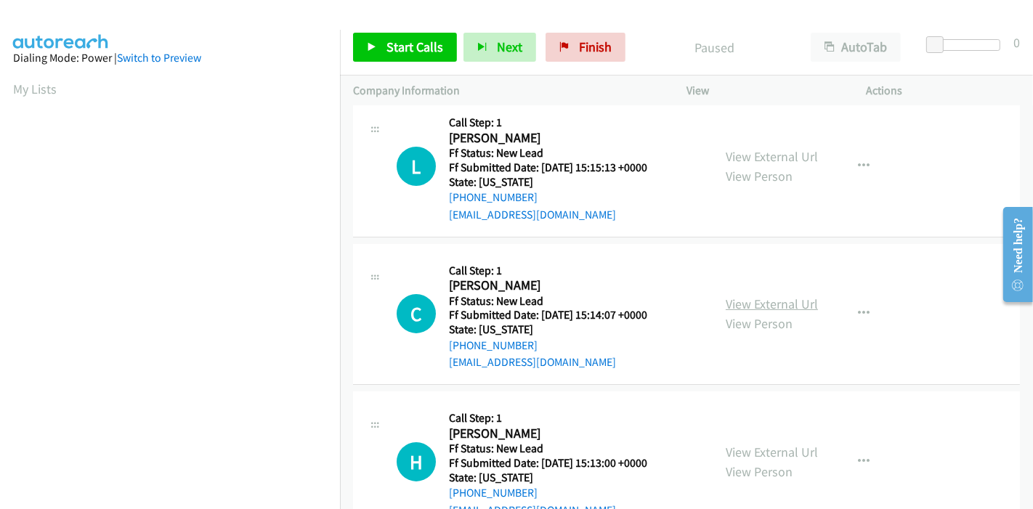
click at [767, 298] on link "View External Url" at bounding box center [772, 304] width 92 height 17
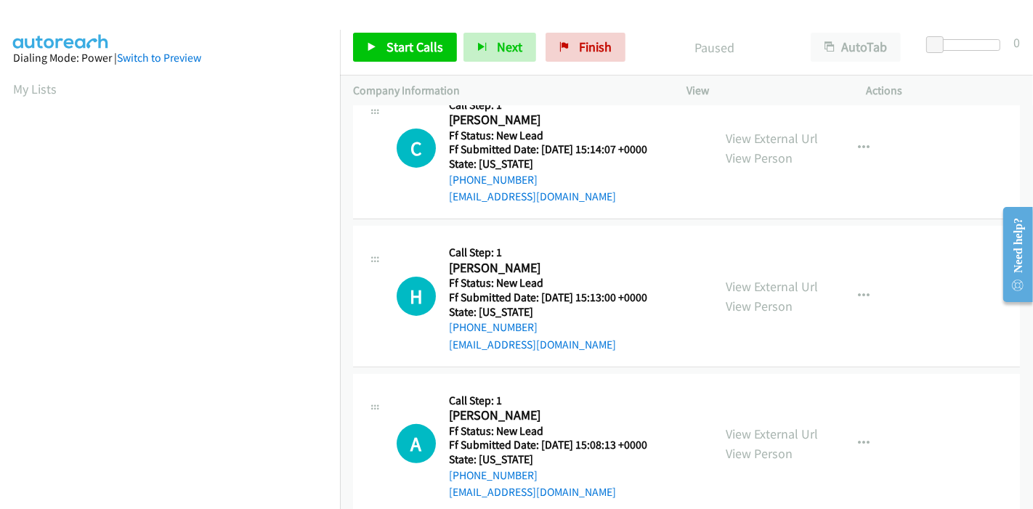
scroll to position [354, 0]
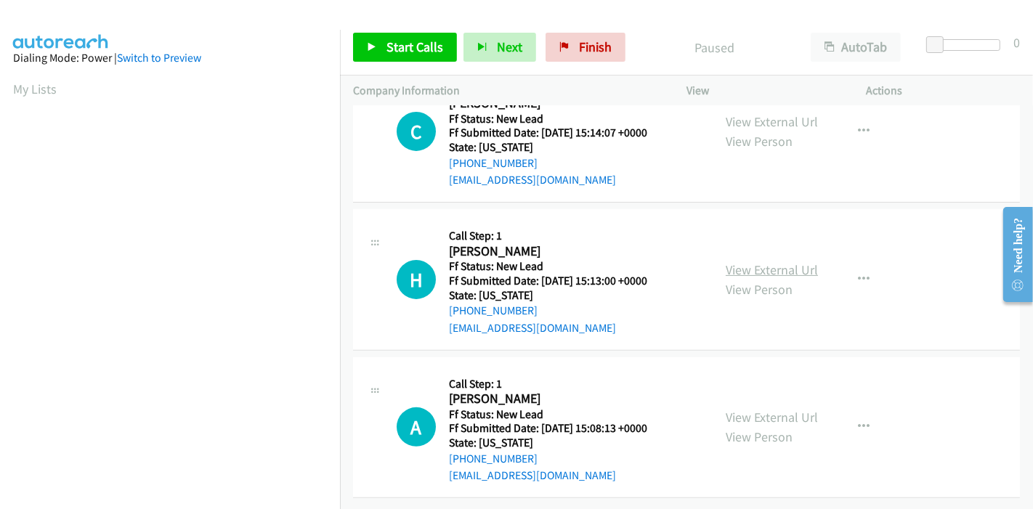
click at [771, 262] on link "View External Url" at bounding box center [772, 270] width 92 height 17
click at [732, 409] on link "View External Url" at bounding box center [772, 417] width 92 height 17
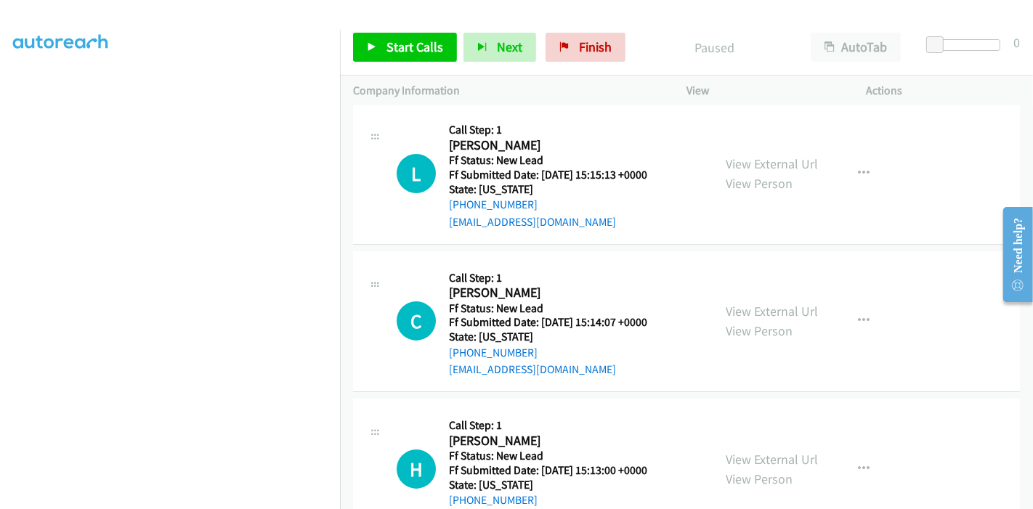
scroll to position [0, 0]
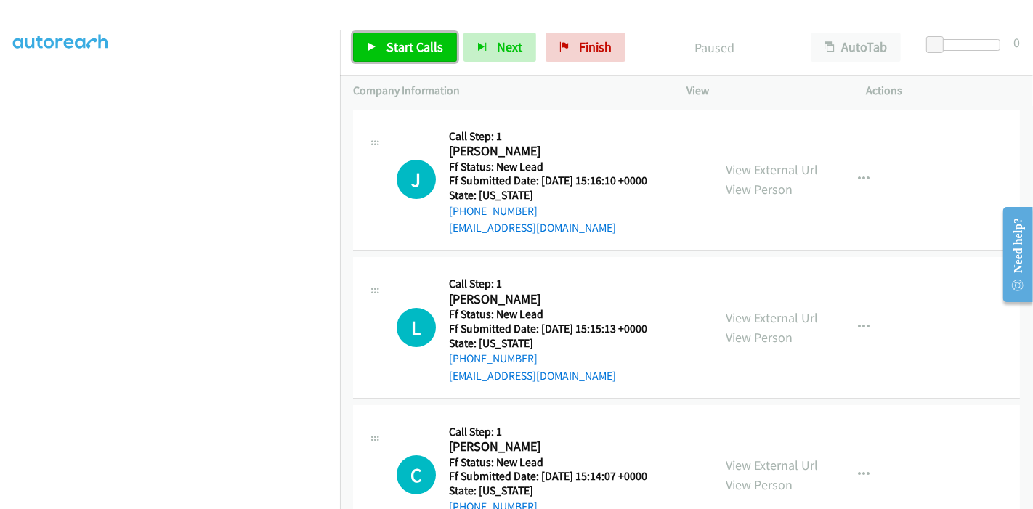
click at [403, 42] on span "Start Calls" at bounding box center [415, 47] width 57 height 17
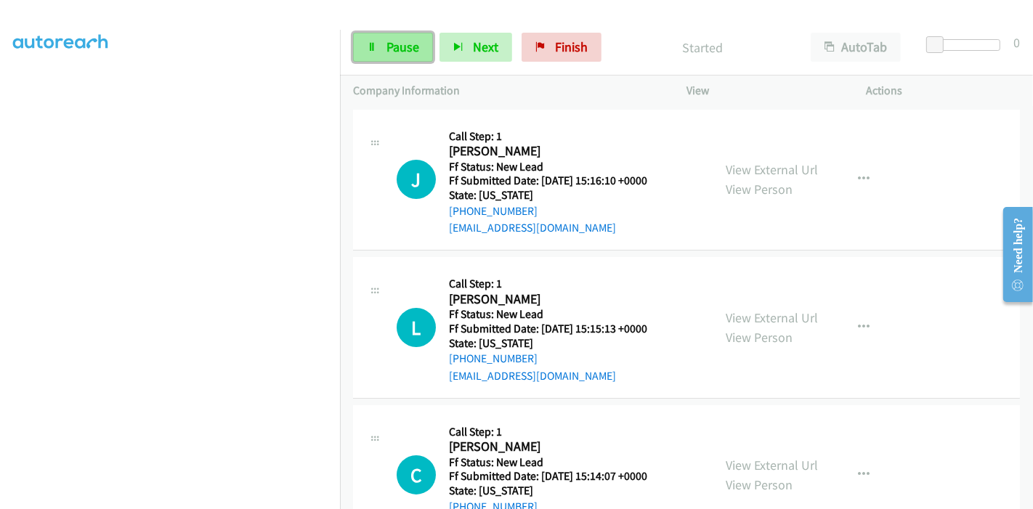
click at [378, 44] on link "Pause" at bounding box center [393, 47] width 80 height 29
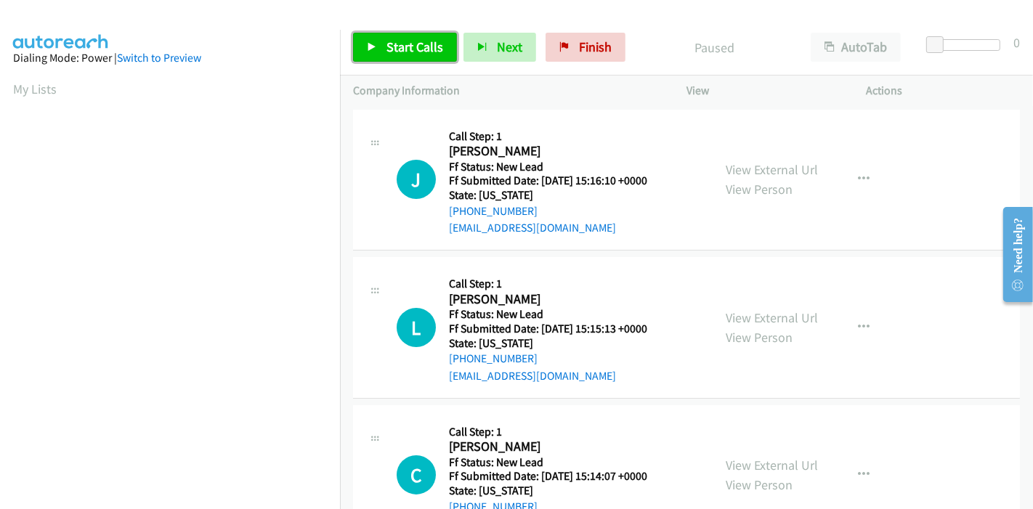
click at [399, 52] on span "Start Calls" at bounding box center [415, 47] width 57 height 17
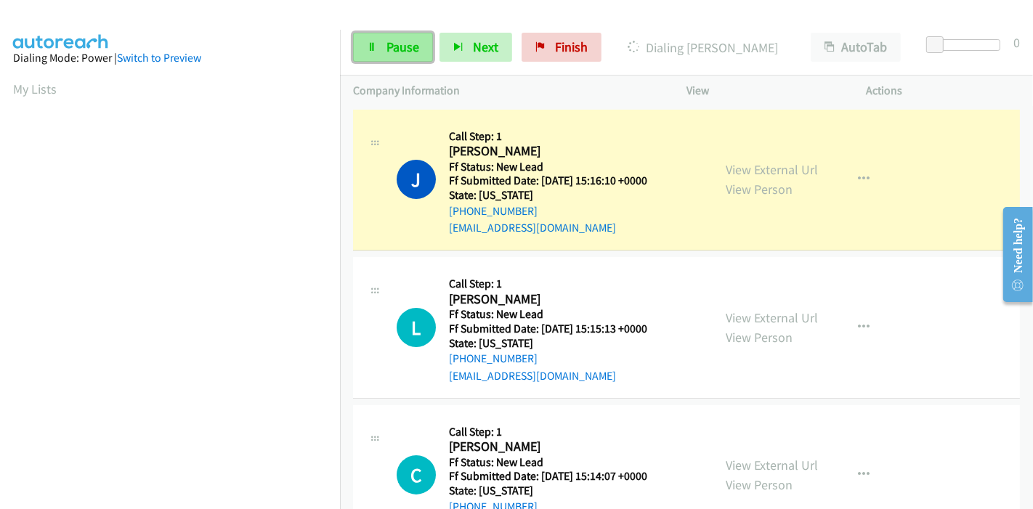
click at [387, 54] on span "Pause" at bounding box center [403, 47] width 33 height 17
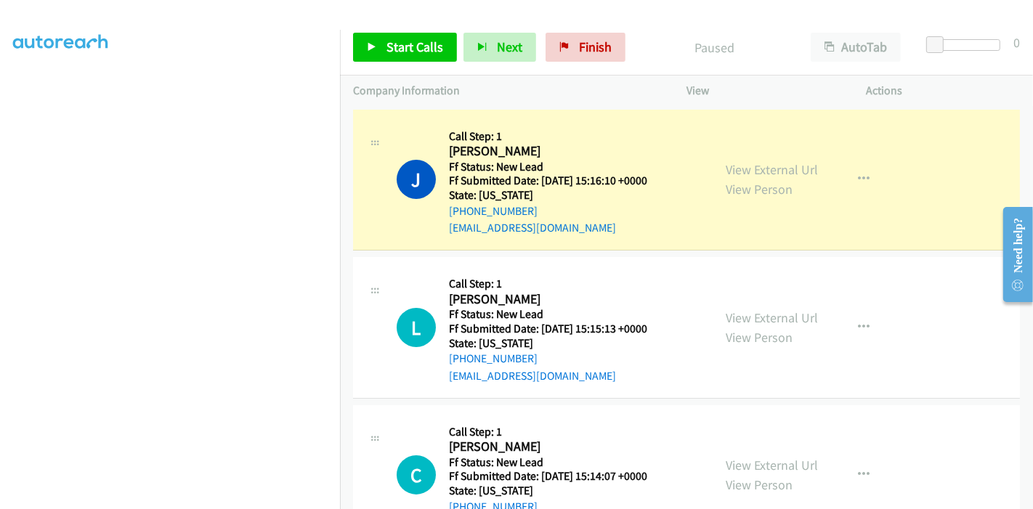
scroll to position [307, 0]
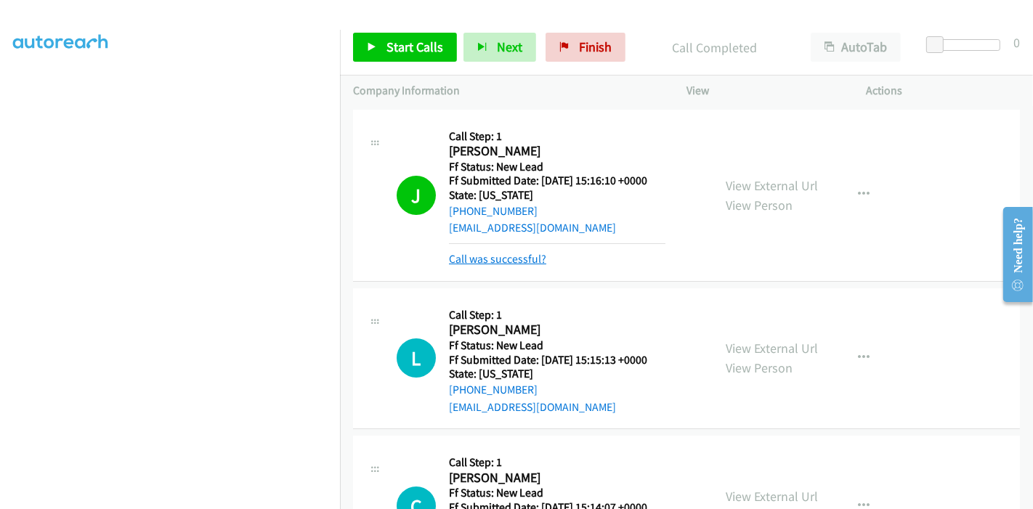
click at [521, 262] on link "Call was successful?" at bounding box center [497, 259] width 97 height 14
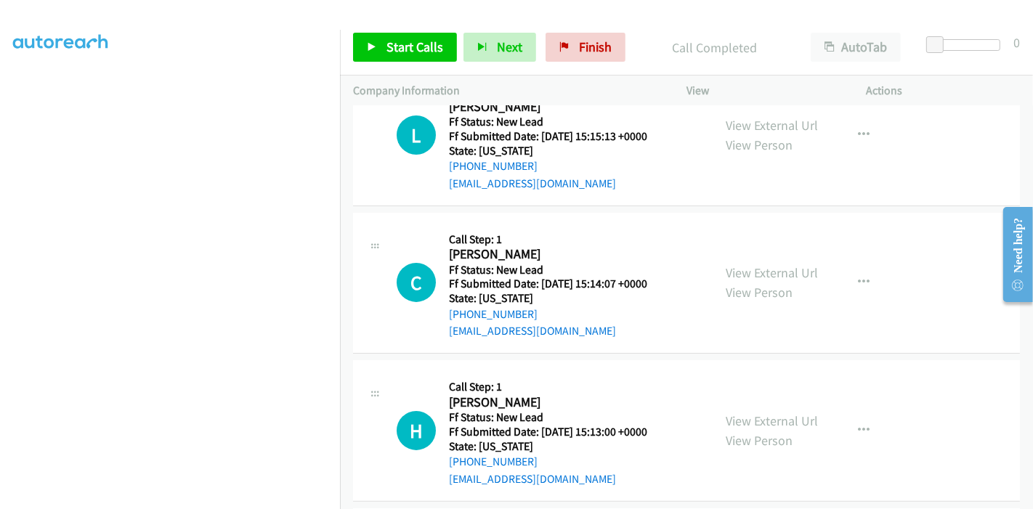
scroll to position [31, 0]
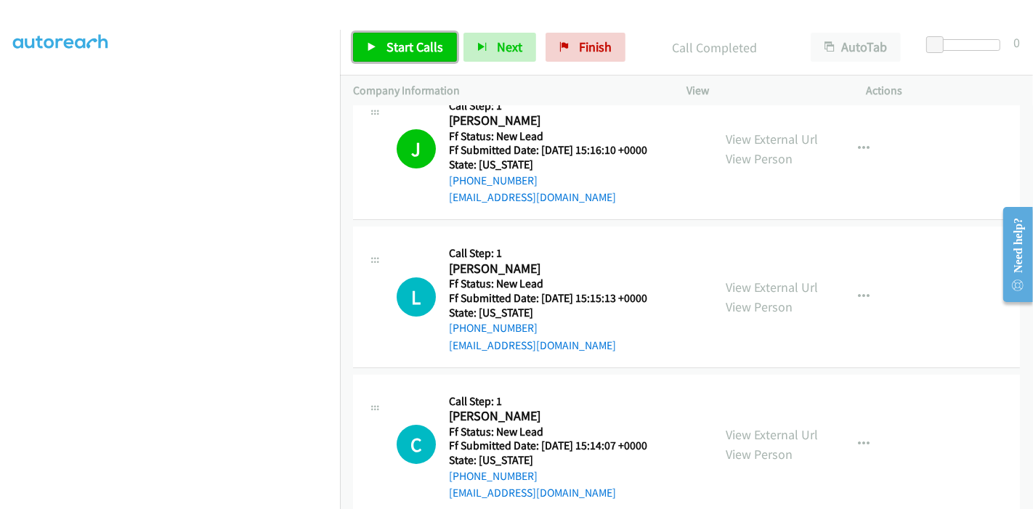
click at [379, 57] on link "Start Calls" at bounding box center [405, 47] width 104 height 29
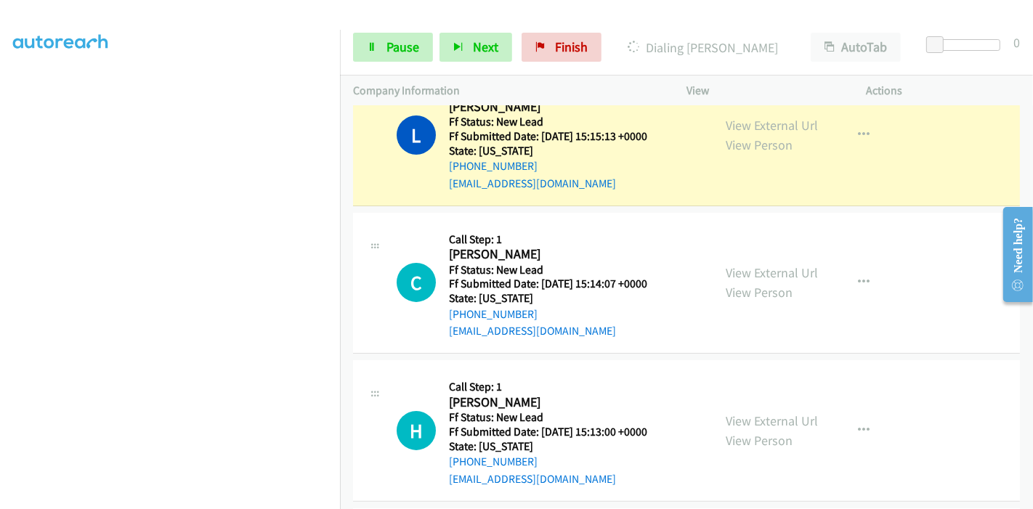
scroll to position [112, 0]
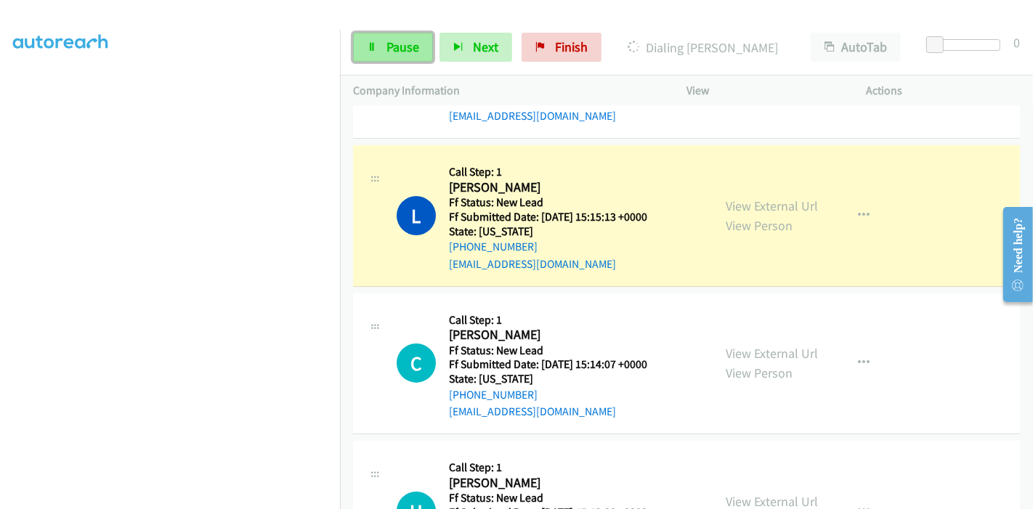
click at [394, 50] on span "Pause" at bounding box center [403, 47] width 33 height 17
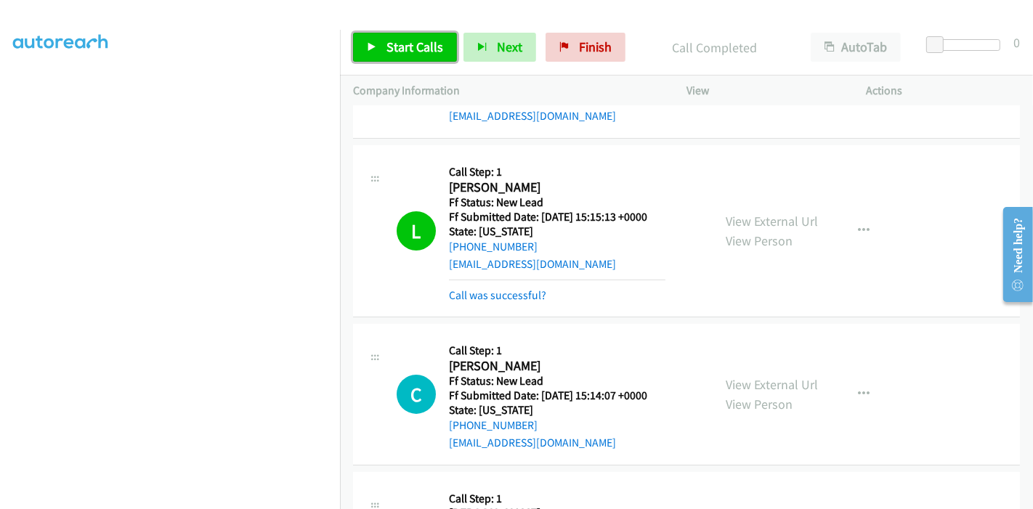
click at [375, 44] on icon at bounding box center [372, 48] width 10 height 10
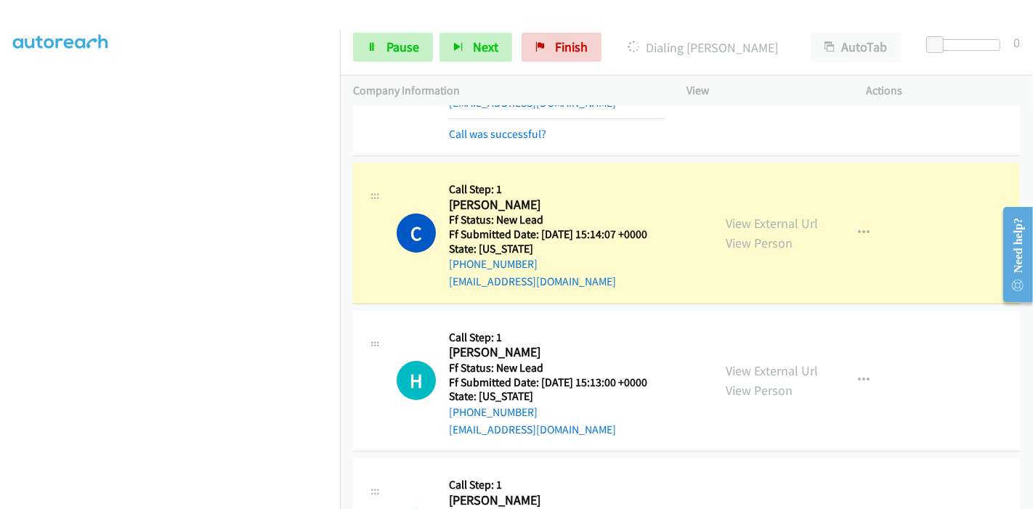
scroll to position [354, 0]
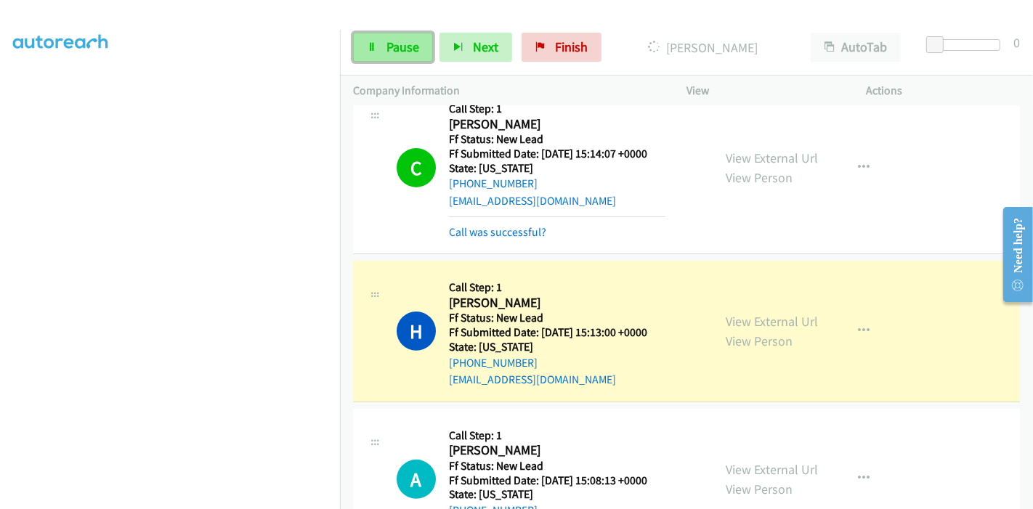
click at [393, 45] on span "Pause" at bounding box center [403, 47] width 33 height 17
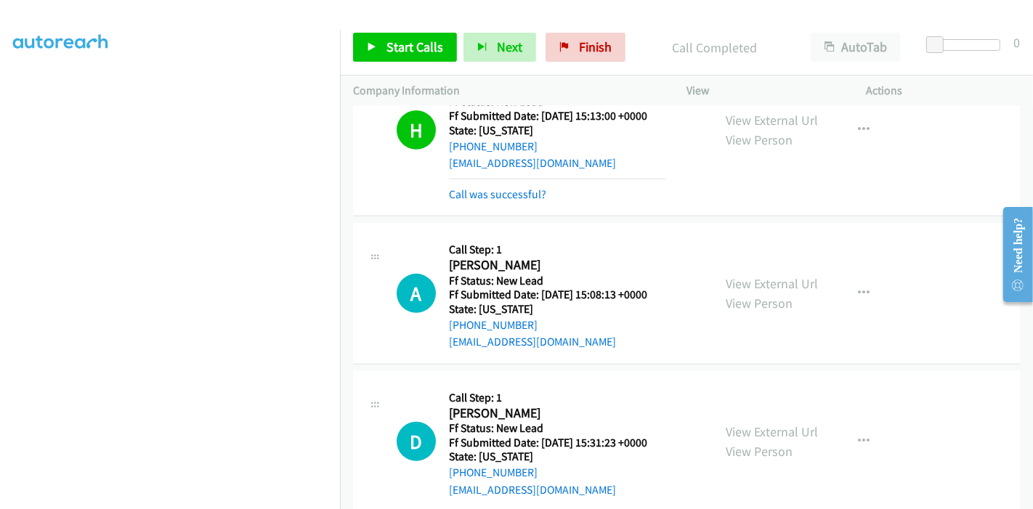
scroll to position [596, 0]
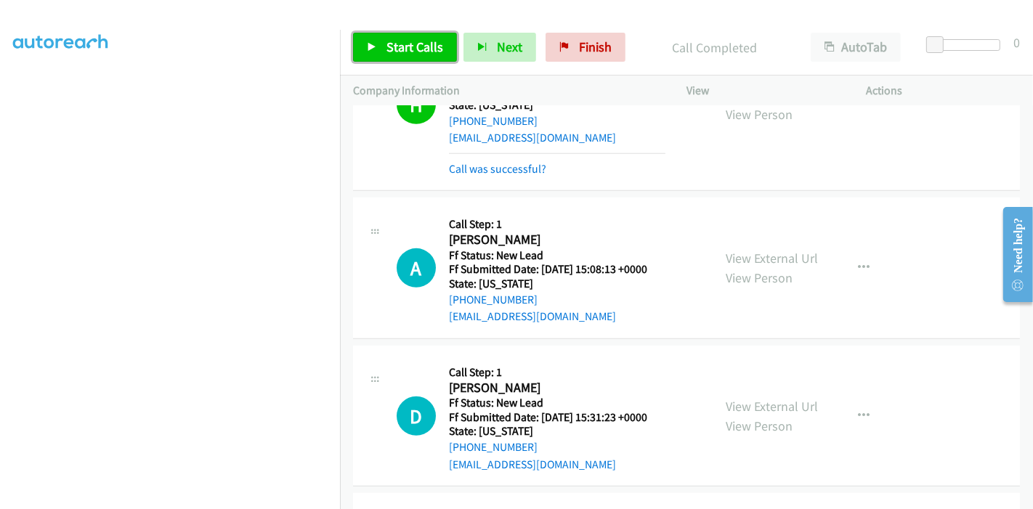
click at [420, 55] on link "Start Calls" at bounding box center [405, 47] width 104 height 29
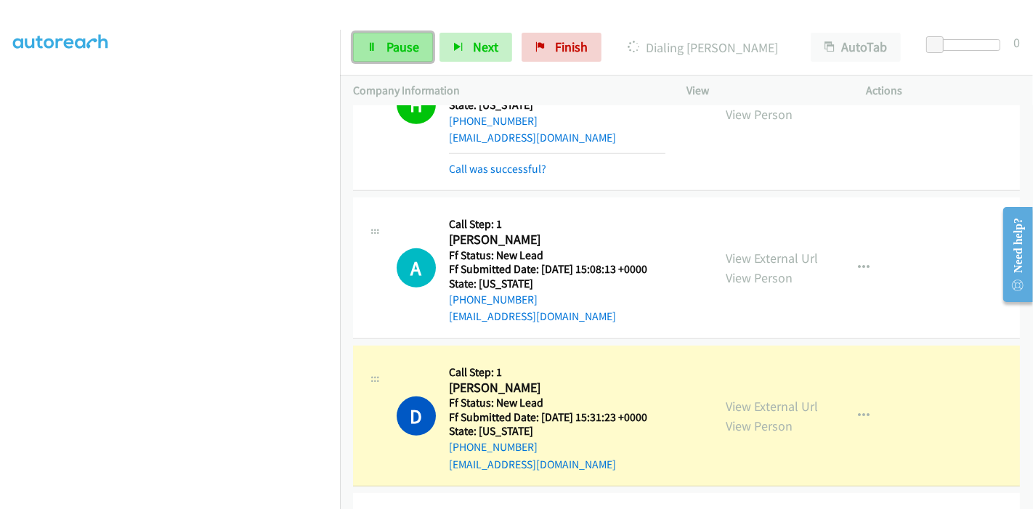
click at [381, 47] on link "Pause" at bounding box center [393, 47] width 80 height 29
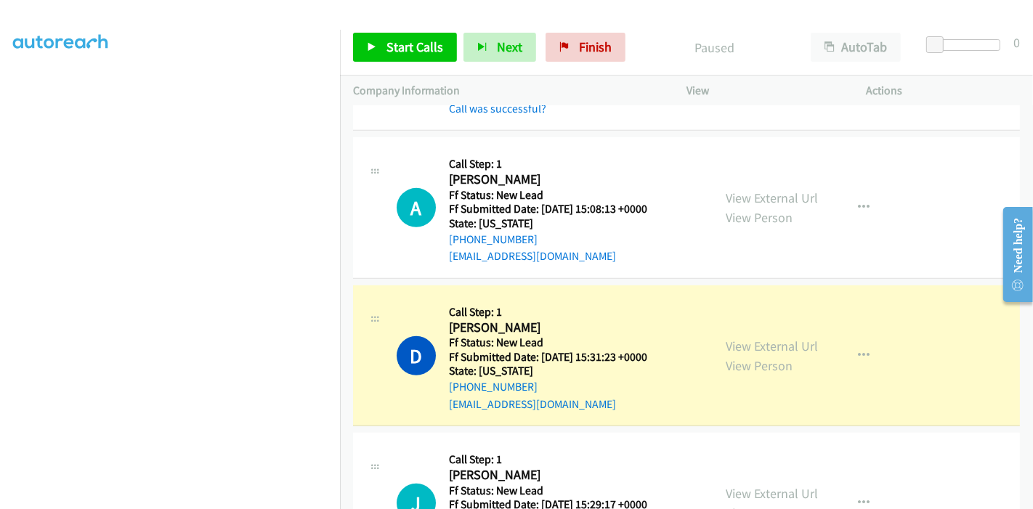
scroll to position [677, 0]
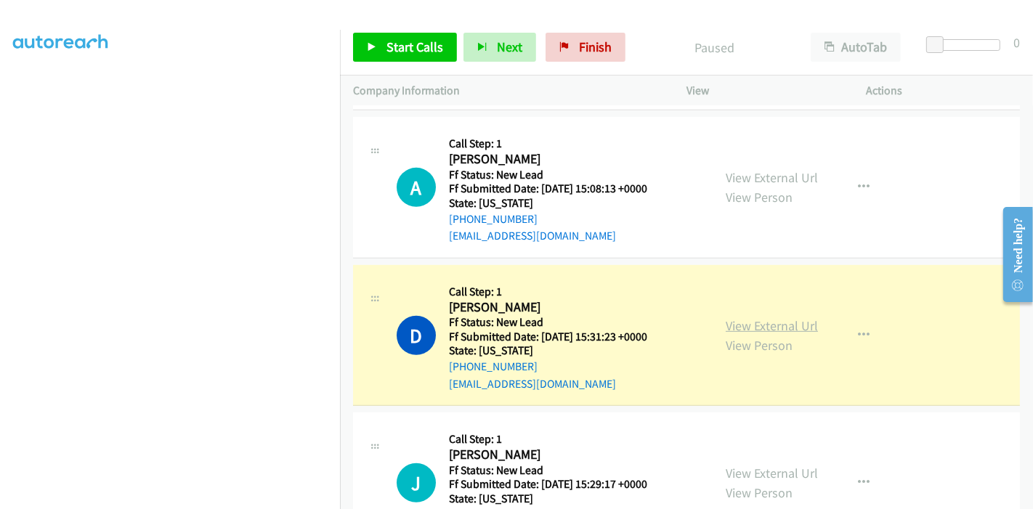
click at [809, 319] on link "View External Url" at bounding box center [772, 326] width 92 height 17
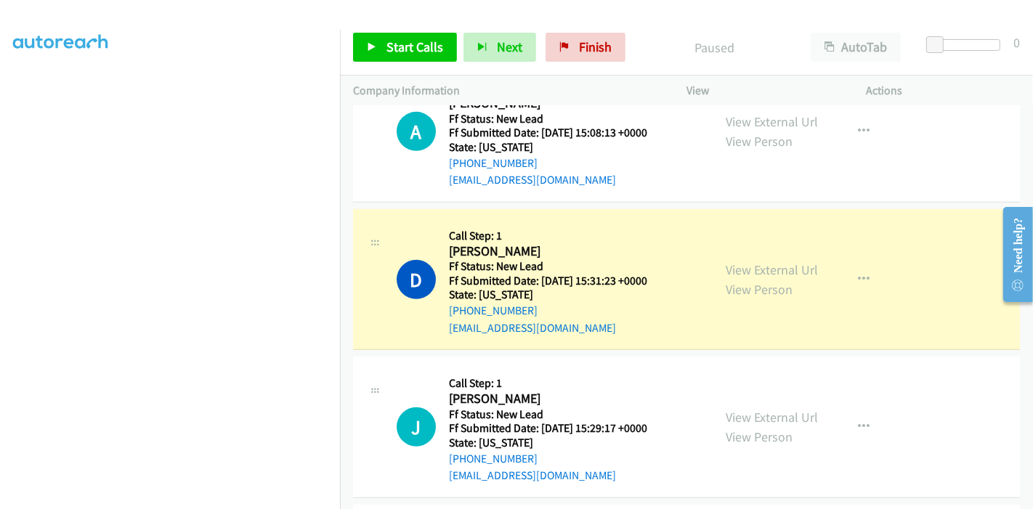
scroll to position [757, 0]
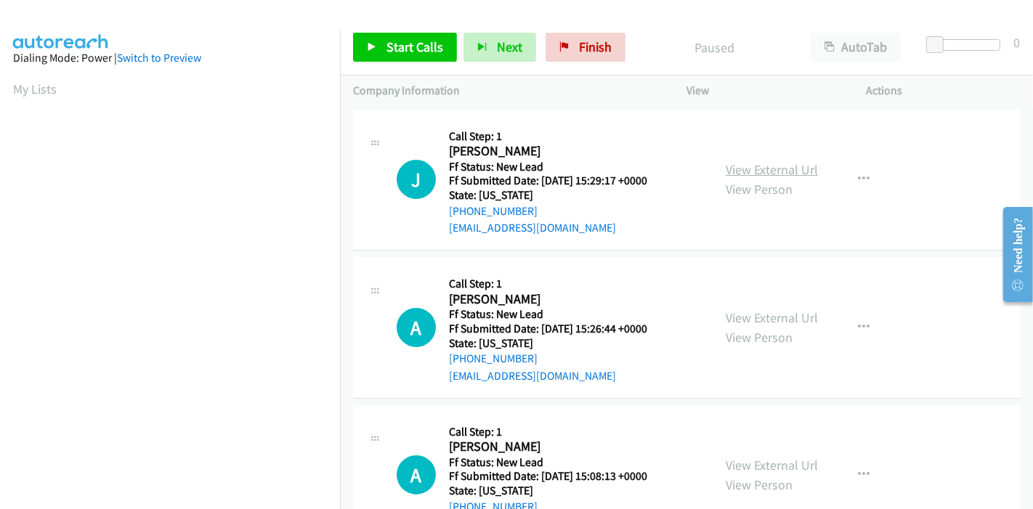
click at [787, 171] on link "View External Url" at bounding box center [772, 169] width 92 height 17
click at [747, 316] on link "View External Url" at bounding box center [772, 318] width 92 height 17
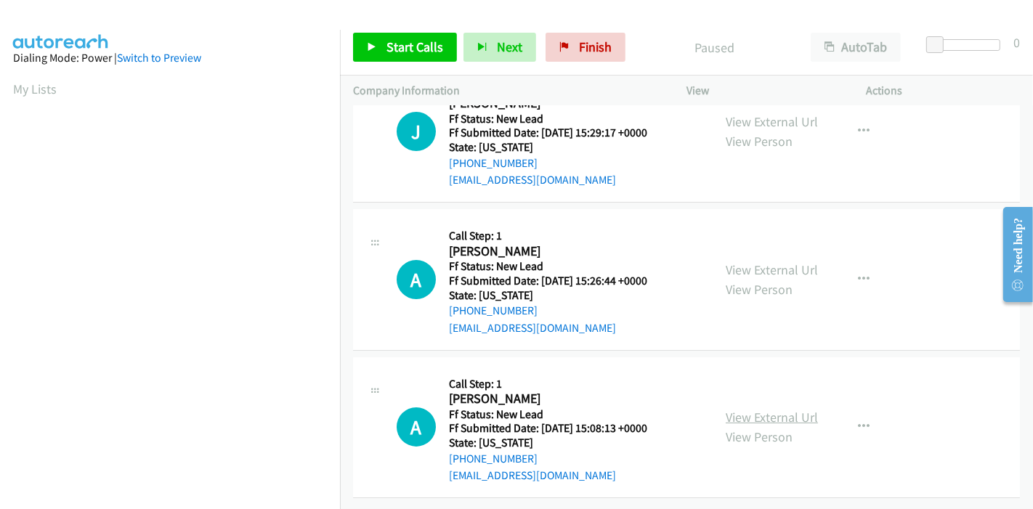
click at [797, 409] on link "View External Url" at bounding box center [772, 417] width 92 height 17
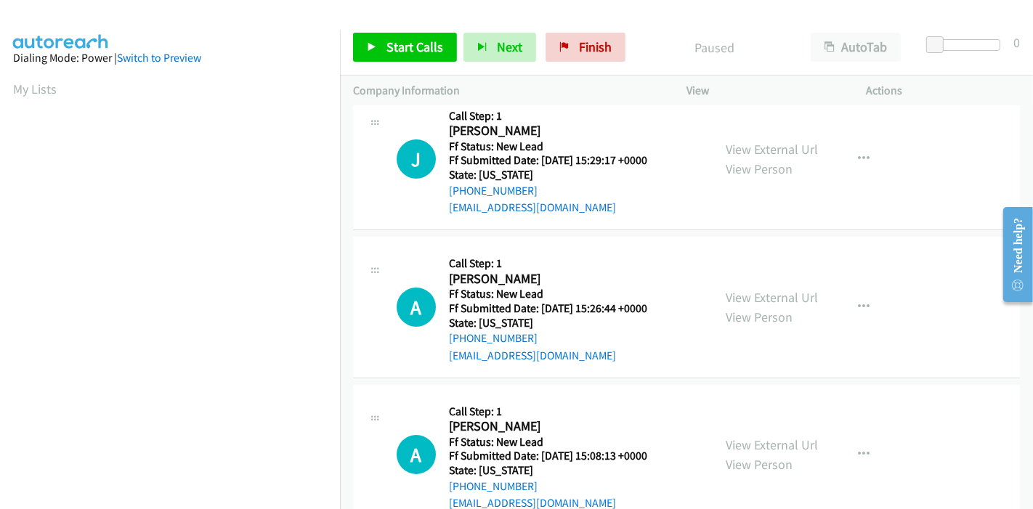
scroll to position [0, 0]
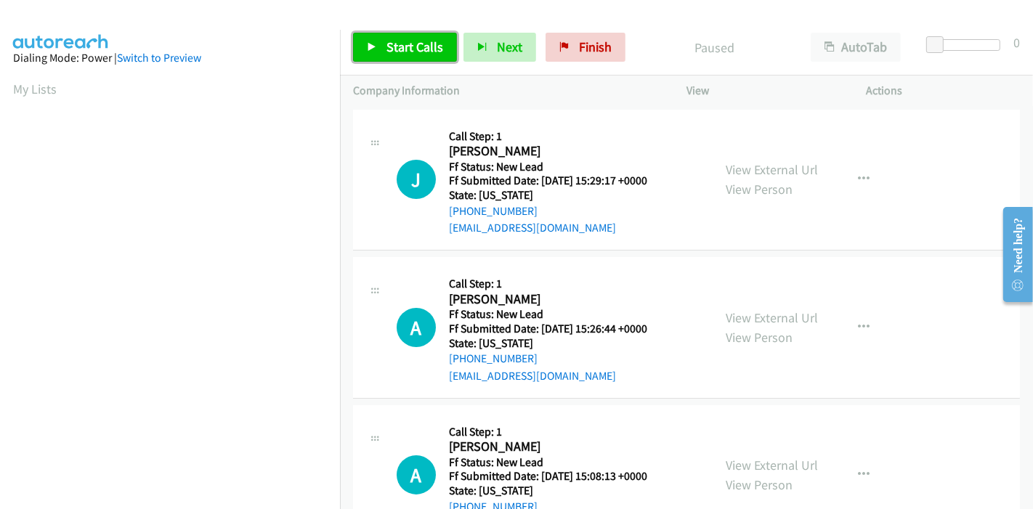
click at [388, 39] on span "Start Calls" at bounding box center [415, 47] width 57 height 17
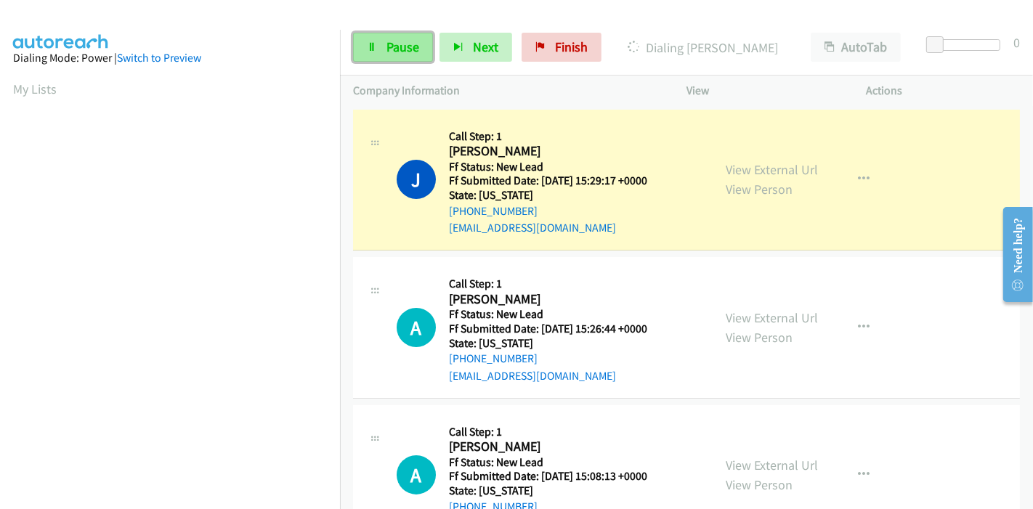
click at [378, 45] on link "Pause" at bounding box center [393, 47] width 80 height 29
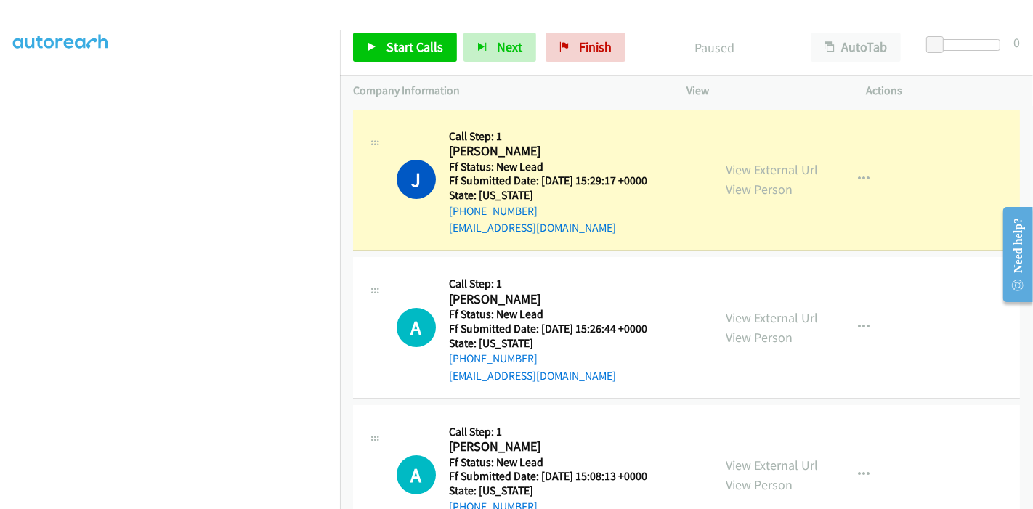
scroll to position [307, 0]
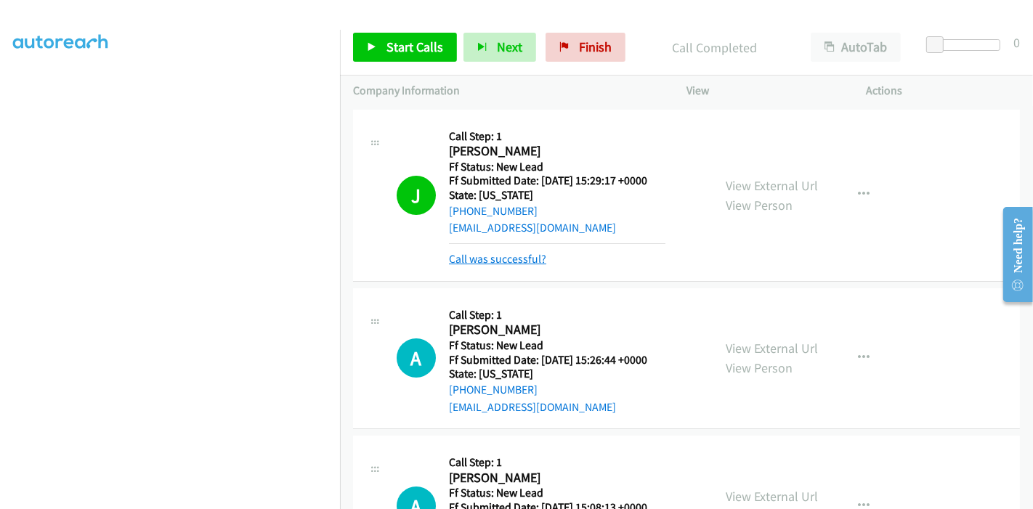
click at [519, 256] on link "Call was successful?" at bounding box center [497, 259] width 97 height 14
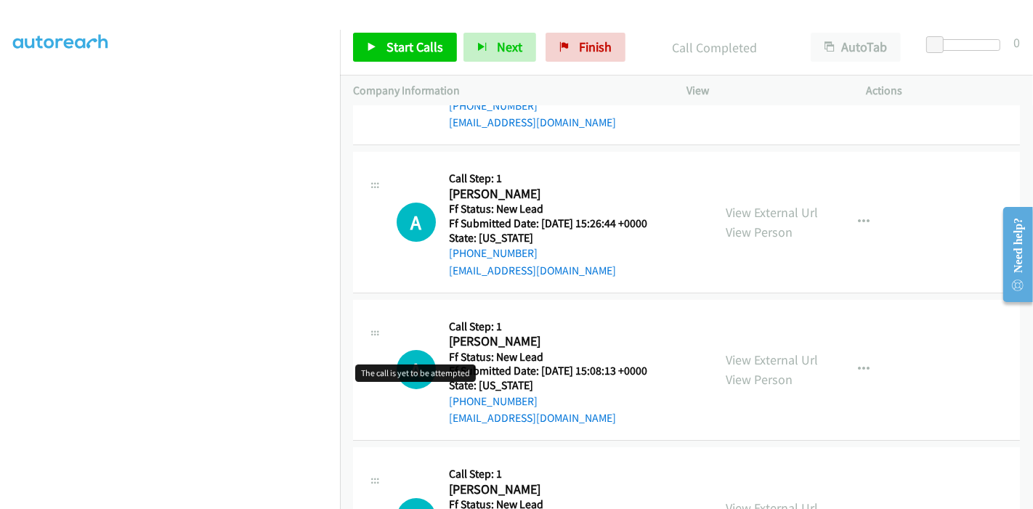
scroll to position [81, 0]
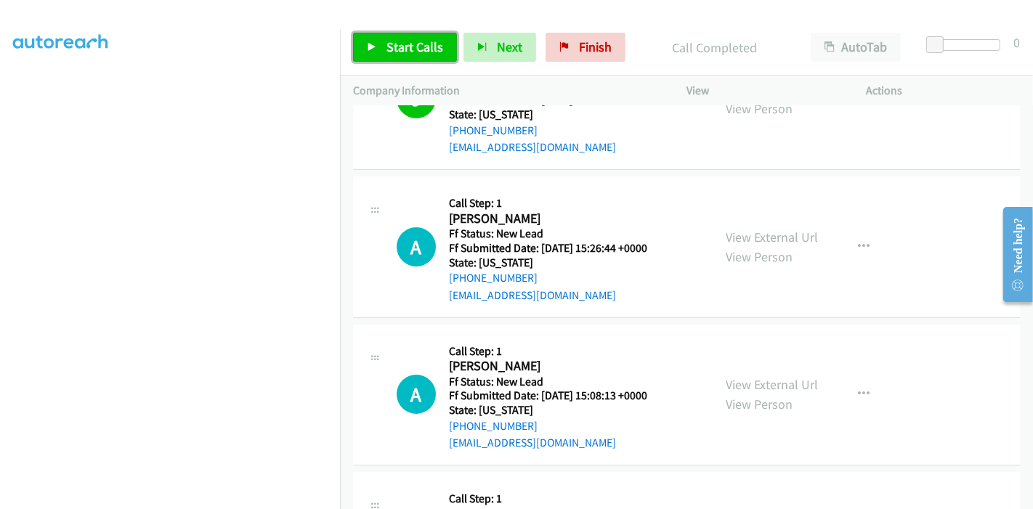
click at [371, 39] on link "Start Calls" at bounding box center [405, 47] width 104 height 29
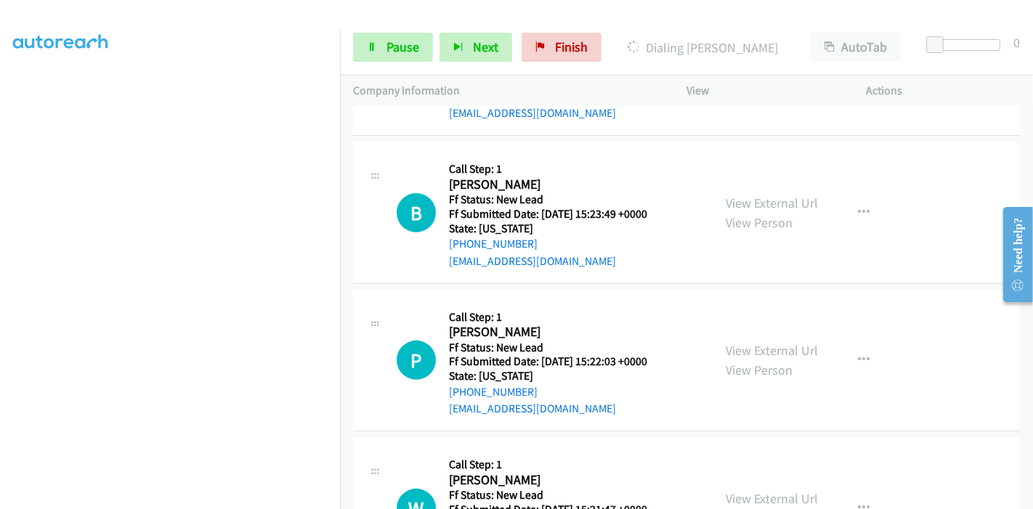
scroll to position [501, 0]
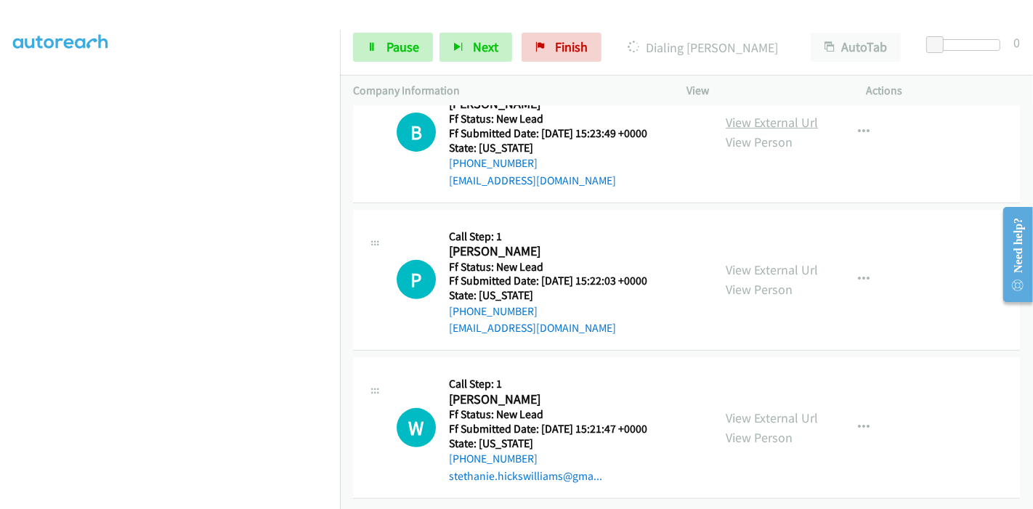
click at [783, 116] on link "View External Url" at bounding box center [772, 122] width 92 height 17
click at [734, 262] on link "View External Url" at bounding box center [772, 270] width 92 height 17
click at [738, 410] on link "View External Url" at bounding box center [772, 418] width 92 height 17
click at [381, 40] on link "Pause" at bounding box center [393, 47] width 80 height 29
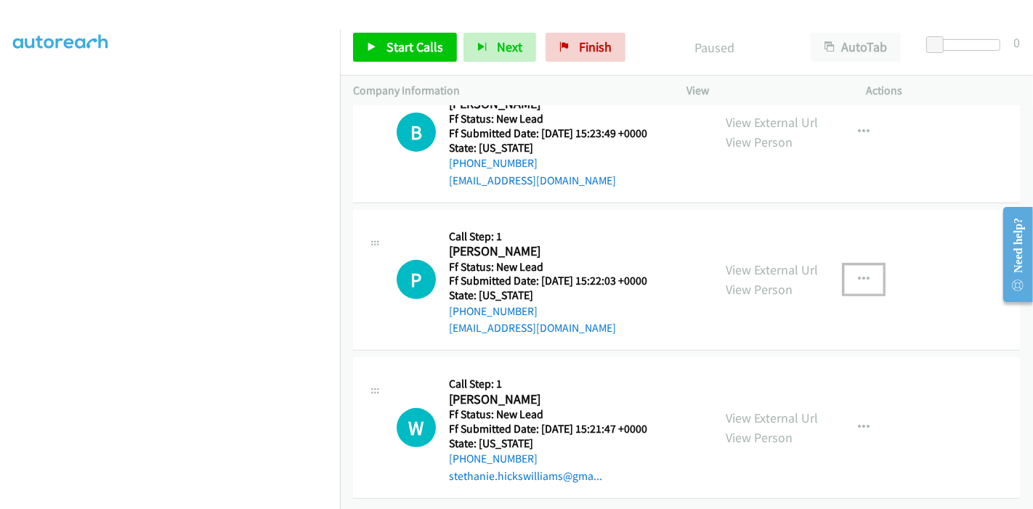
click at [852, 265] on button "button" at bounding box center [863, 279] width 39 height 29
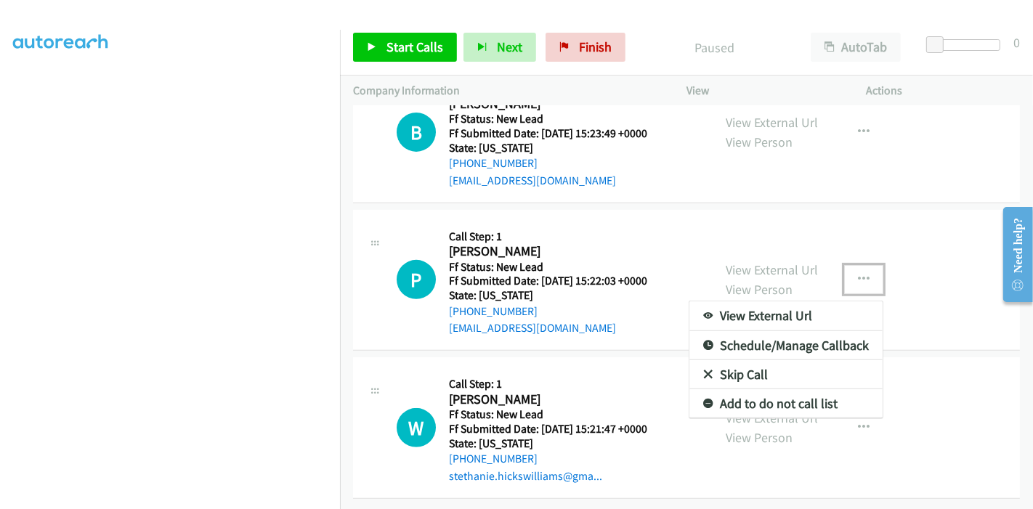
click at [735, 360] on link "Skip Call" at bounding box center [786, 374] width 193 height 29
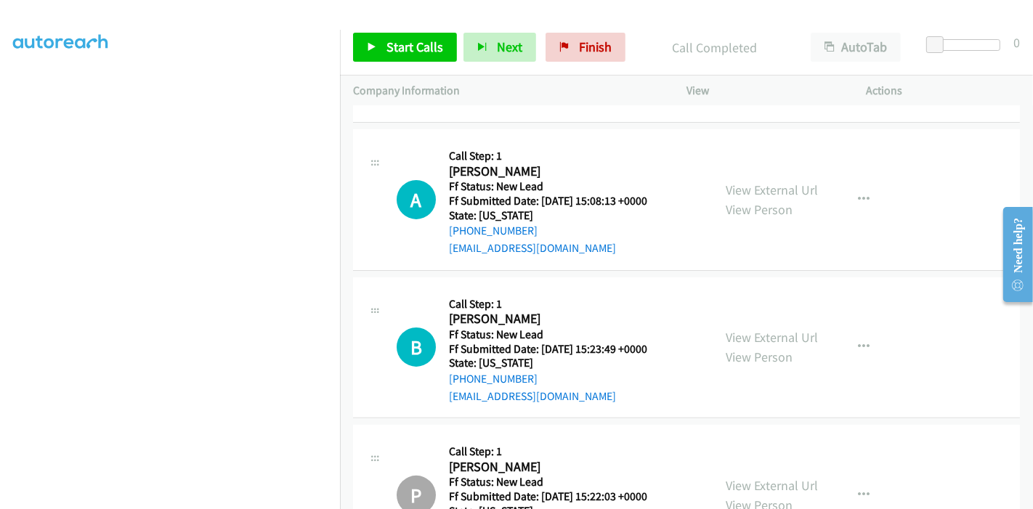
scroll to position [209, 0]
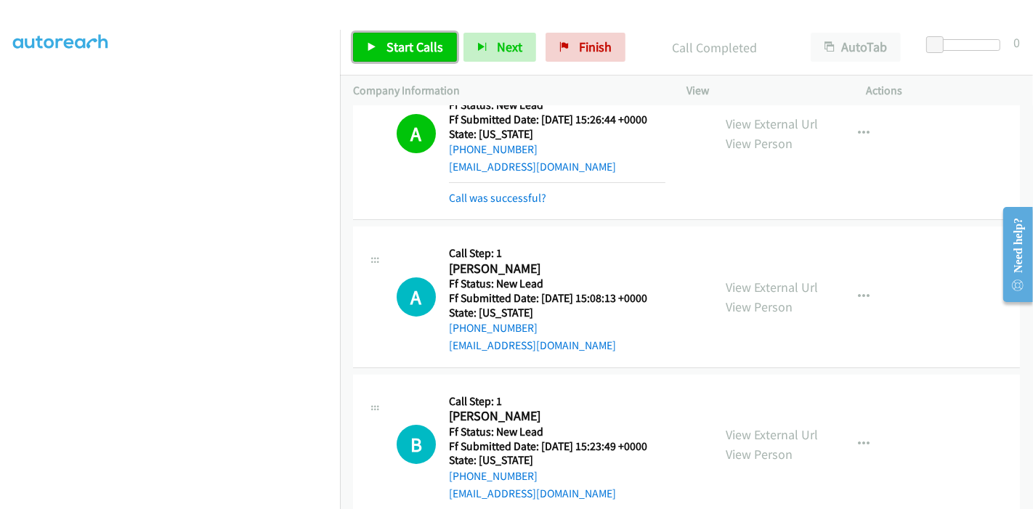
click at [376, 33] on link "Start Calls" at bounding box center [405, 47] width 104 height 29
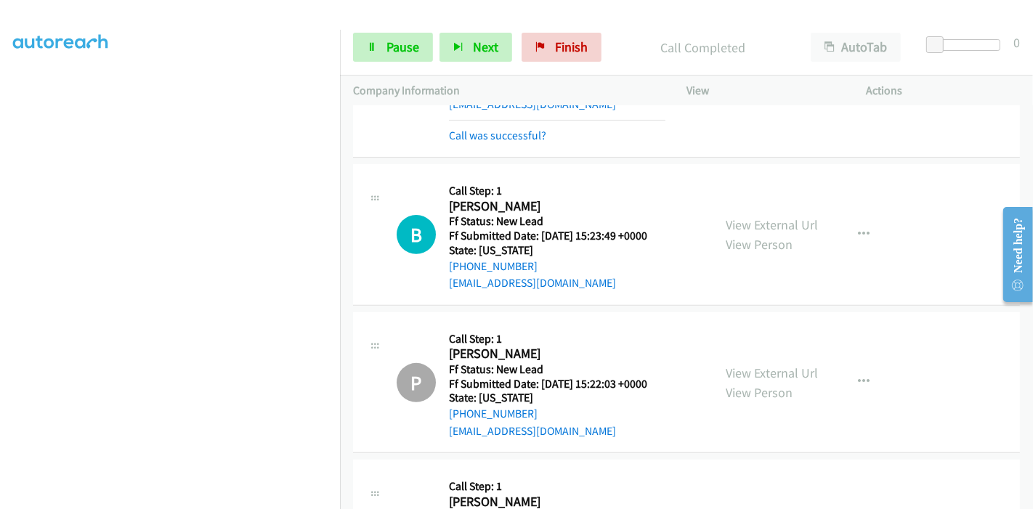
scroll to position [451, 0]
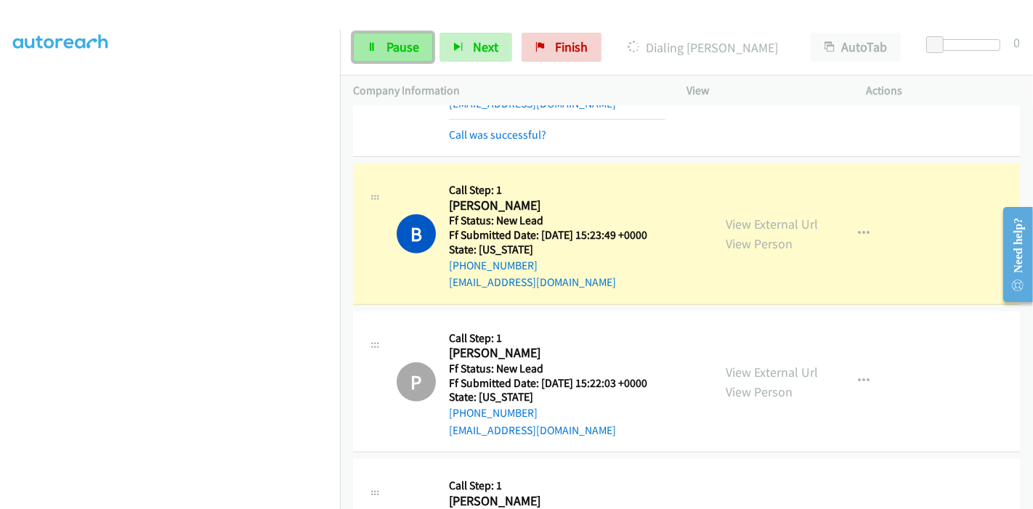
click at [390, 47] on span "Pause" at bounding box center [403, 47] width 33 height 17
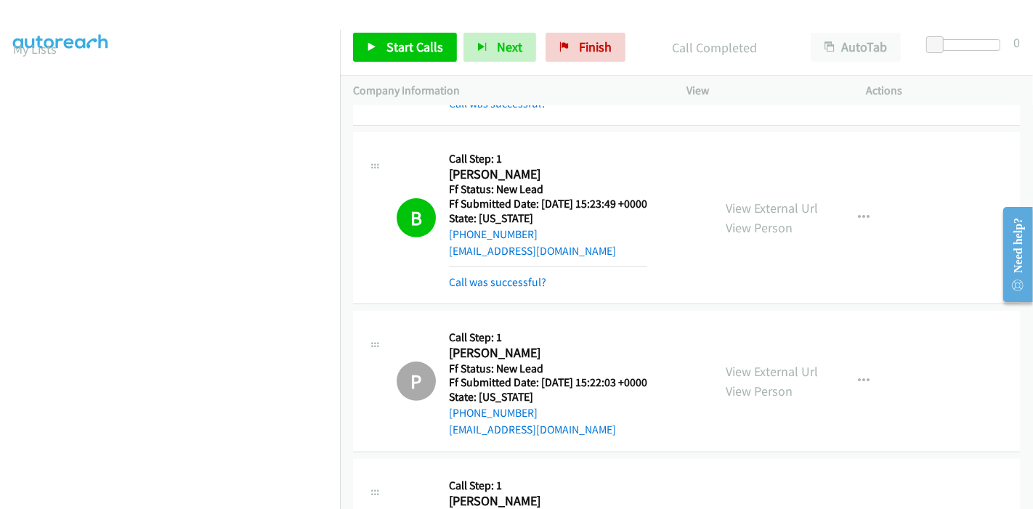
scroll to position [0, 0]
click at [514, 285] on link "Call was successful?" at bounding box center [497, 282] width 97 height 14
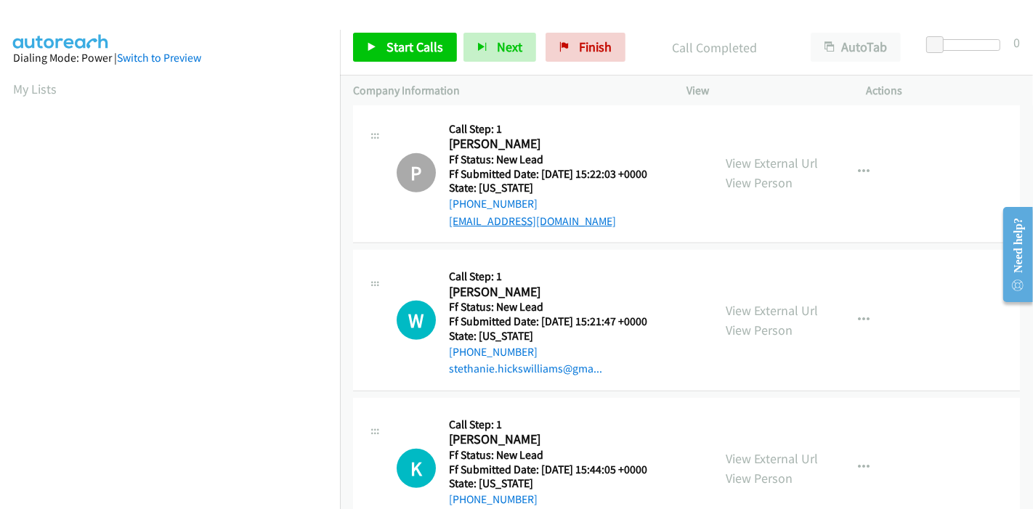
scroll to position [589, 0]
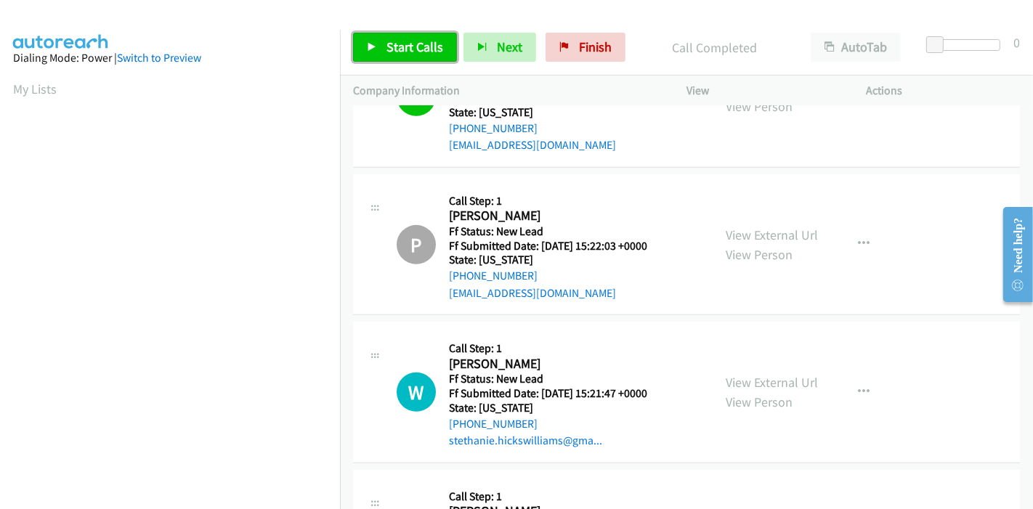
click at [415, 52] on span "Start Calls" at bounding box center [415, 47] width 57 height 17
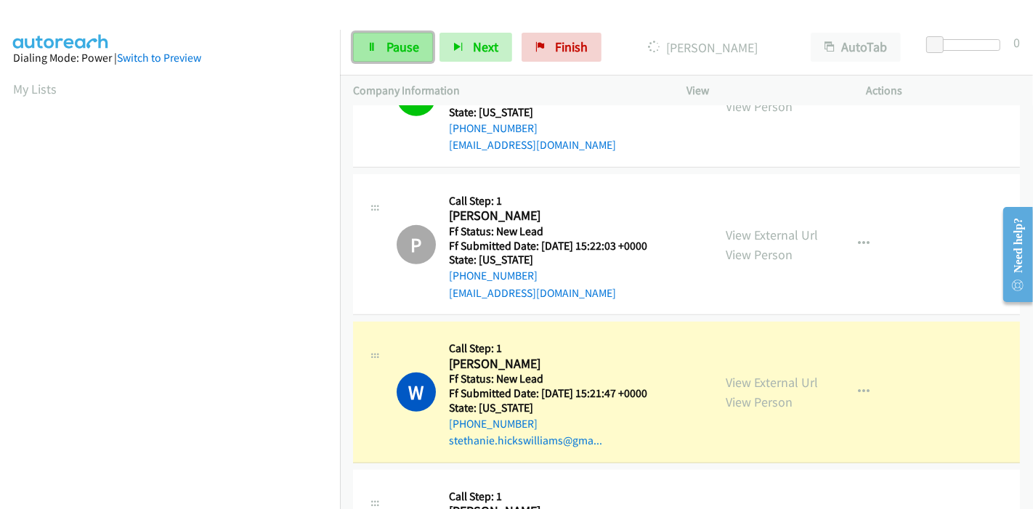
click at [373, 48] on icon at bounding box center [372, 48] width 10 height 10
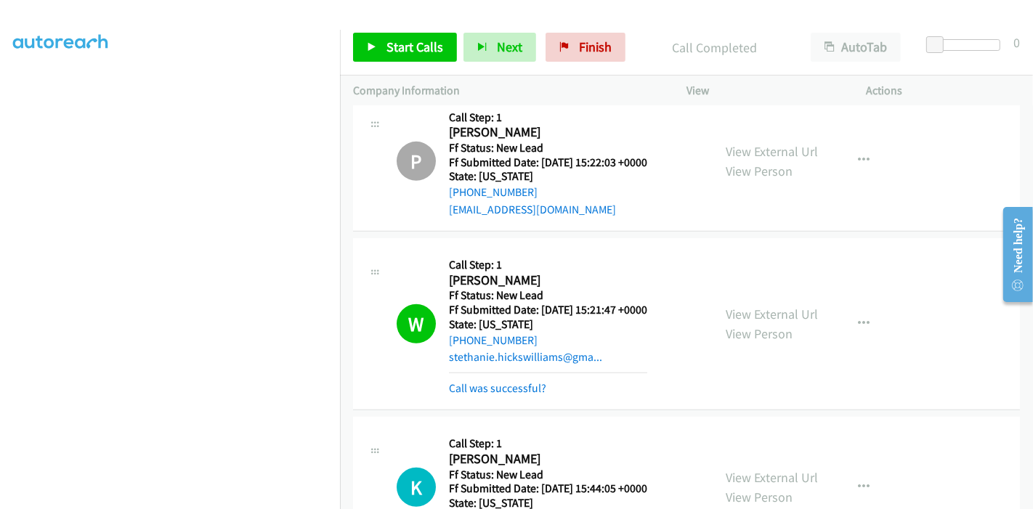
scroll to position [669, 0]
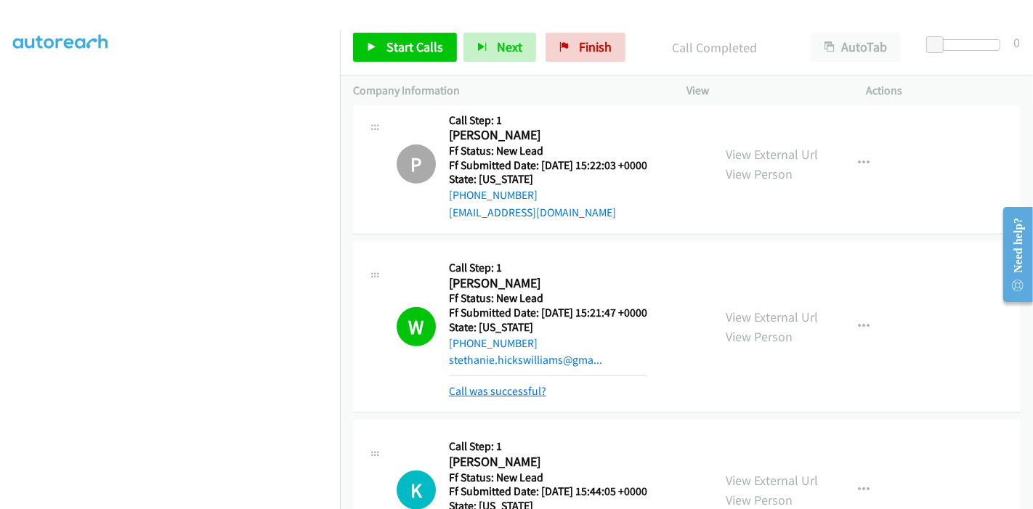
click at [533, 391] on link "Call was successful?" at bounding box center [497, 391] width 97 height 14
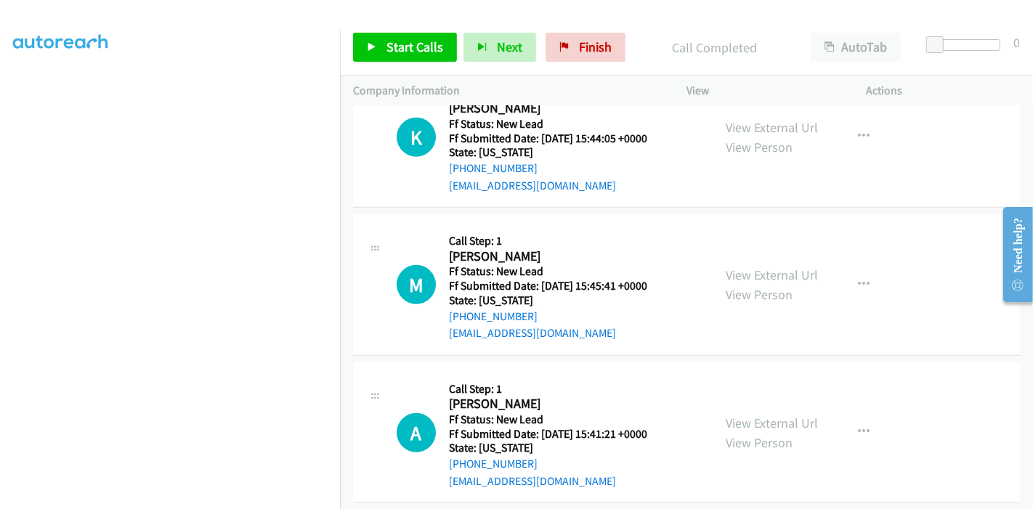
scroll to position [1154, 0]
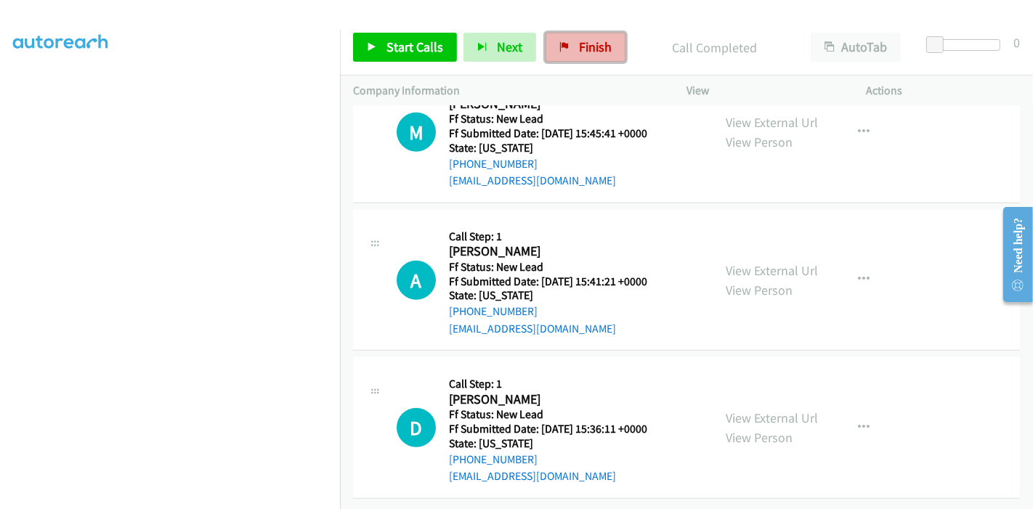
click at [601, 51] on span "Finish" at bounding box center [595, 47] width 33 height 17
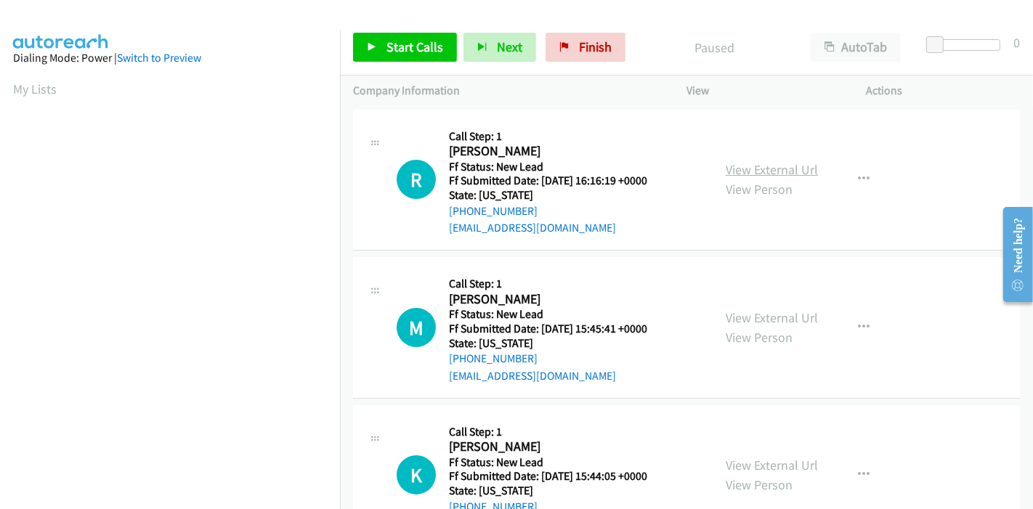
click at [807, 161] on link "View External Url" at bounding box center [772, 169] width 92 height 17
click at [751, 330] on link "View Person" at bounding box center [759, 337] width 67 height 17
click at [748, 314] on link "View External Url" at bounding box center [772, 318] width 92 height 17
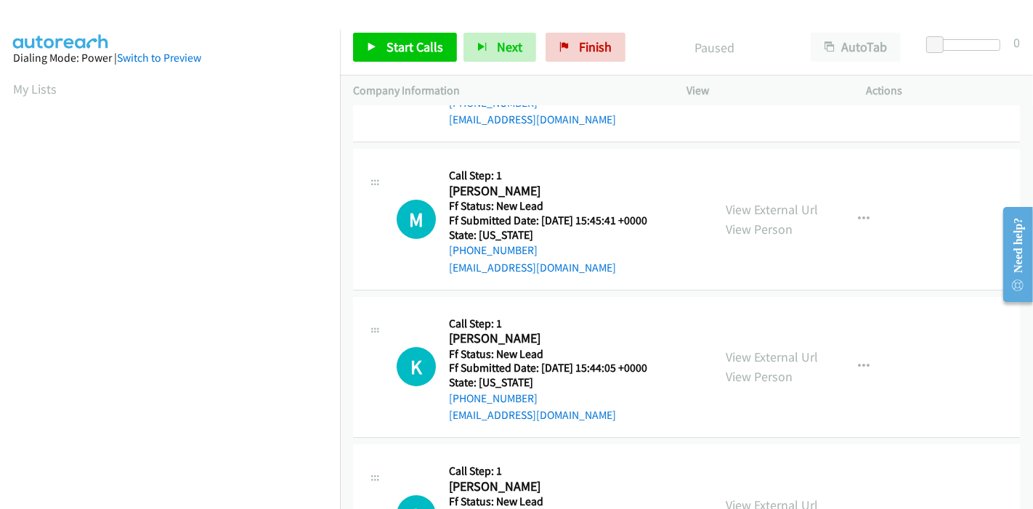
scroll to position [161, 0]
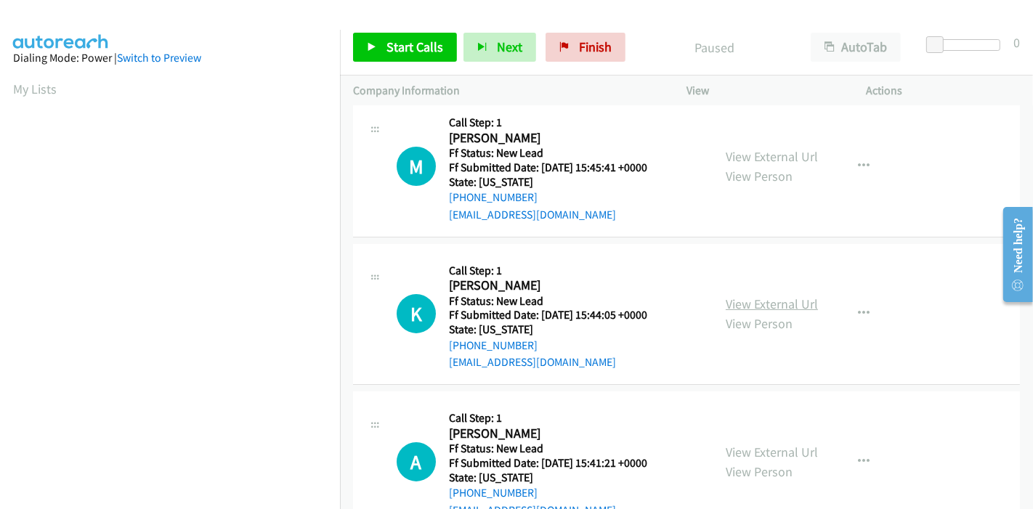
click at [741, 296] on link "View External Url" at bounding box center [772, 304] width 92 height 17
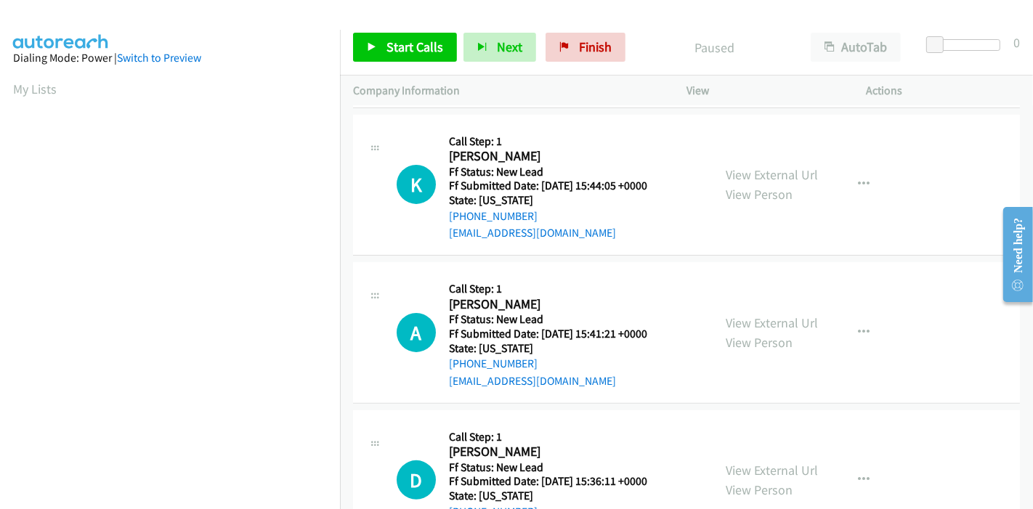
scroll to position [323, 0]
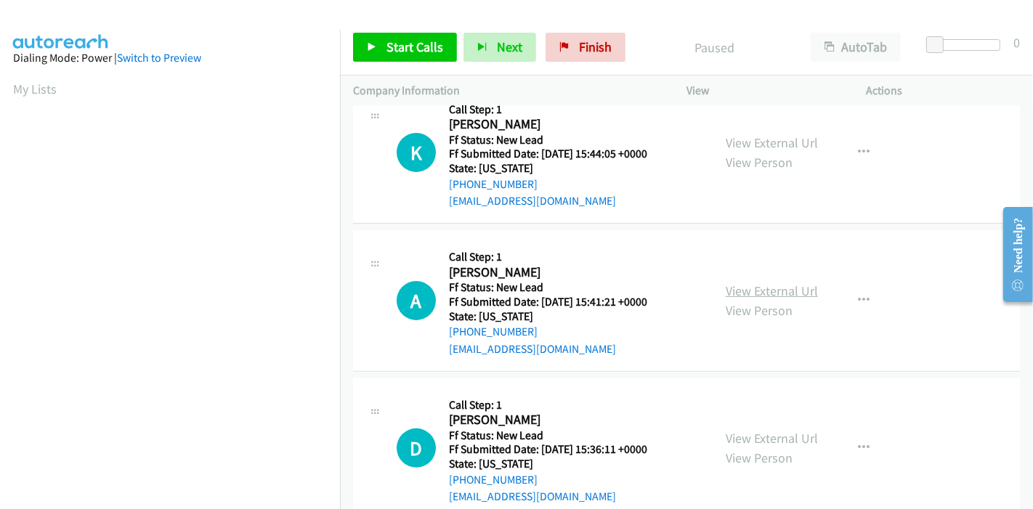
click at [778, 289] on link "View External Url" at bounding box center [772, 291] width 92 height 17
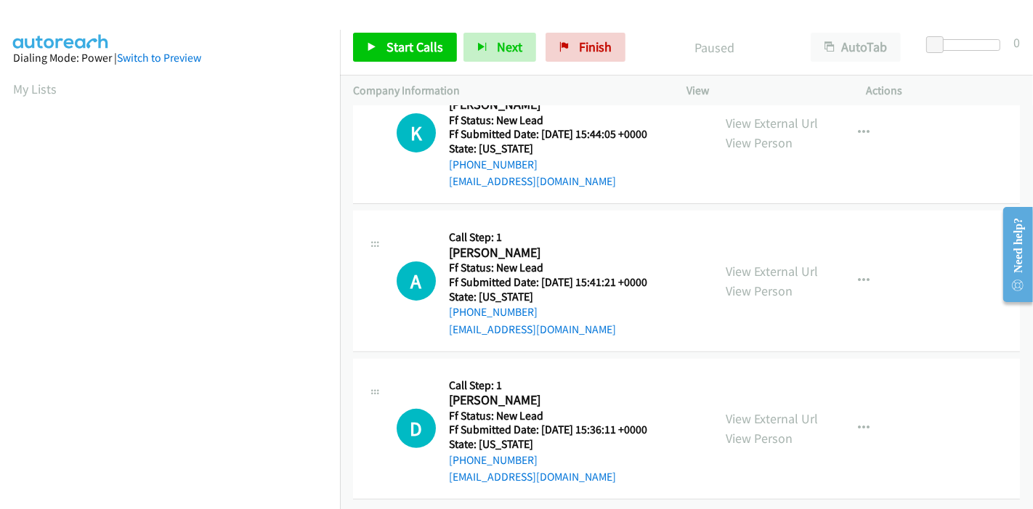
scroll to position [354, 0]
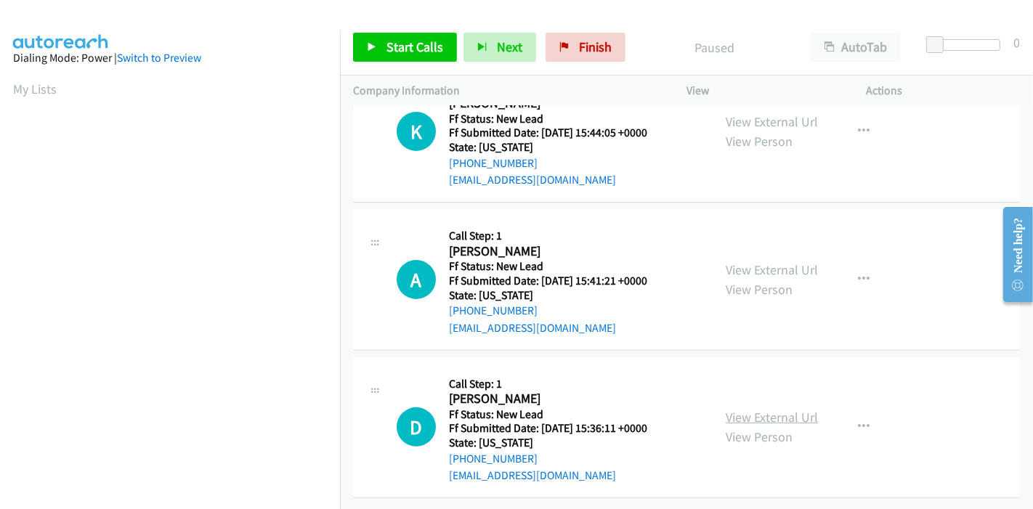
click at [767, 410] on link "View External Url" at bounding box center [772, 417] width 92 height 17
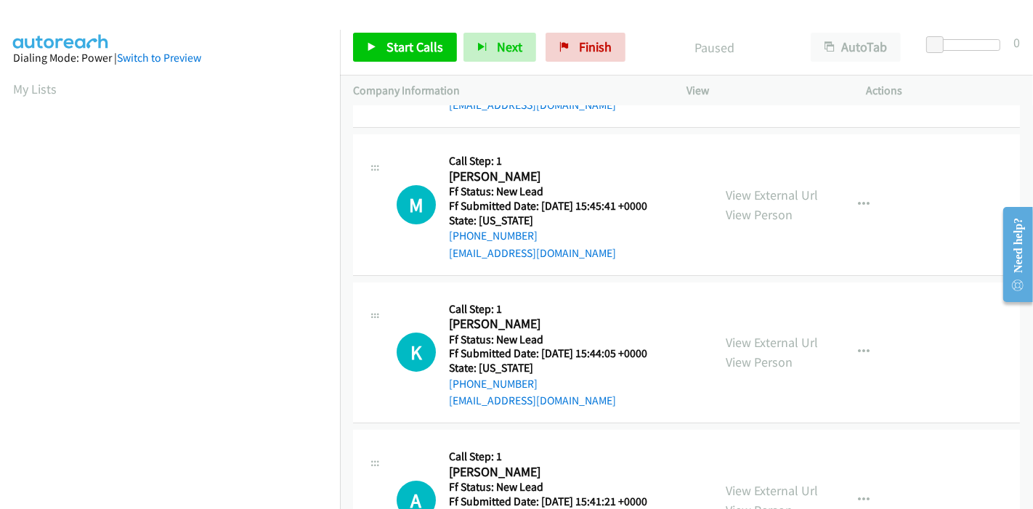
scroll to position [0, 0]
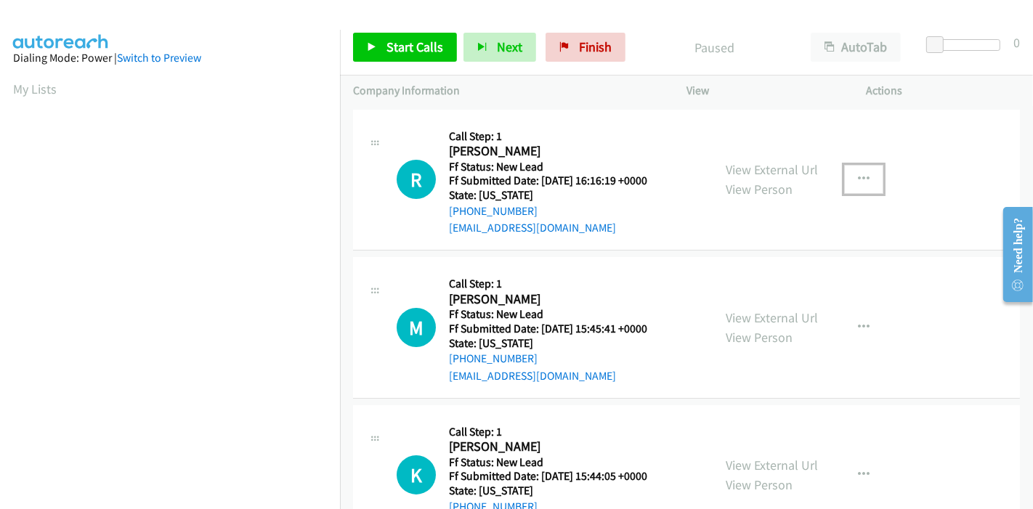
click at [844, 175] on button "button" at bounding box center [863, 179] width 39 height 29
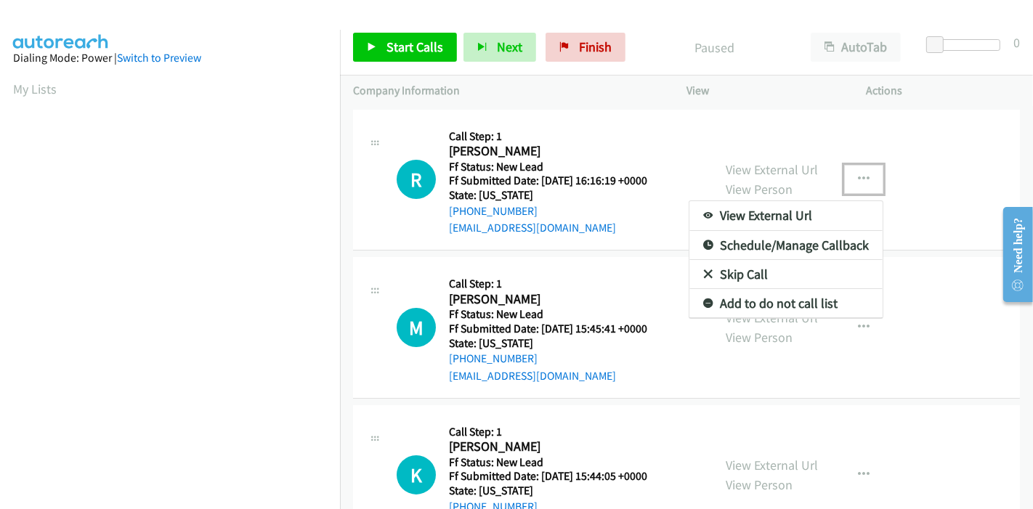
click at [762, 283] on link "Skip Call" at bounding box center [786, 274] width 193 height 29
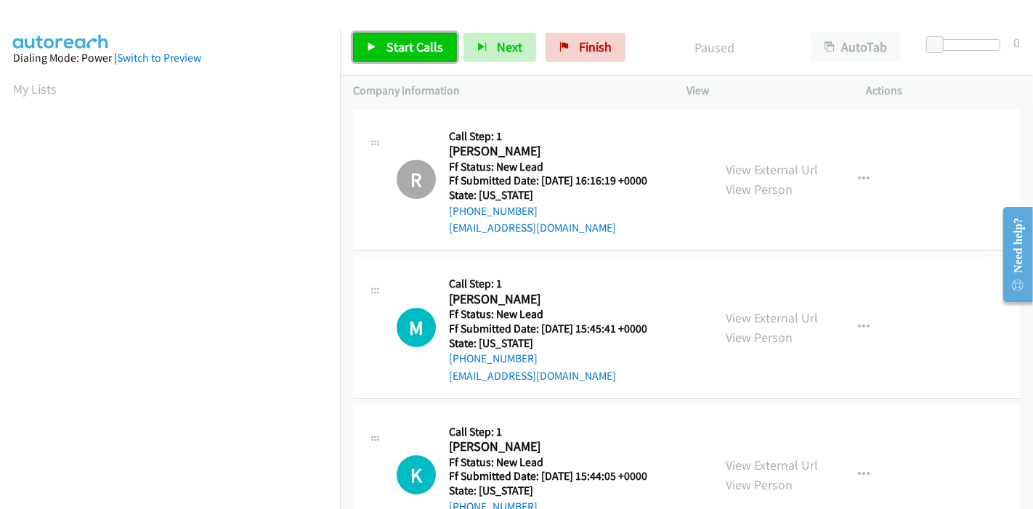
click at [379, 41] on link "Start Calls" at bounding box center [405, 47] width 104 height 29
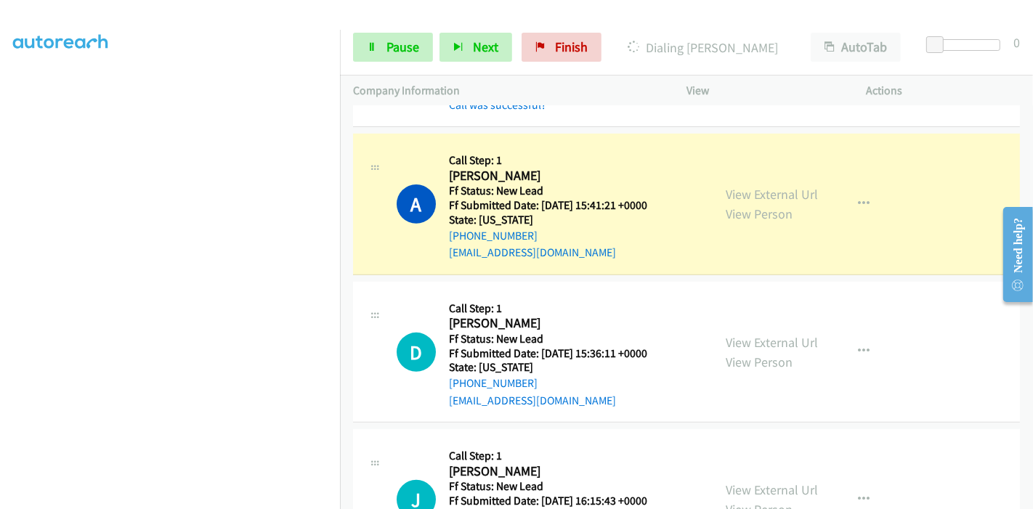
scroll to position [484, 0]
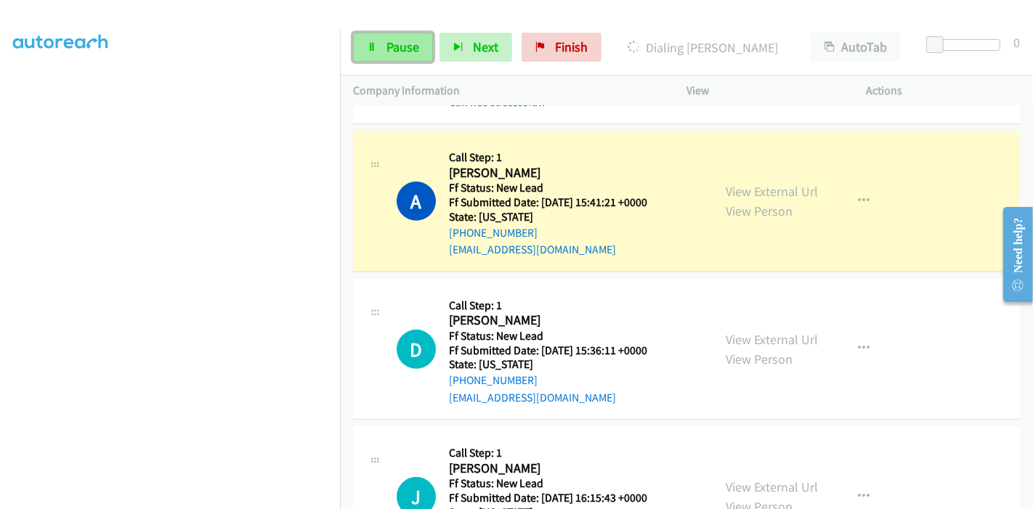
click at [392, 37] on link "Pause" at bounding box center [393, 47] width 80 height 29
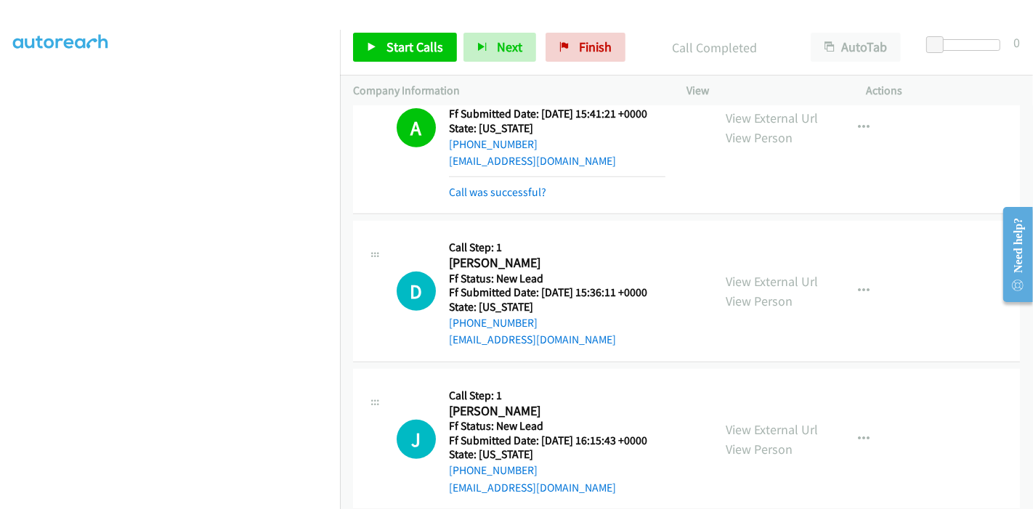
scroll to position [565, 0]
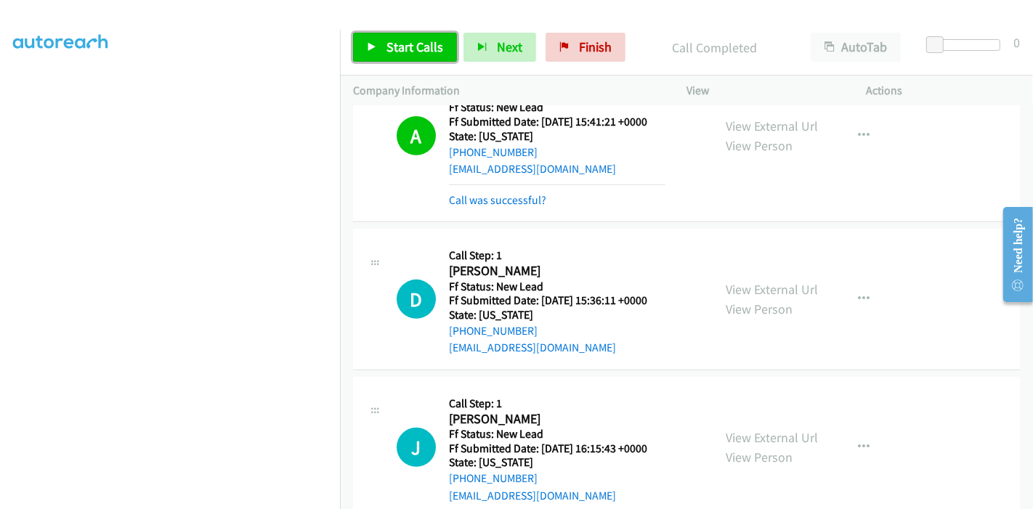
click at [410, 59] on link "Start Calls" at bounding box center [405, 47] width 104 height 29
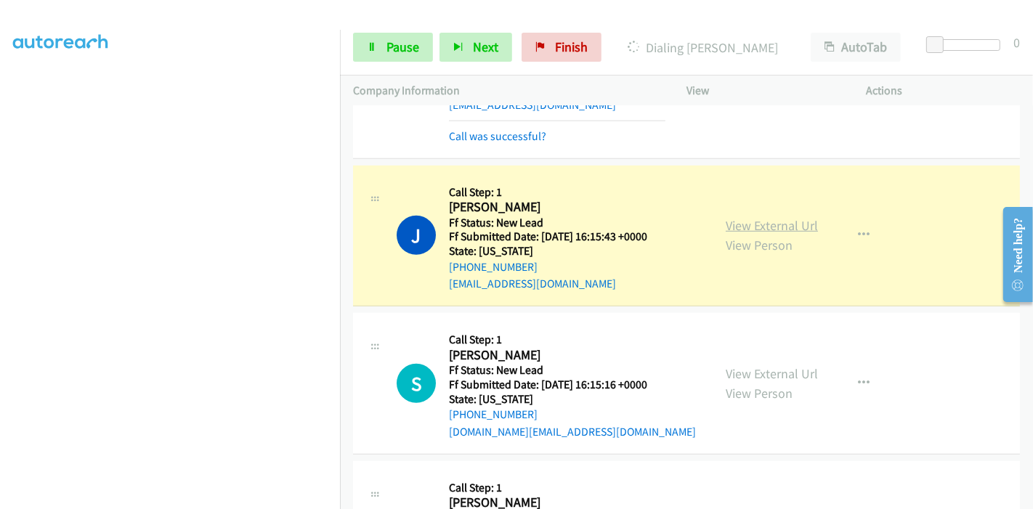
scroll to position [645, 0]
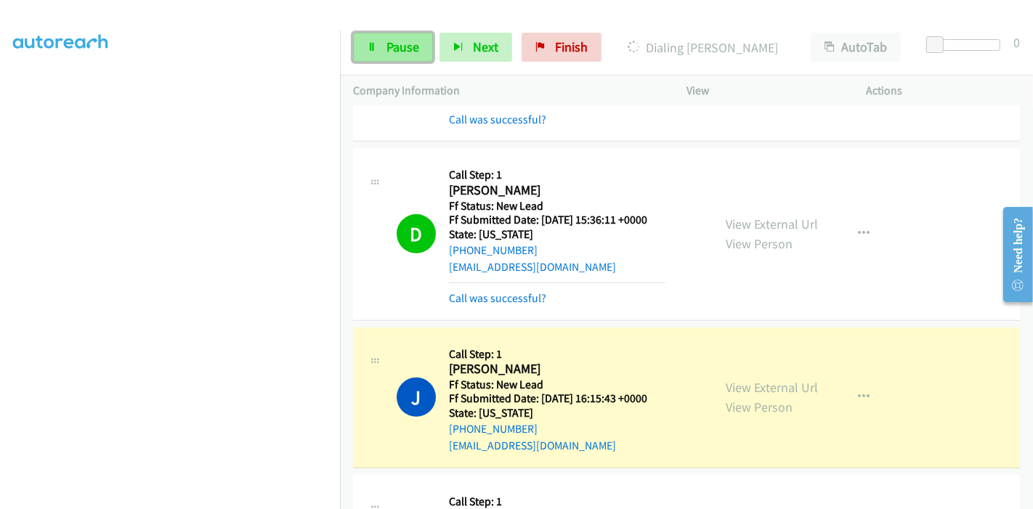
click at [366, 47] on link "Pause" at bounding box center [393, 47] width 80 height 29
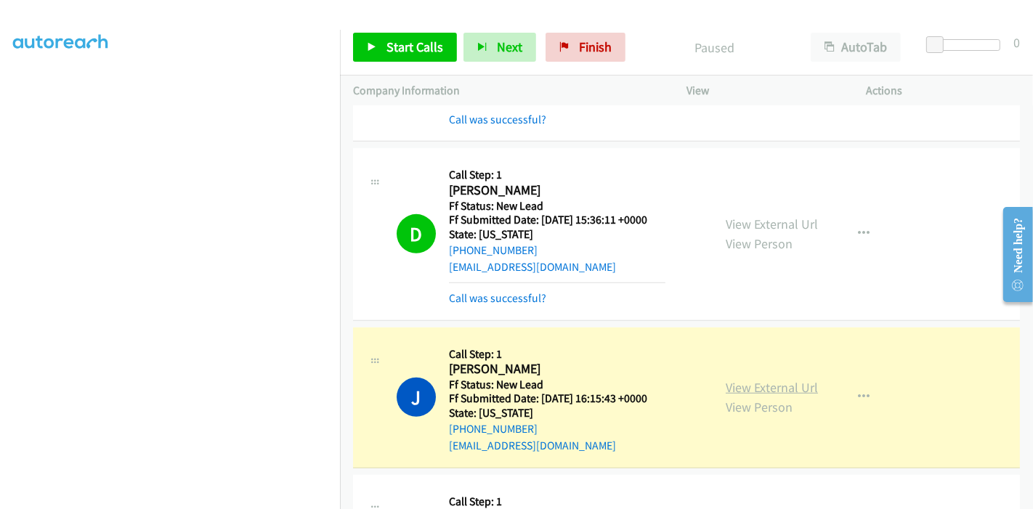
click at [762, 382] on link "View External Url" at bounding box center [772, 387] width 92 height 17
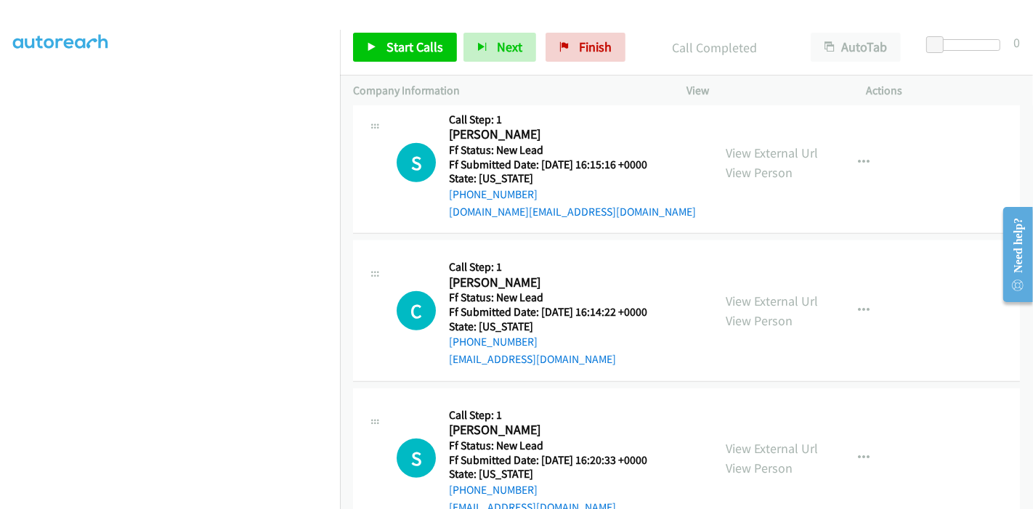
scroll to position [1098, 0]
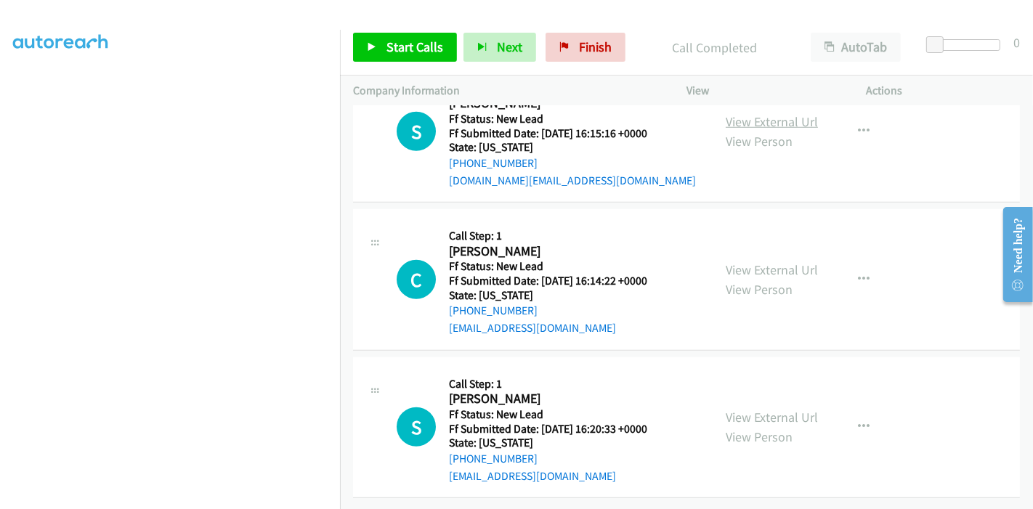
click at [774, 117] on link "View External Url" at bounding box center [772, 121] width 92 height 17
click at [746, 260] on div "View External Url View Person" at bounding box center [772, 279] width 92 height 39
click at [746, 262] on link "View External Url" at bounding box center [772, 270] width 92 height 17
click at [768, 409] on link "View External Url" at bounding box center [772, 417] width 92 height 17
click at [407, 37] on link "Start Calls" at bounding box center [405, 47] width 104 height 29
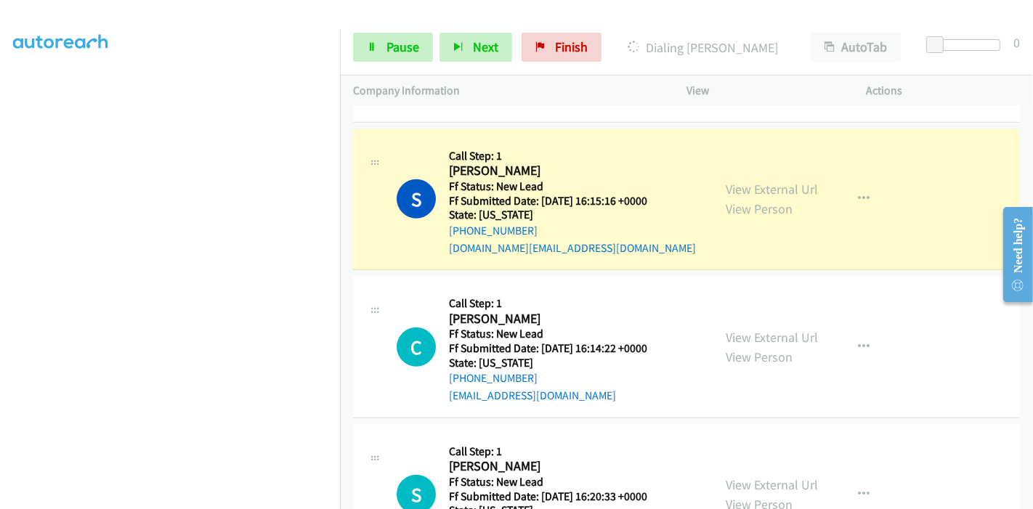
scroll to position [856, 0]
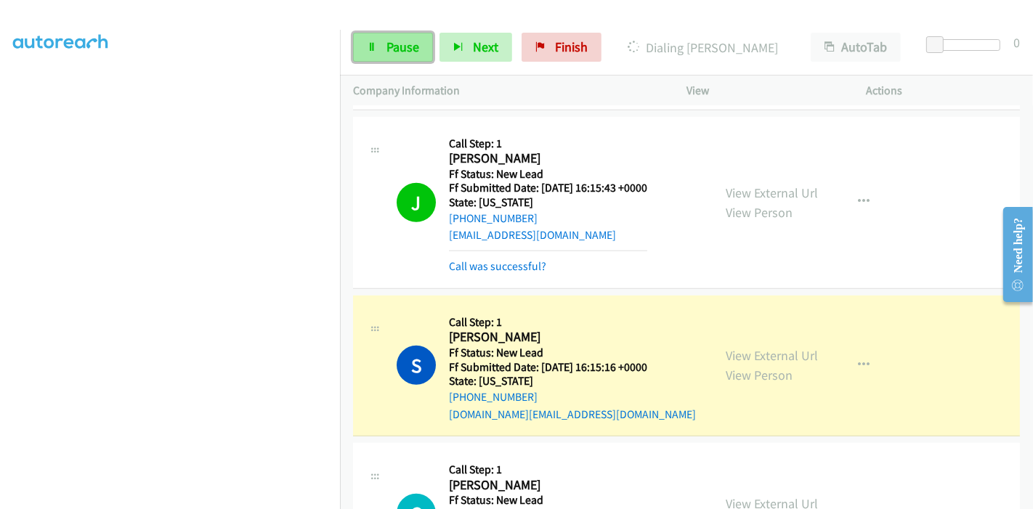
click at [396, 52] on span "Pause" at bounding box center [403, 47] width 33 height 17
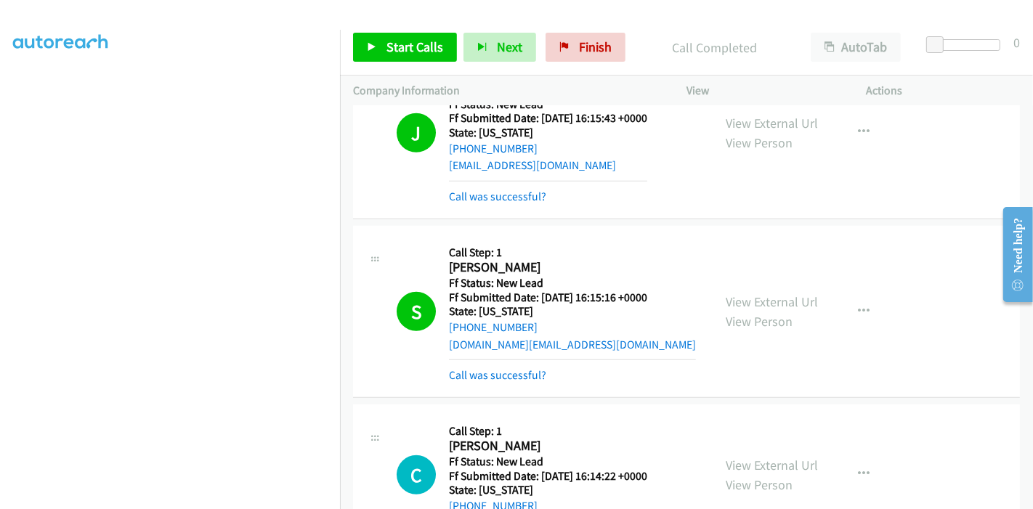
scroll to position [937, 0]
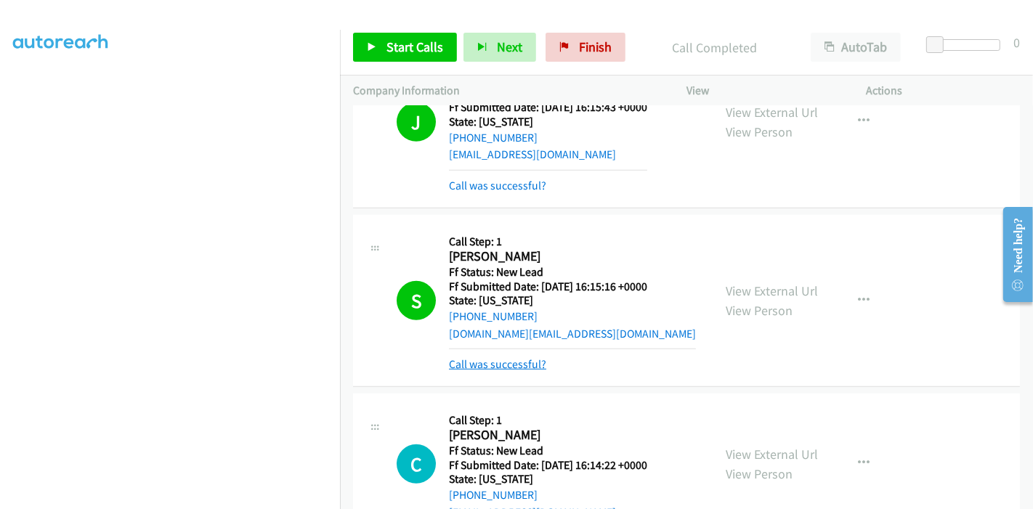
click at [485, 358] on link "Call was successful?" at bounding box center [497, 365] width 97 height 14
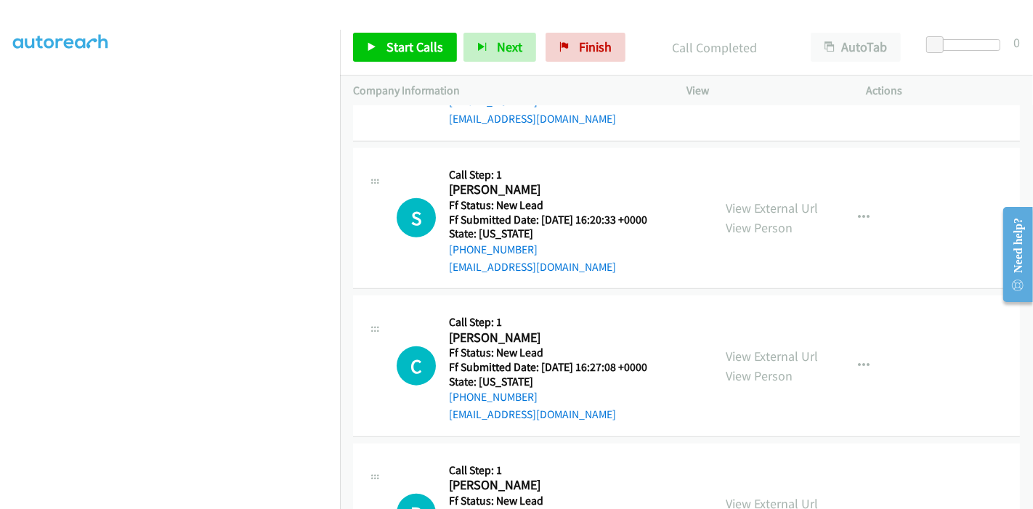
scroll to position [1057, 0]
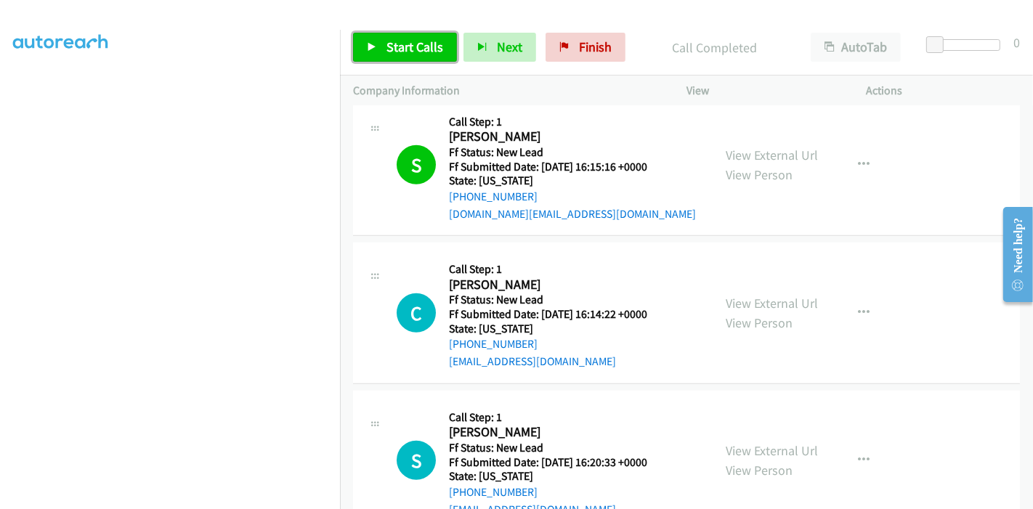
click at [379, 38] on link "Start Calls" at bounding box center [405, 47] width 104 height 29
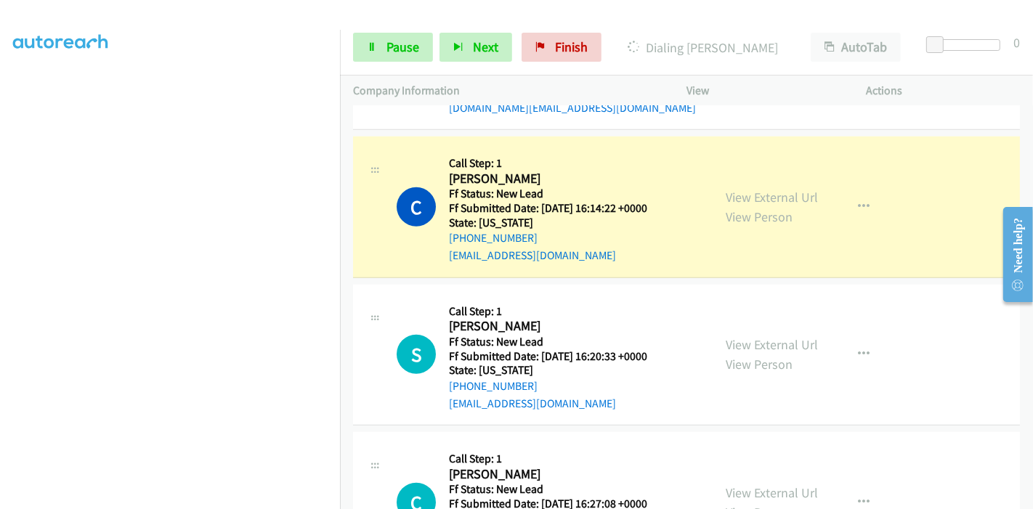
scroll to position [1137, 0]
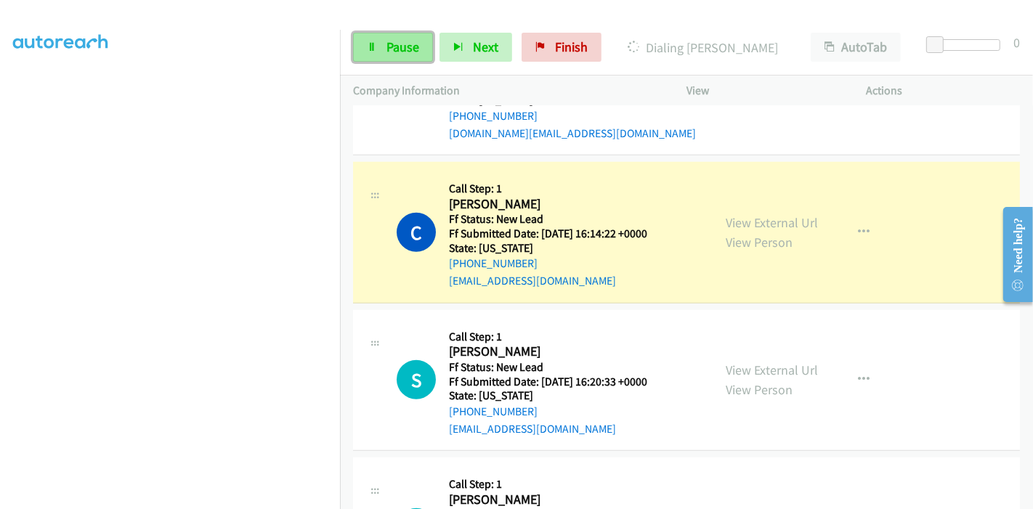
click at [378, 36] on link "Pause" at bounding box center [393, 47] width 80 height 29
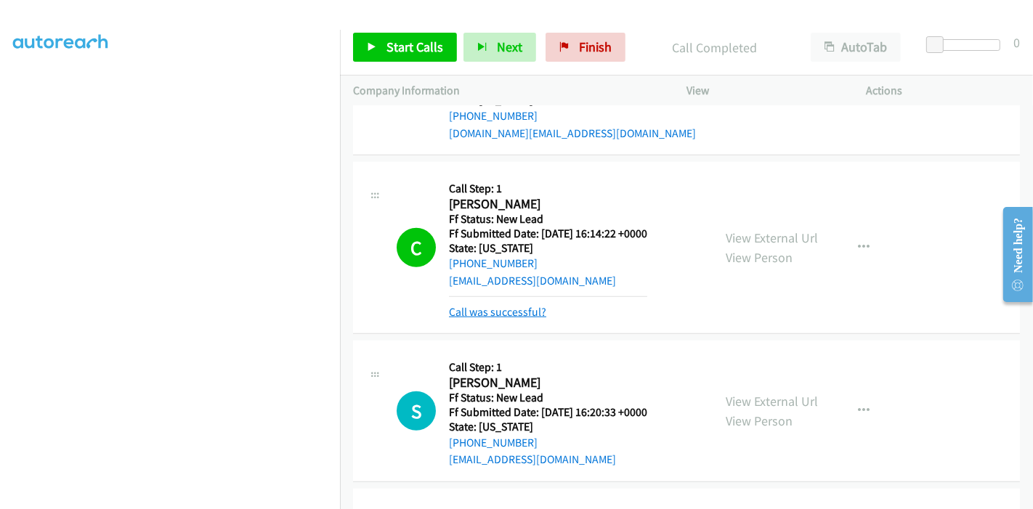
click at [508, 311] on link "Call was successful?" at bounding box center [497, 312] width 97 height 14
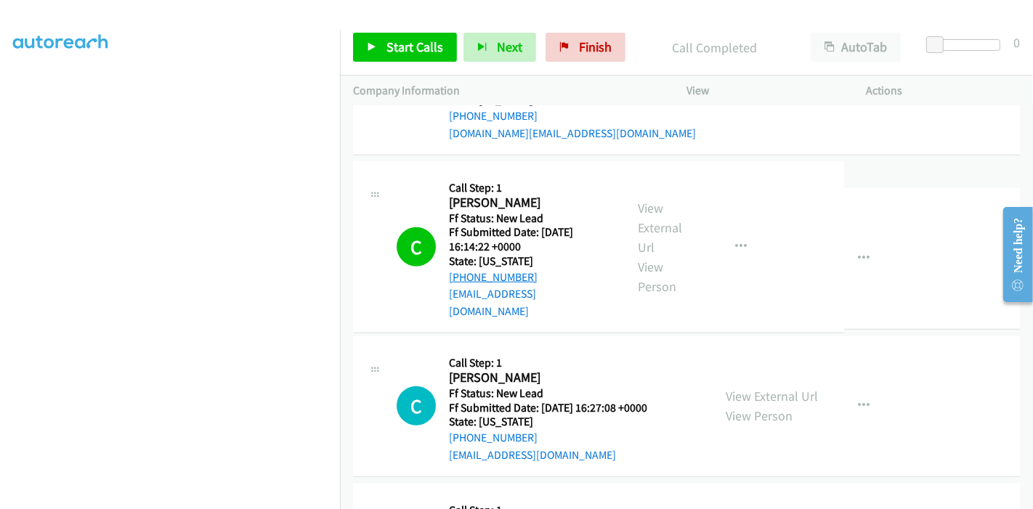
drag, startPoint x: 533, startPoint y: 259, endPoint x: 461, endPoint y: 264, distance: 72.1
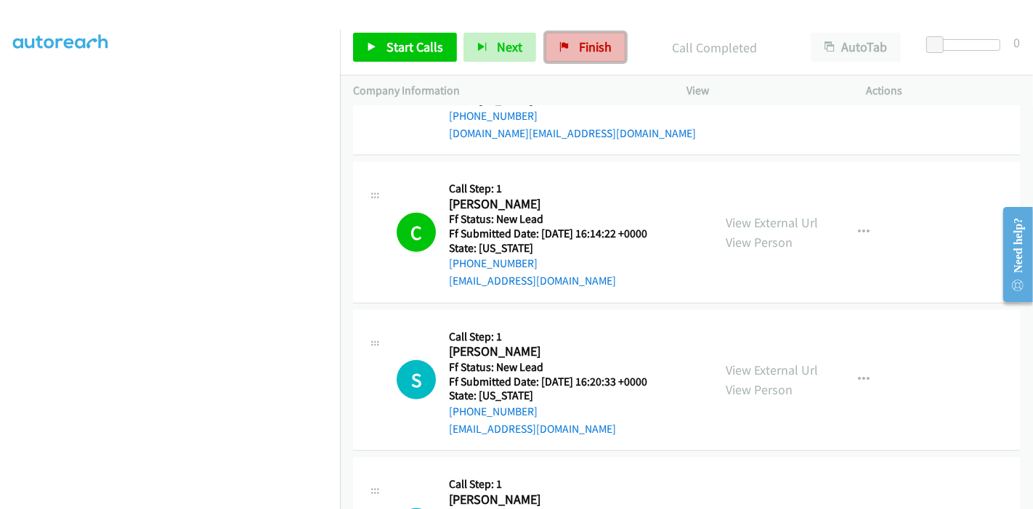
click at [564, 46] on icon at bounding box center [565, 48] width 10 height 10
